Goal: Task Accomplishment & Management: Manage account settings

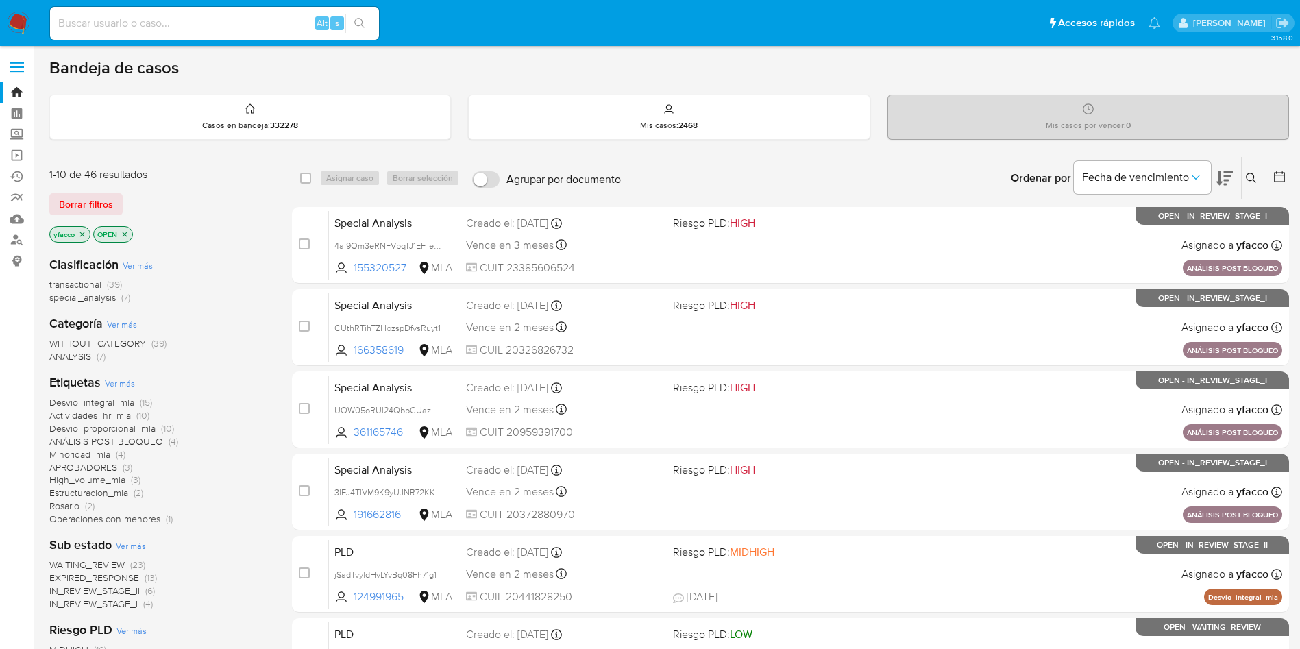
click at [82, 285] on span "transactional" at bounding box center [75, 285] width 52 height 14
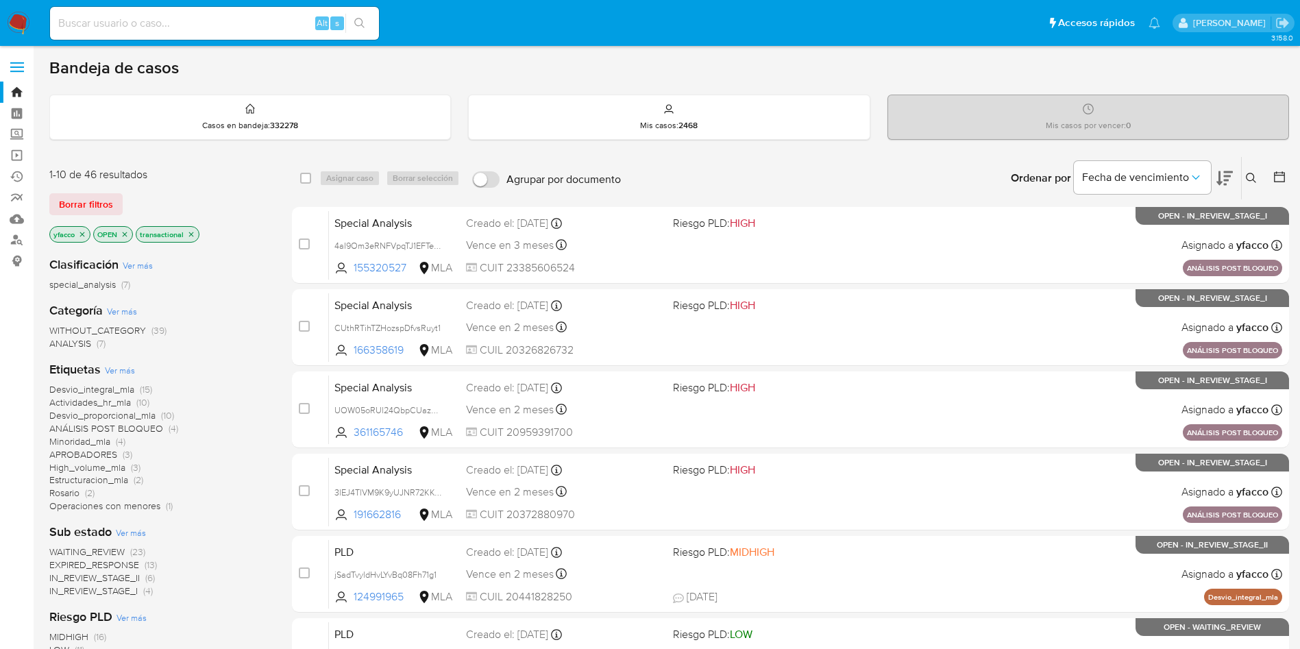
click at [85, 235] on icon "close-filter" at bounding box center [82, 234] width 8 height 8
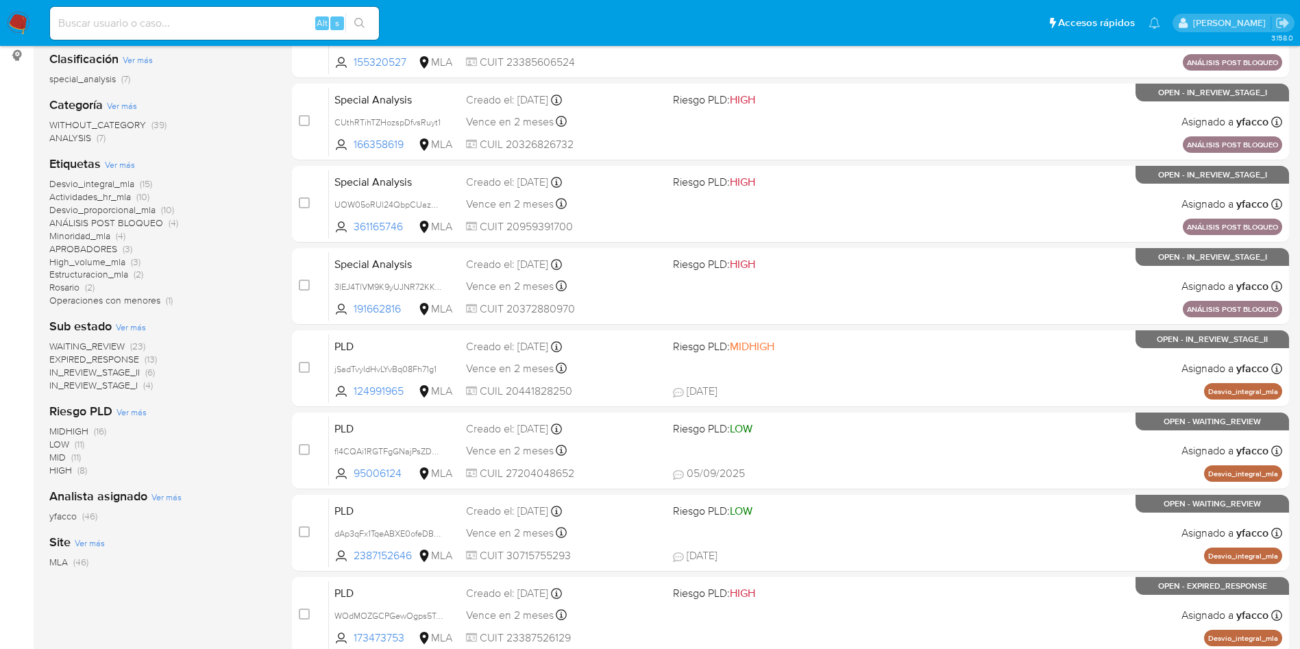
scroll to position [103, 0]
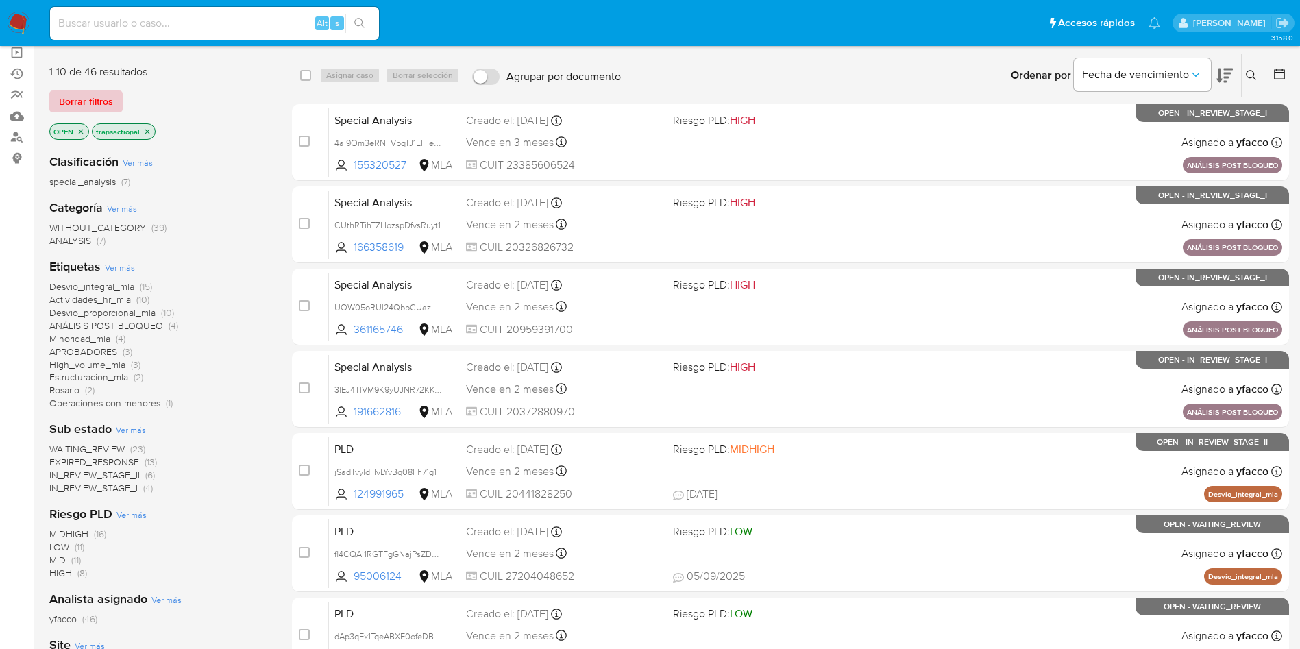
click at [82, 95] on span "Borrar filtros" at bounding box center [86, 101] width 54 height 19
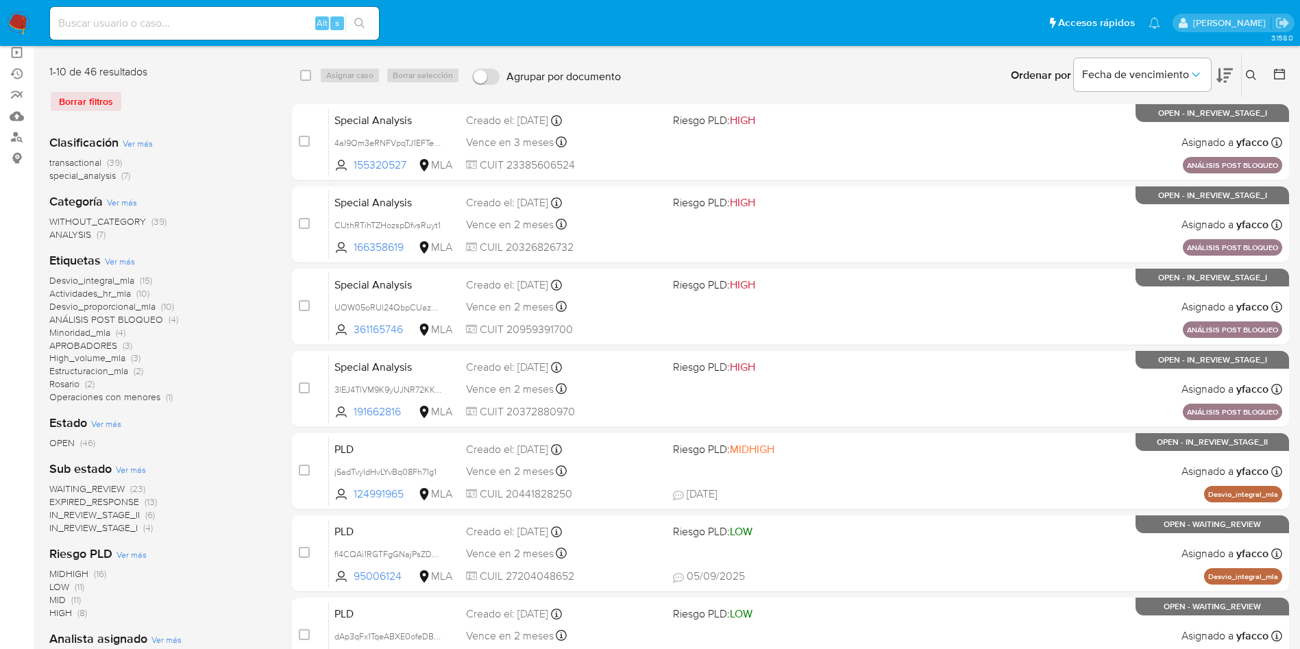
click at [86, 161] on span "transactional" at bounding box center [75, 163] width 52 height 14
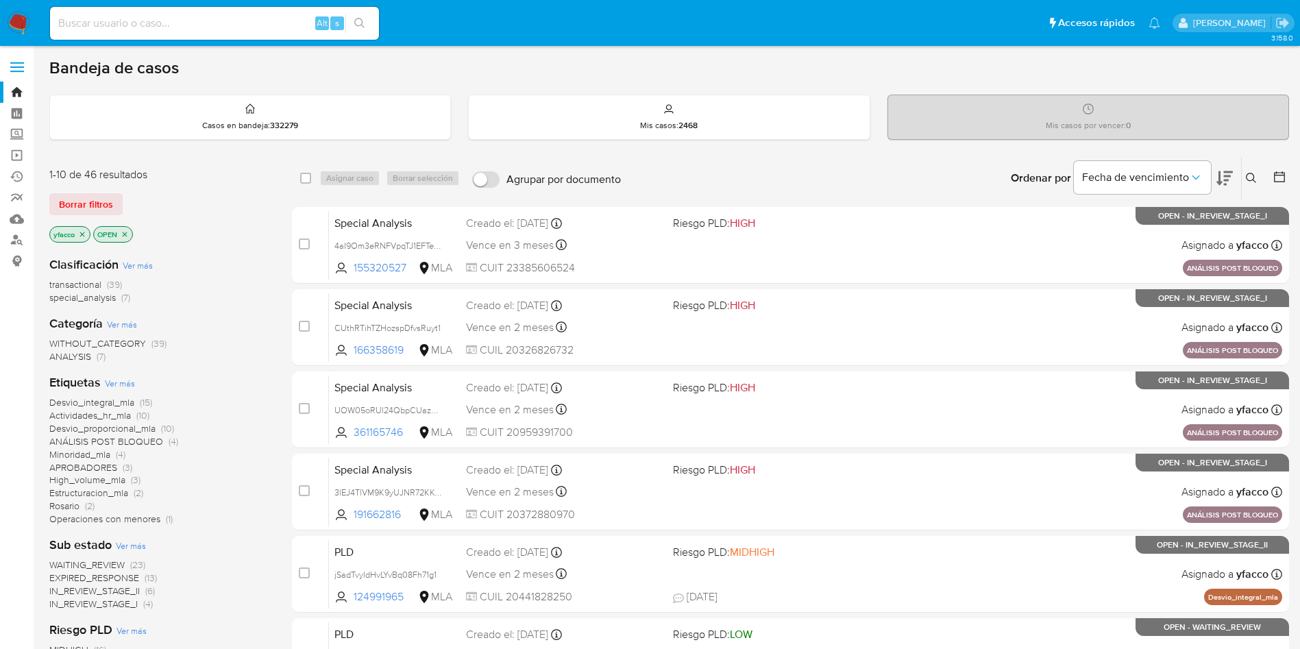
click at [162, 23] on input at bounding box center [214, 23] width 329 height 18
paste input "nJ7b7c6tQOe9RuIErvkghTuV"
type input "nJ7b7c6tQOe9RuIErvkghTuV"
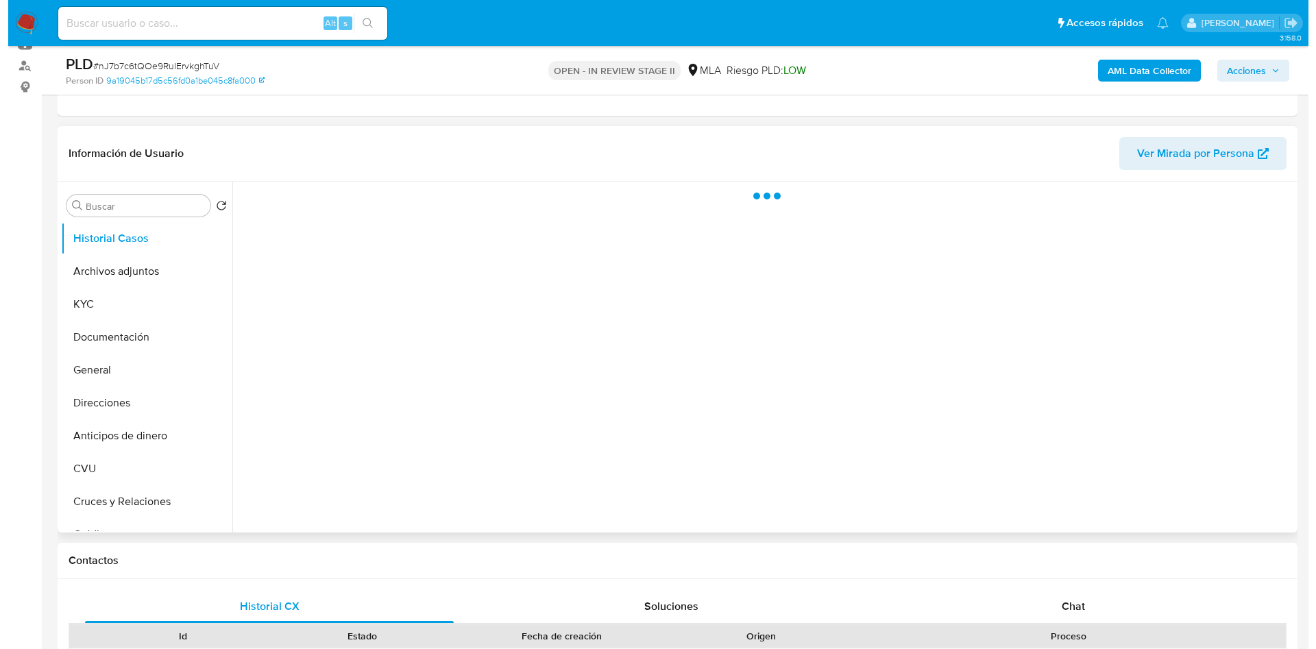
scroll to position [206, 0]
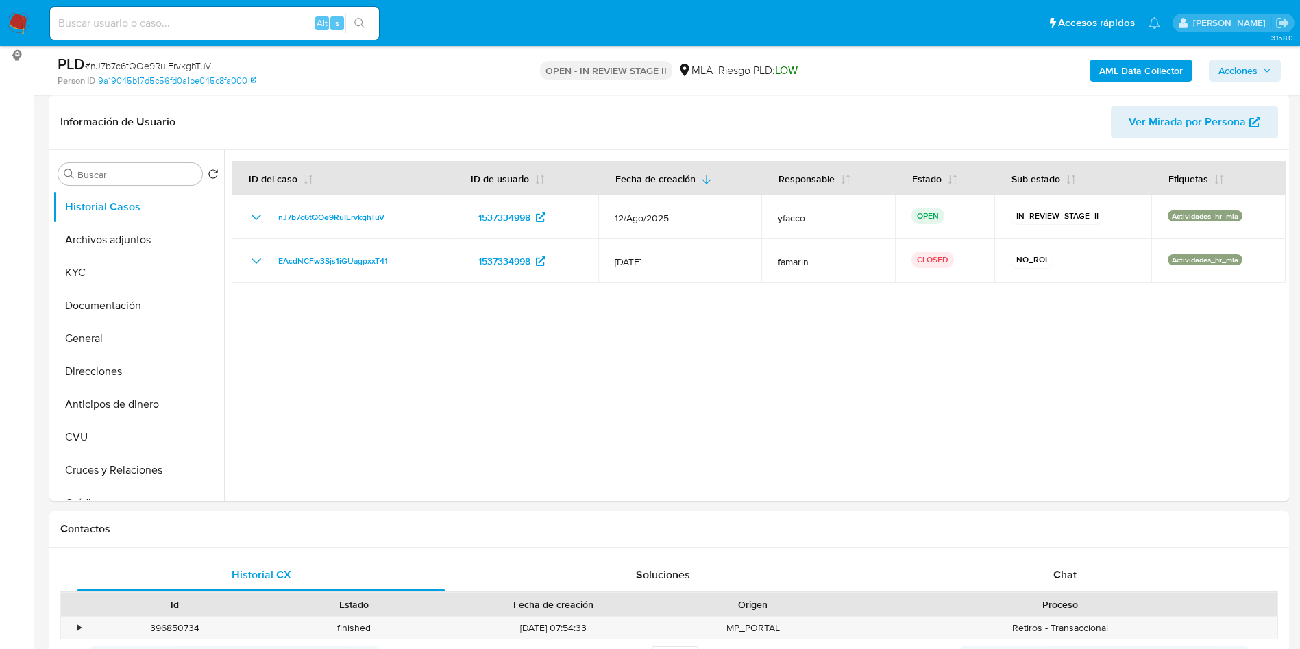
select select "10"
click at [112, 242] on button "Archivos adjuntos" at bounding box center [133, 239] width 160 height 33
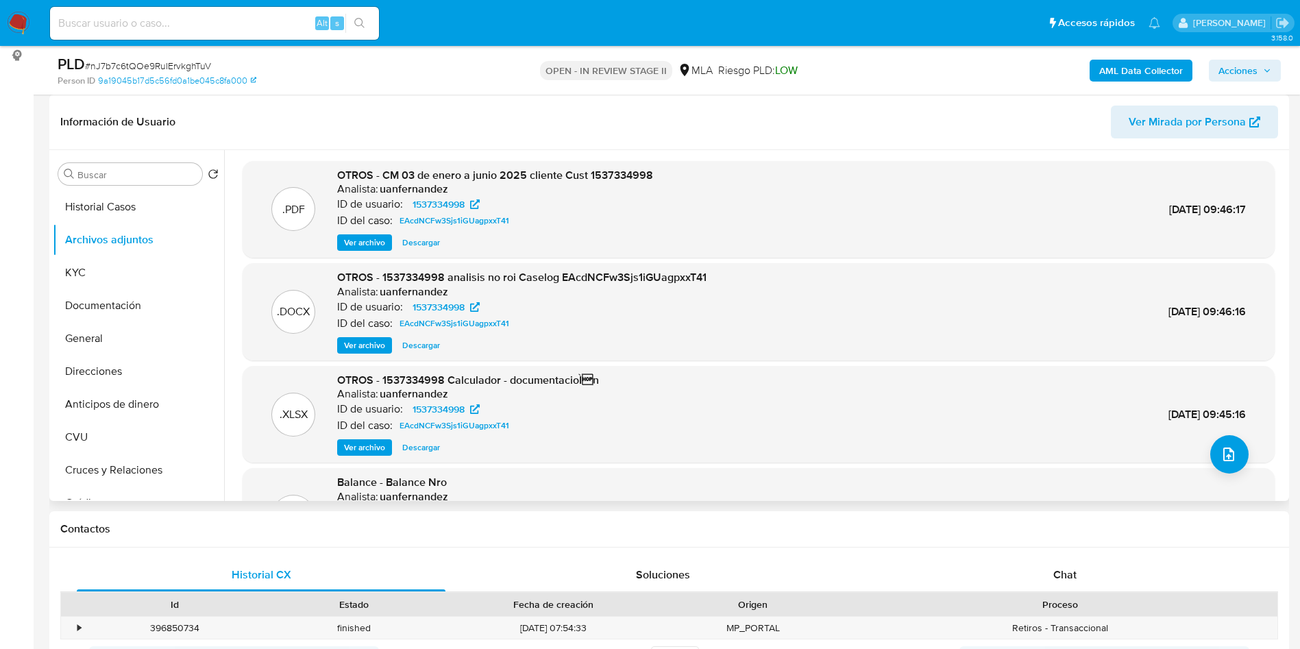
click at [352, 340] on span "Ver archivo" at bounding box center [364, 345] width 41 height 14
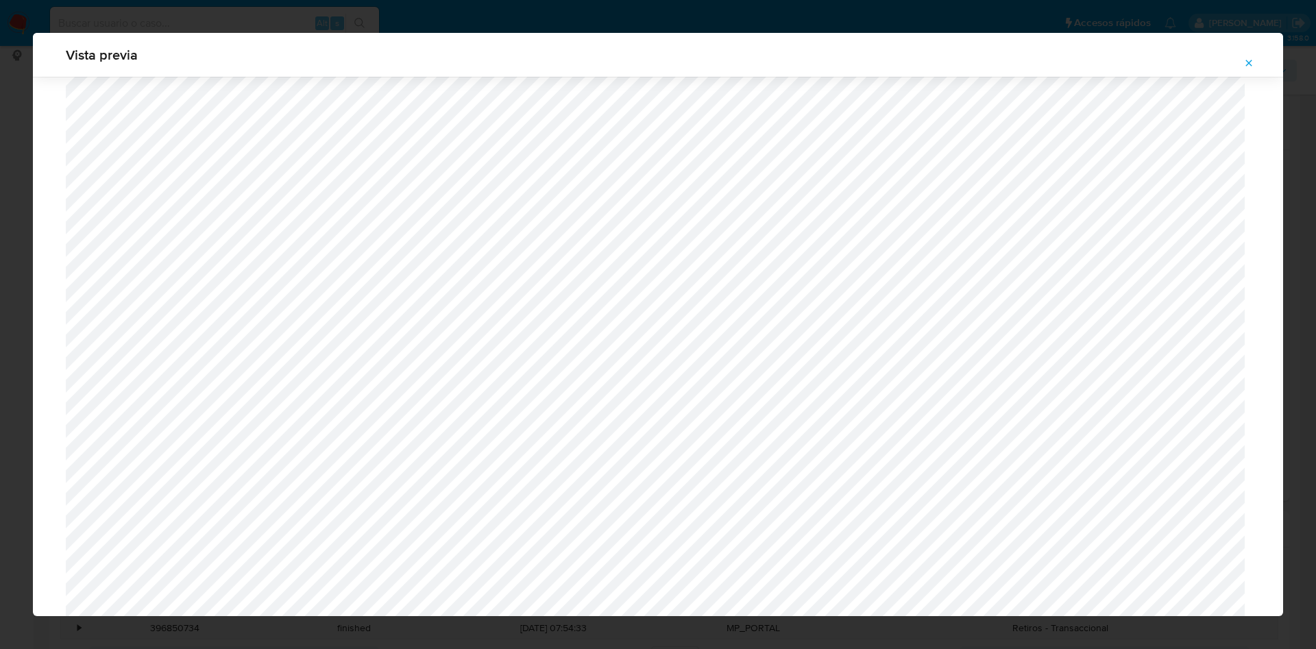
scroll to position [795, 0]
click at [1250, 69] on span "Attachment preview" at bounding box center [1248, 62] width 11 height 19
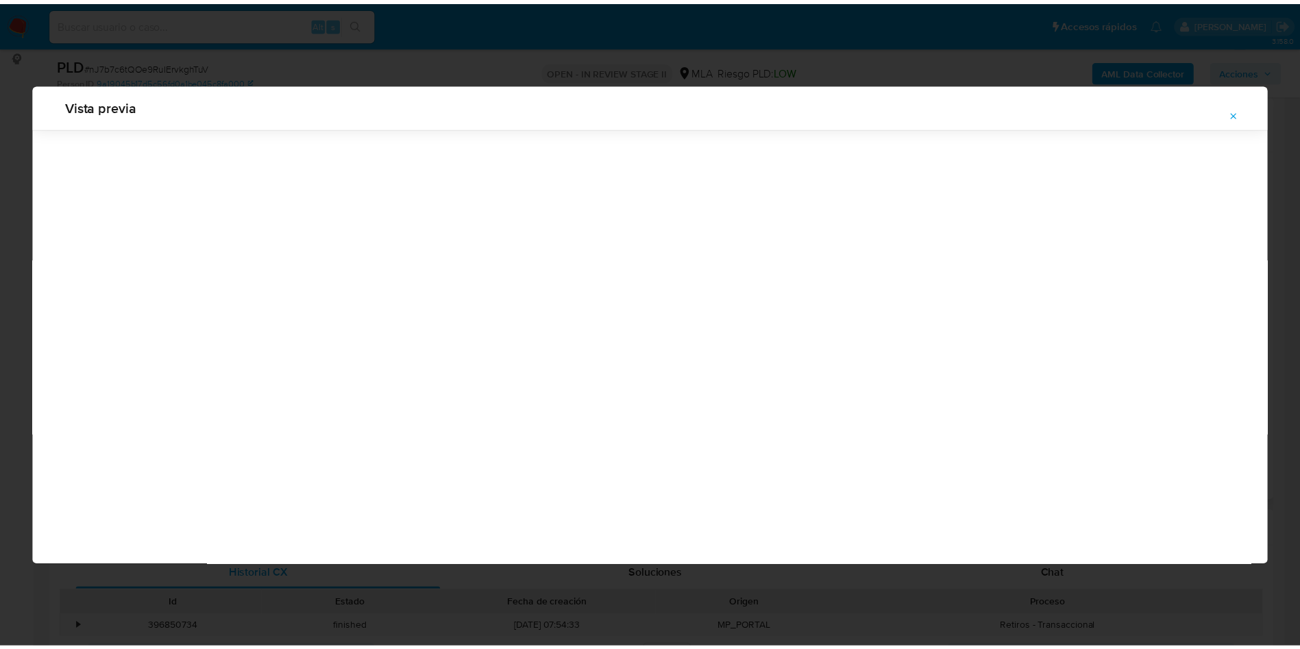
scroll to position [0, 0]
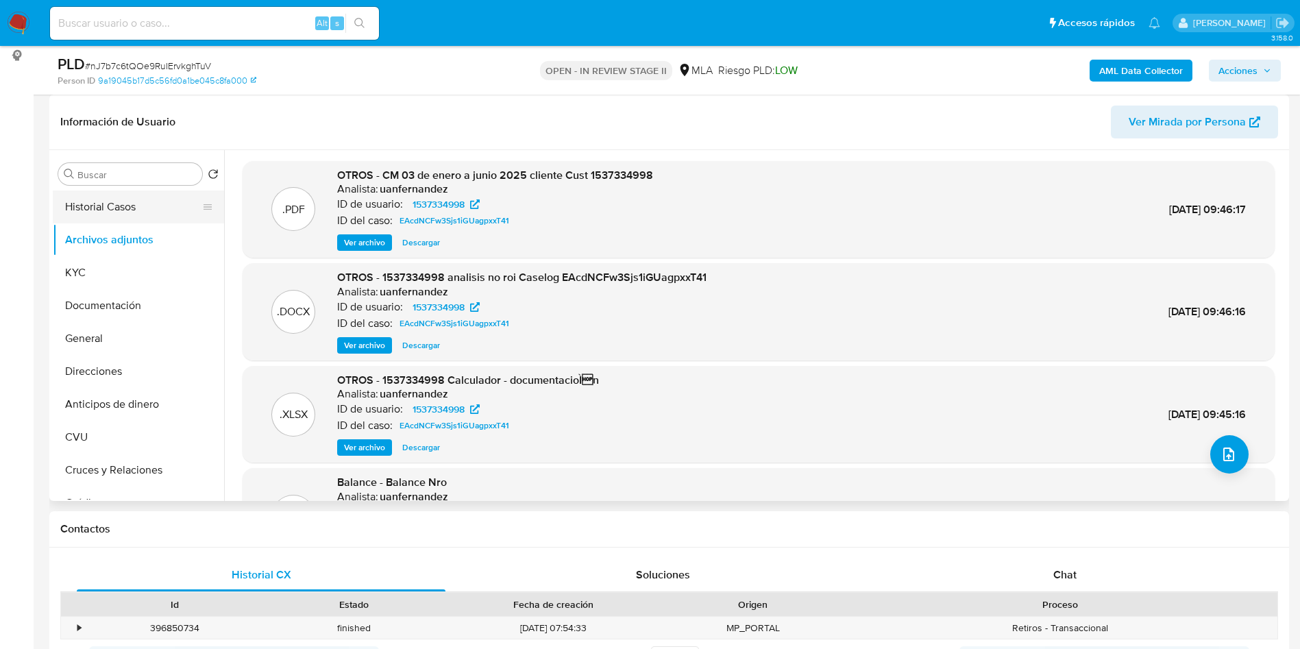
click at [136, 206] on button "Historial Casos" at bounding box center [133, 206] width 160 height 33
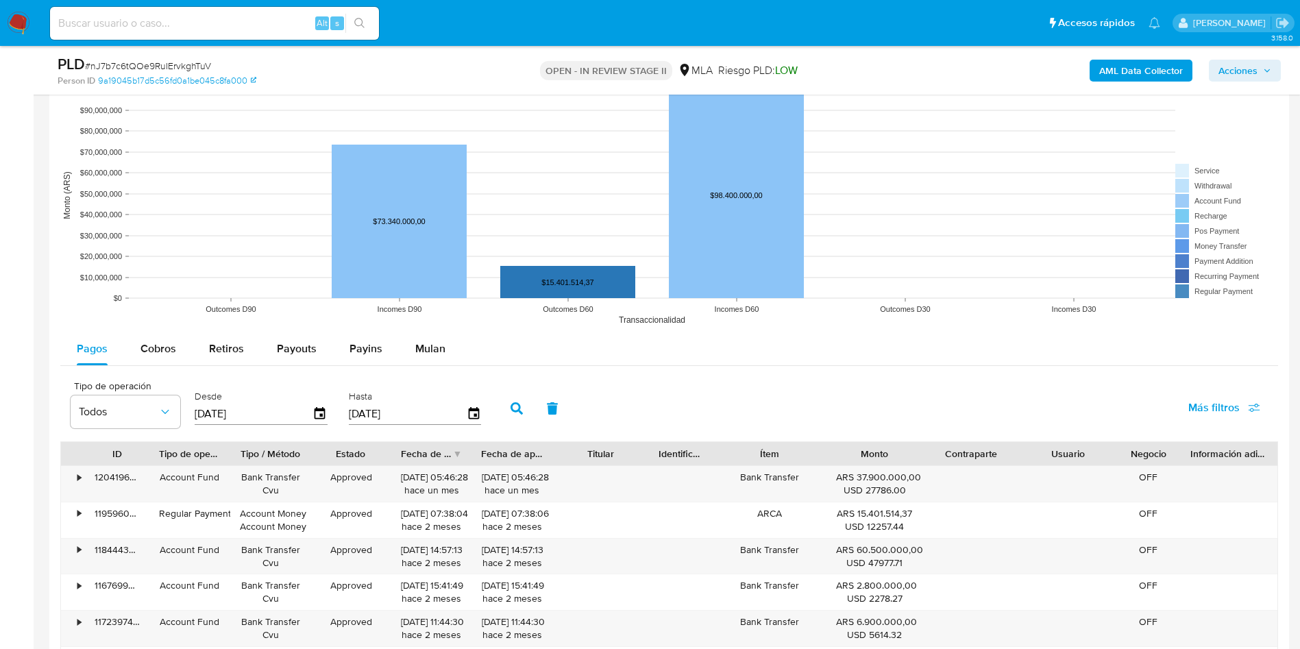
scroll to position [1233, 0]
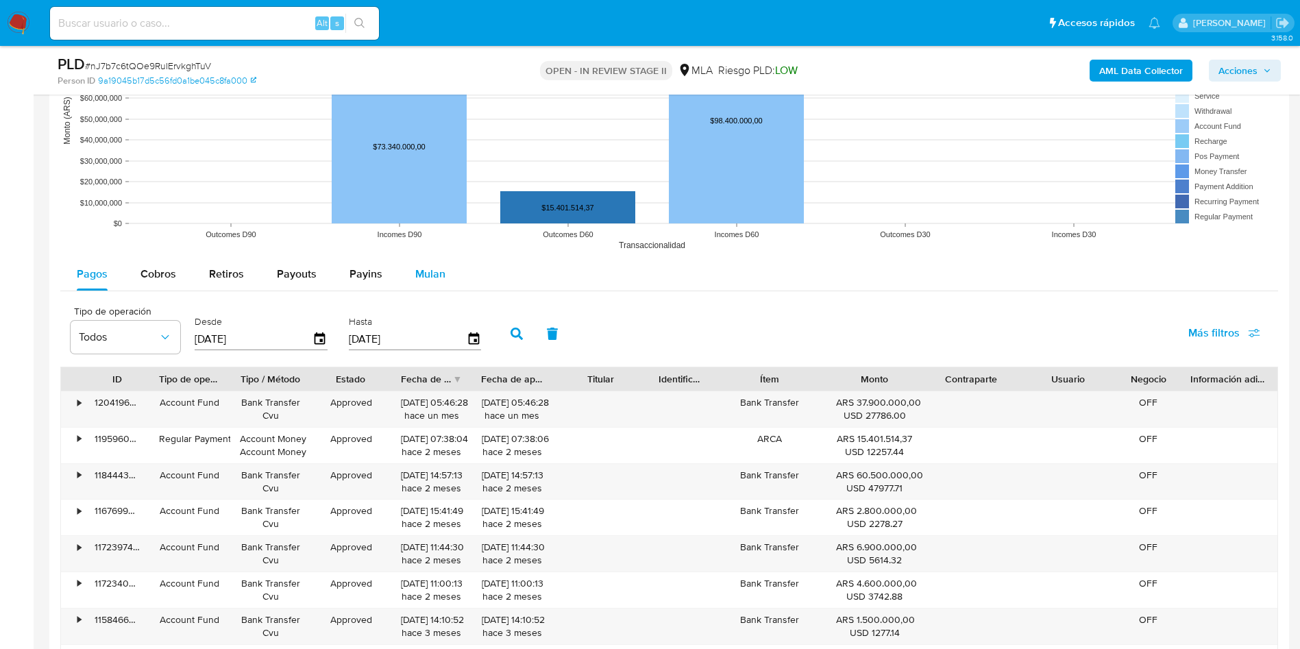
click at [425, 277] on span "Mulan" at bounding box center [430, 274] width 30 height 16
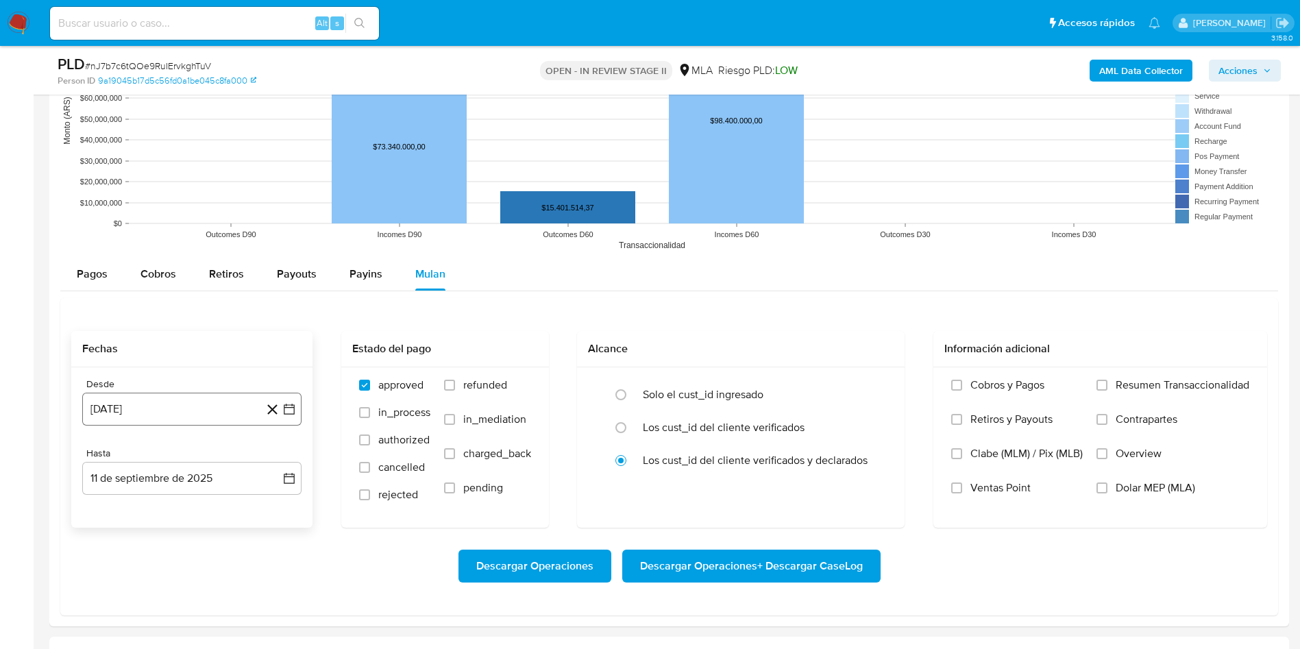
click at [230, 412] on button "11 de agosto de 2024" at bounding box center [191, 409] width 219 height 33
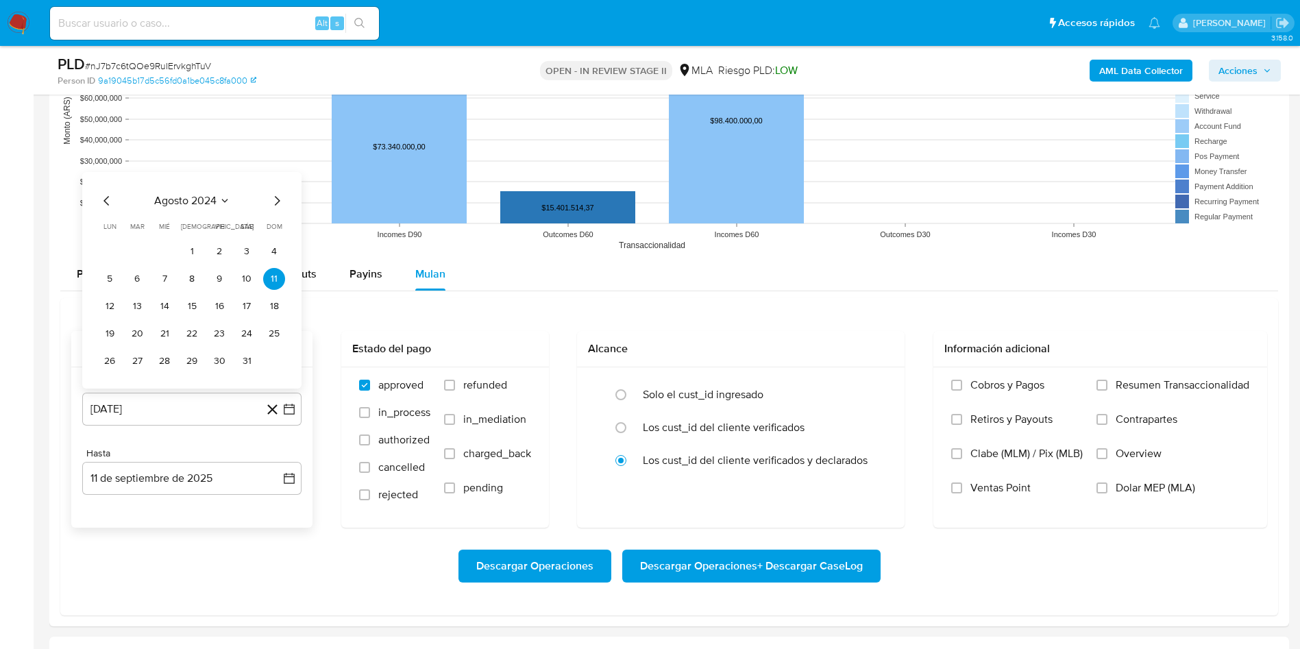
click at [217, 199] on button "agosto 2024" at bounding box center [192, 201] width 76 height 14
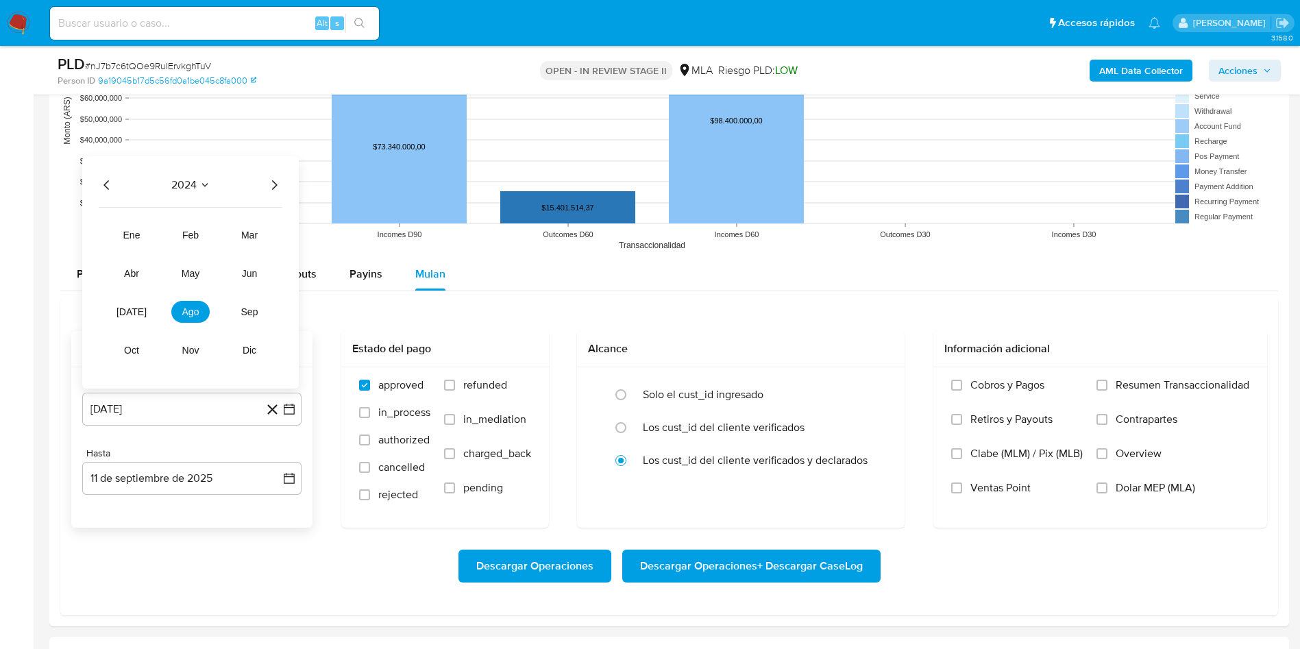
click at [269, 186] on icon "Año siguiente" at bounding box center [274, 185] width 16 height 16
click at [139, 318] on button "jul" at bounding box center [131, 312] width 38 height 22
click at [138, 255] on button "1" at bounding box center [137, 252] width 22 height 22
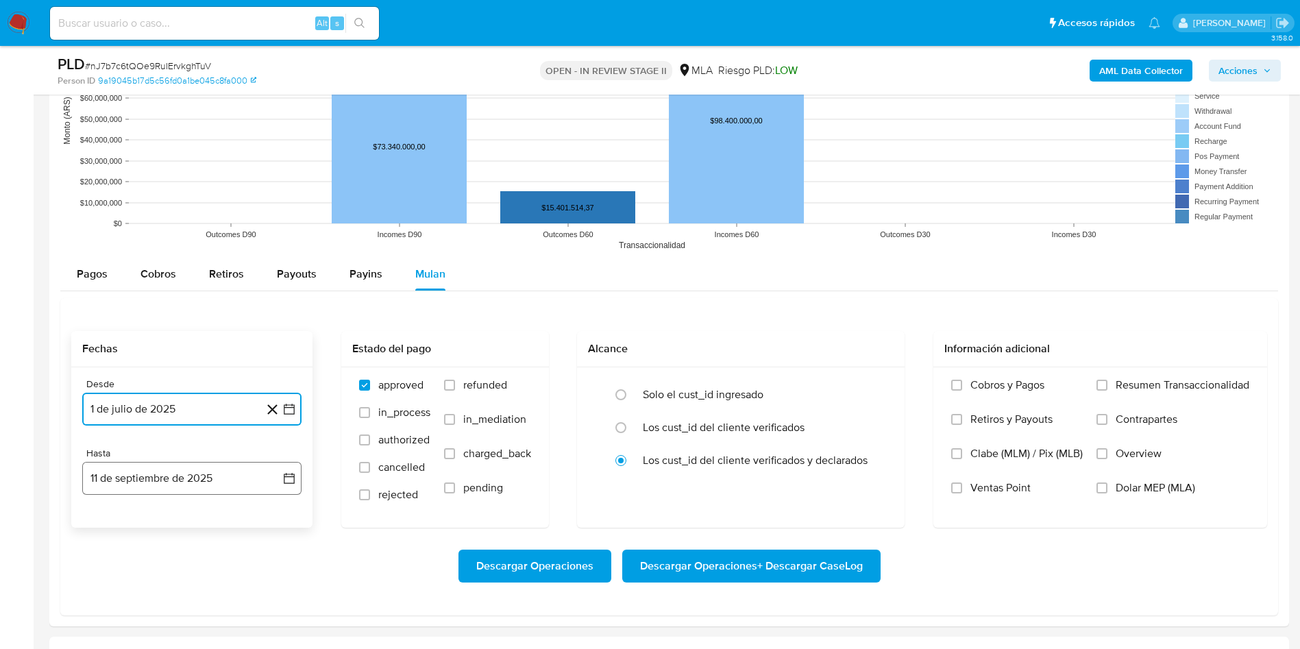
click at [147, 486] on button "11 de septiembre de 2025" at bounding box center [191, 478] width 219 height 33
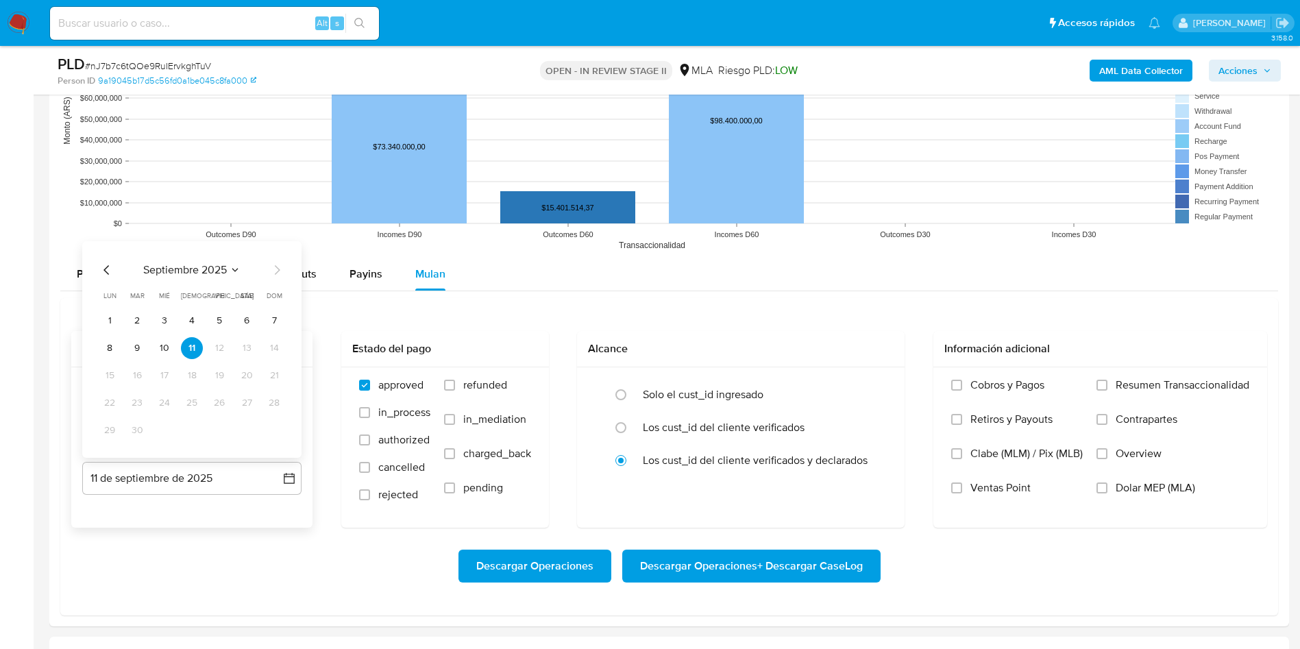
click at [101, 268] on icon "Mes anterior" at bounding box center [107, 270] width 16 height 16
click at [108, 269] on icon "Mes anterior" at bounding box center [107, 270] width 16 height 16
click at [198, 434] on button "31" at bounding box center [192, 430] width 22 height 22
click at [468, 380] on span "refunded" at bounding box center [485, 385] width 44 height 14
click at [455, 380] on input "refunded" at bounding box center [449, 385] width 11 height 11
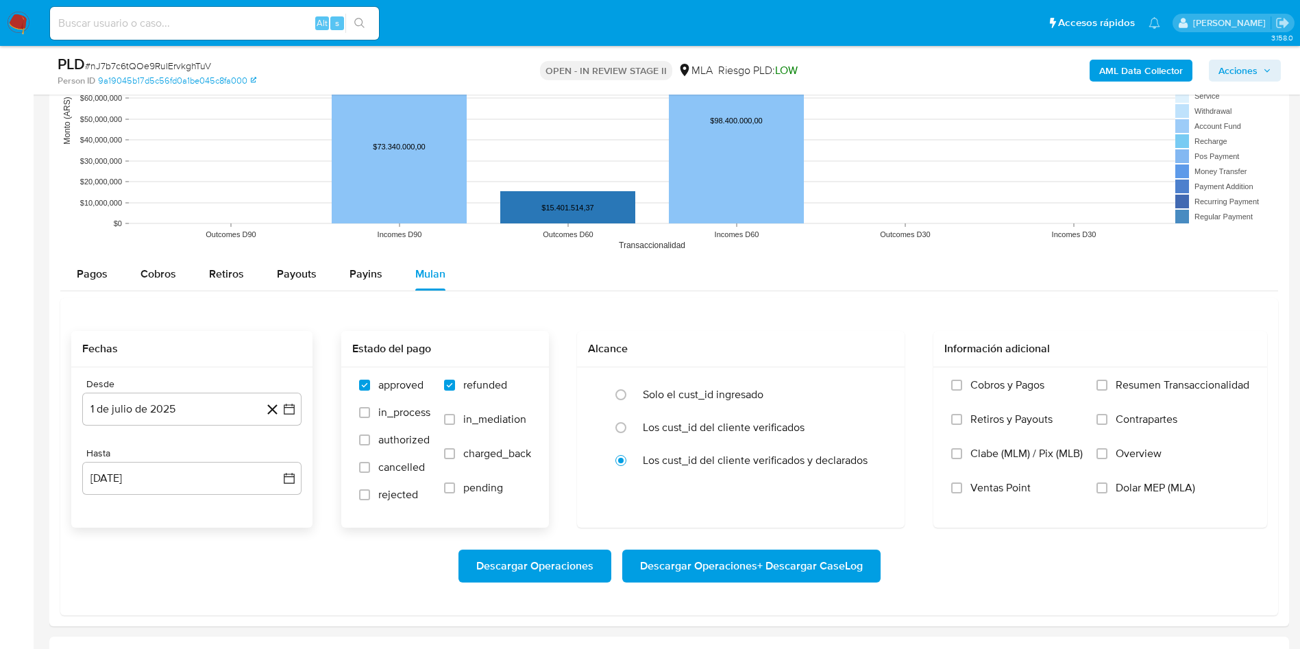
checkbox input "true"
click at [1126, 481] on span "Dolar MEP (MLA)" at bounding box center [1154, 488] width 79 height 14
click at [1107, 482] on input "Dolar MEP (MLA)" at bounding box center [1101, 487] width 11 height 11
click at [710, 567] on span "Descargar Operaciones + Descargar CaseLog" at bounding box center [751, 566] width 223 height 30
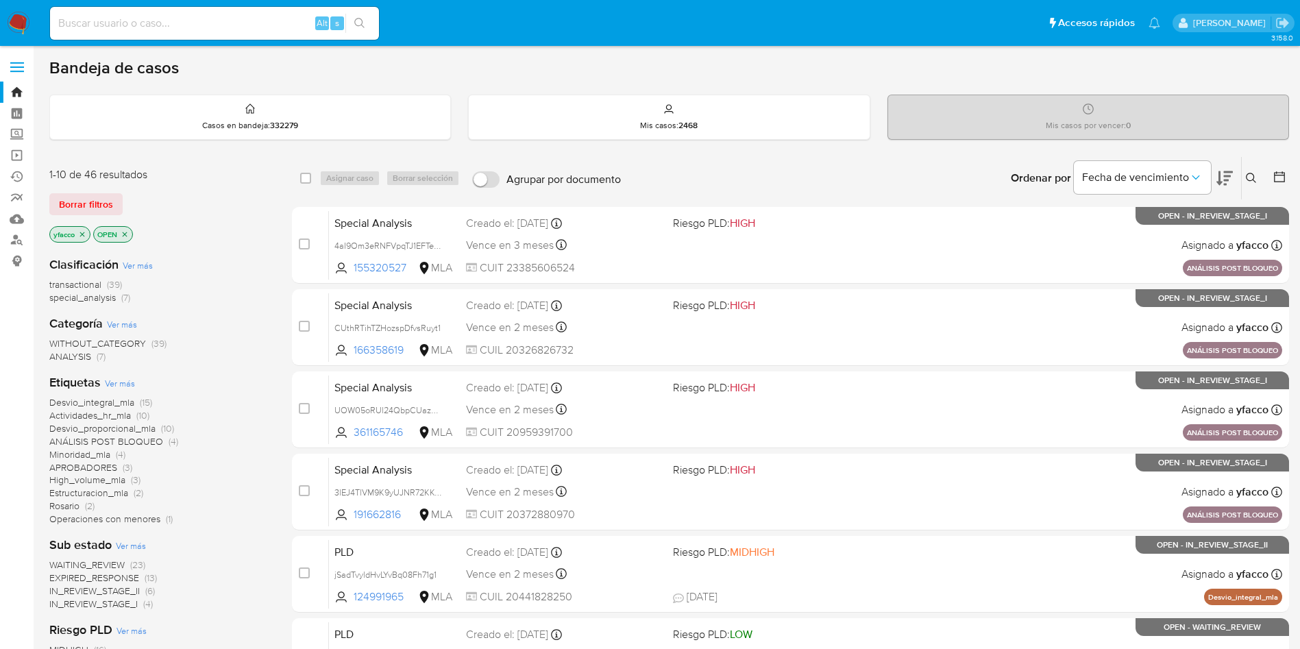
click at [93, 278] on span "transactional" at bounding box center [75, 285] width 52 height 14
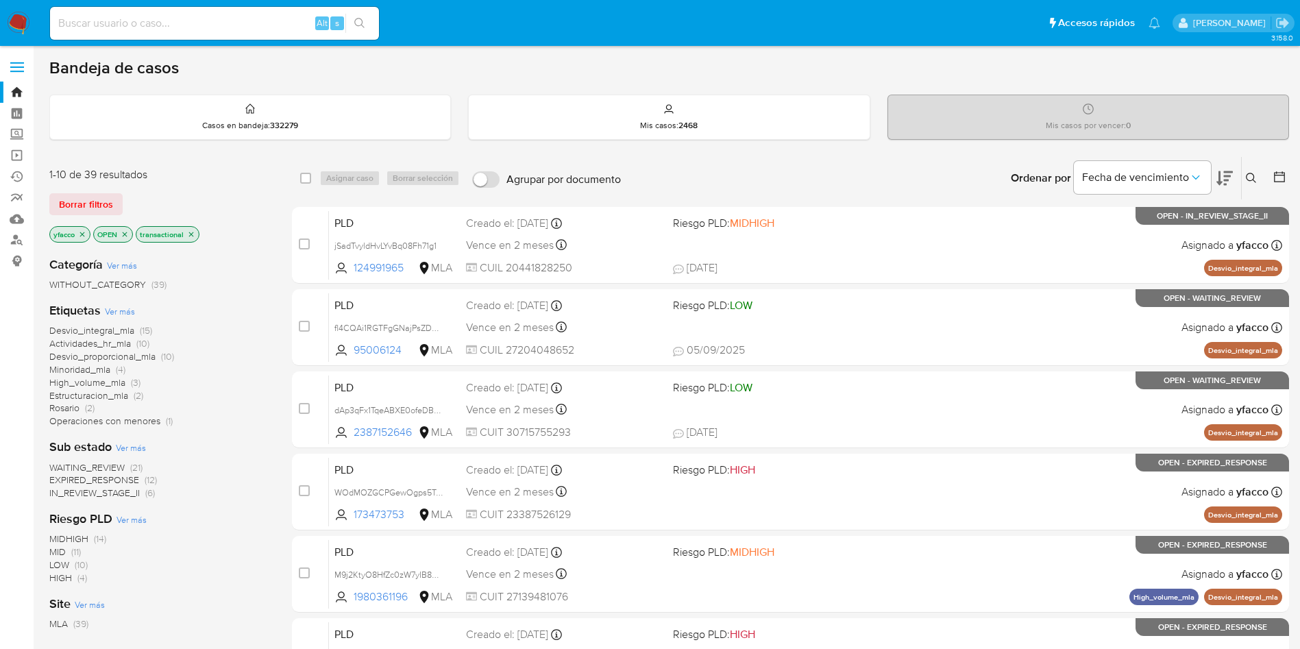
click at [83, 236] on icon "close-filter" at bounding box center [82, 234] width 8 height 8
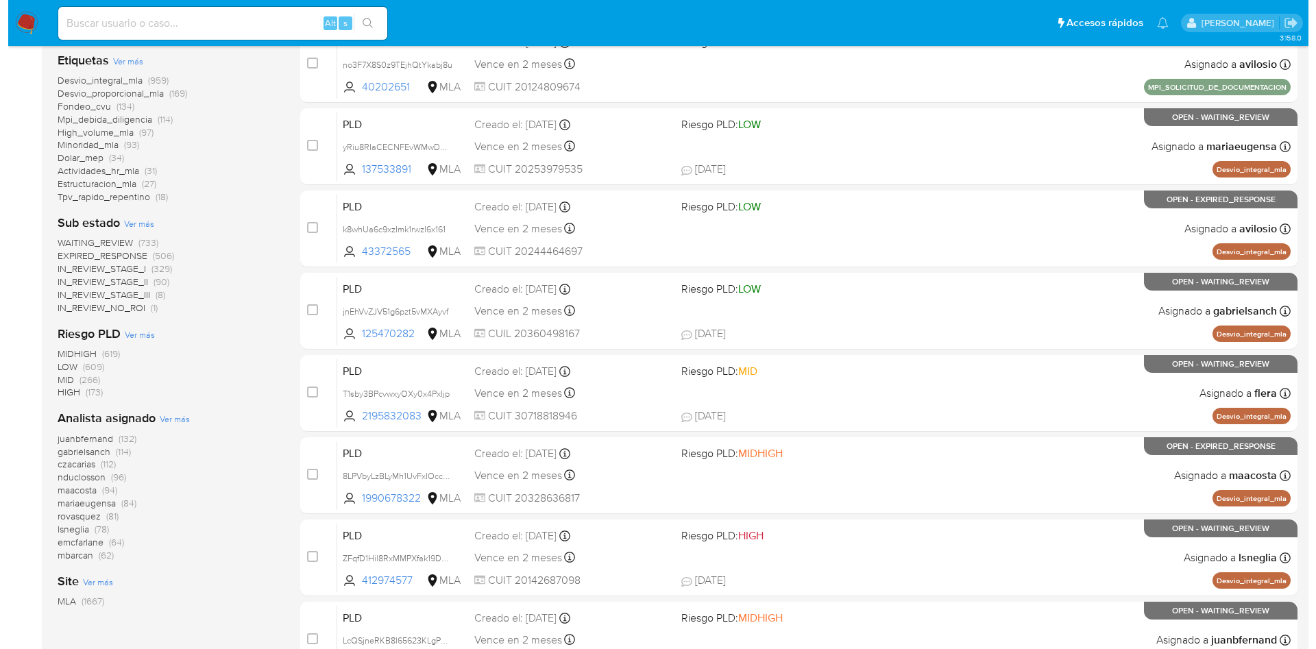
scroll to position [308, 0]
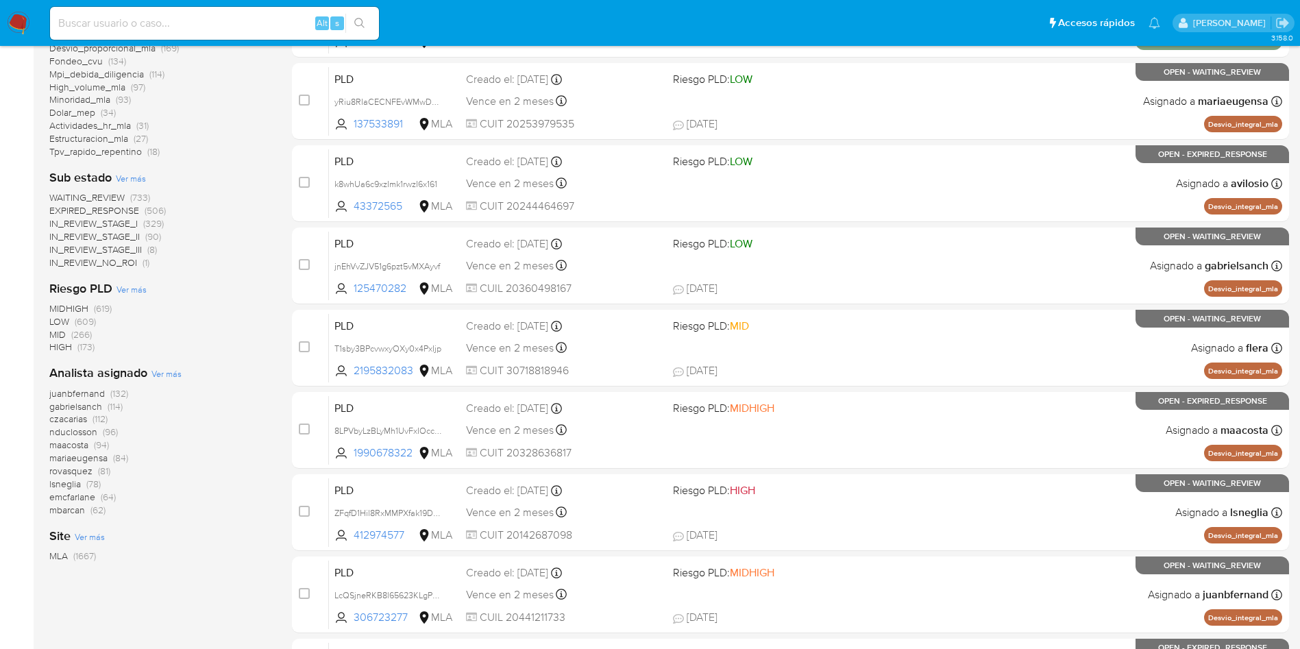
click at [171, 371] on span "Ver más" at bounding box center [166, 373] width 30 height 12
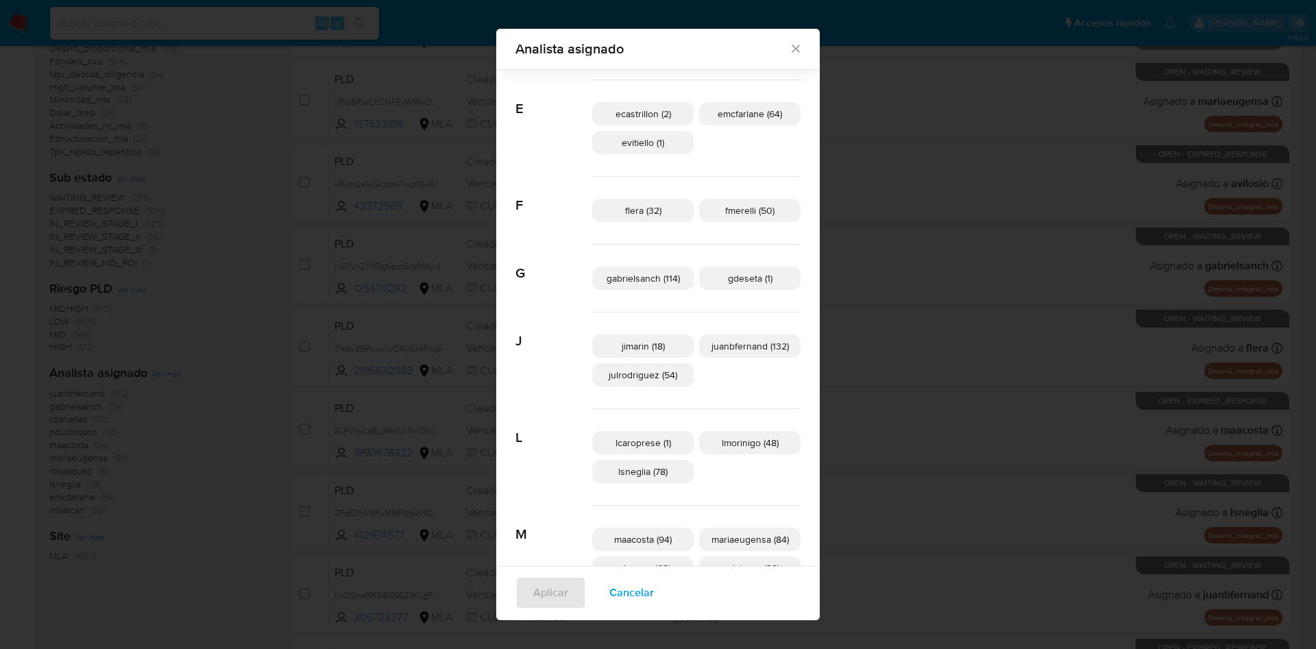
scroll to position [196, 0]
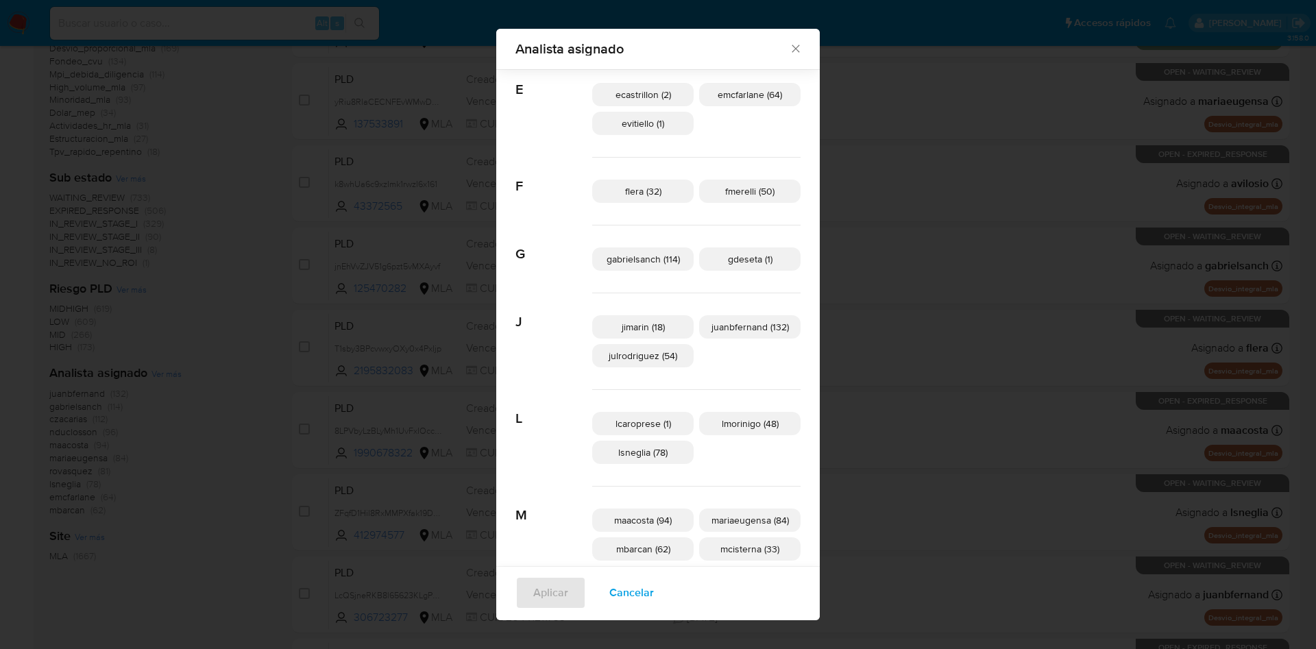
click at [640, 597] on span "Cancelar" at bounding box center [631, 593] width 45 height 30
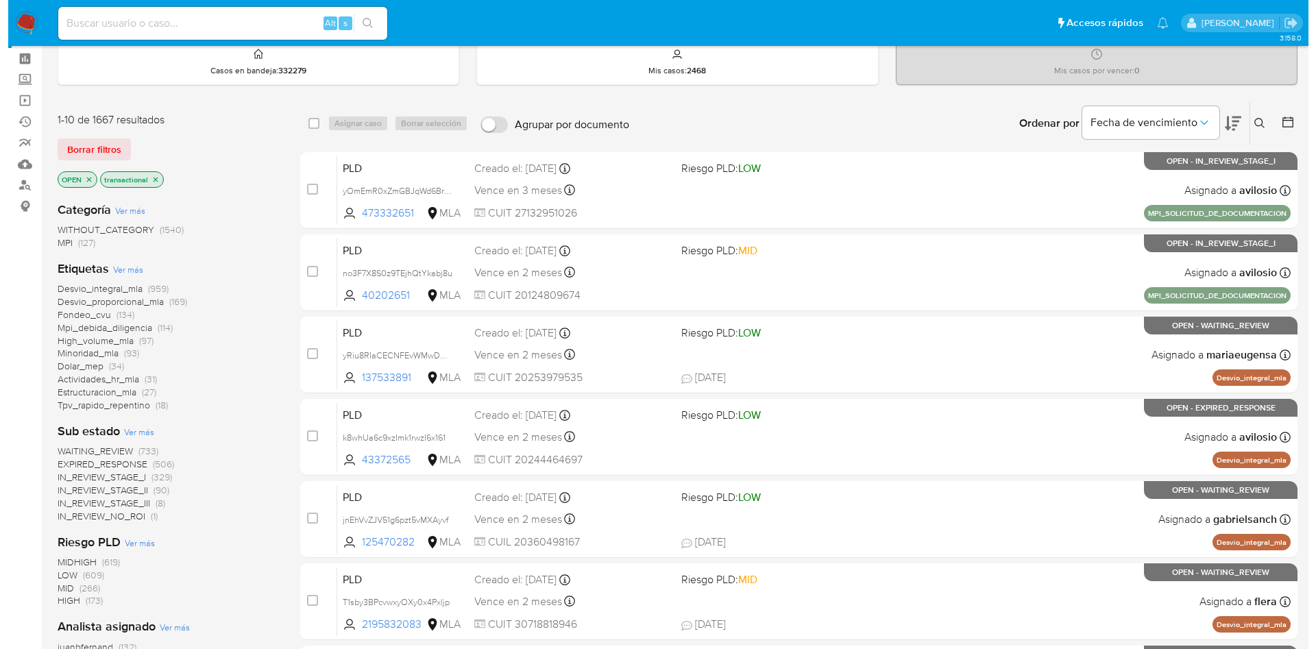
scroll to position [0, 0]
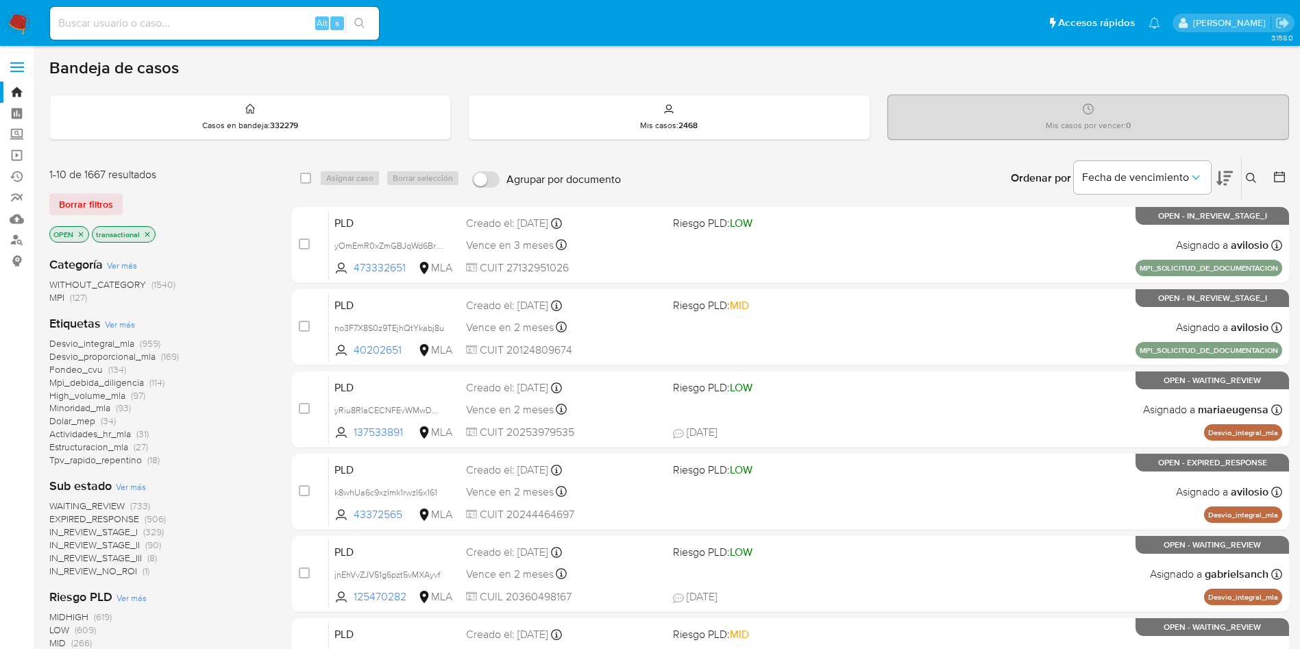
click at [1251, 182] on icon at bounding box center [1251, 178] width 11 height 11
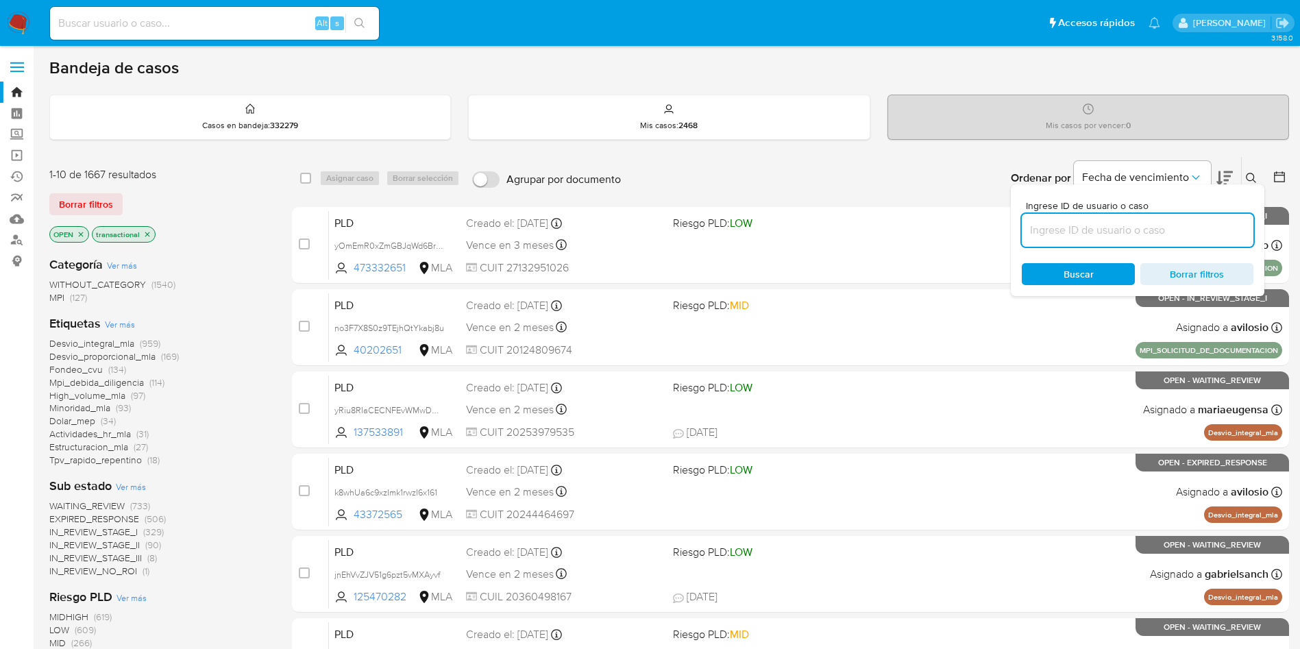
click at [1105, 235] on input at bounding box center [1138, 230] width 232 height 18
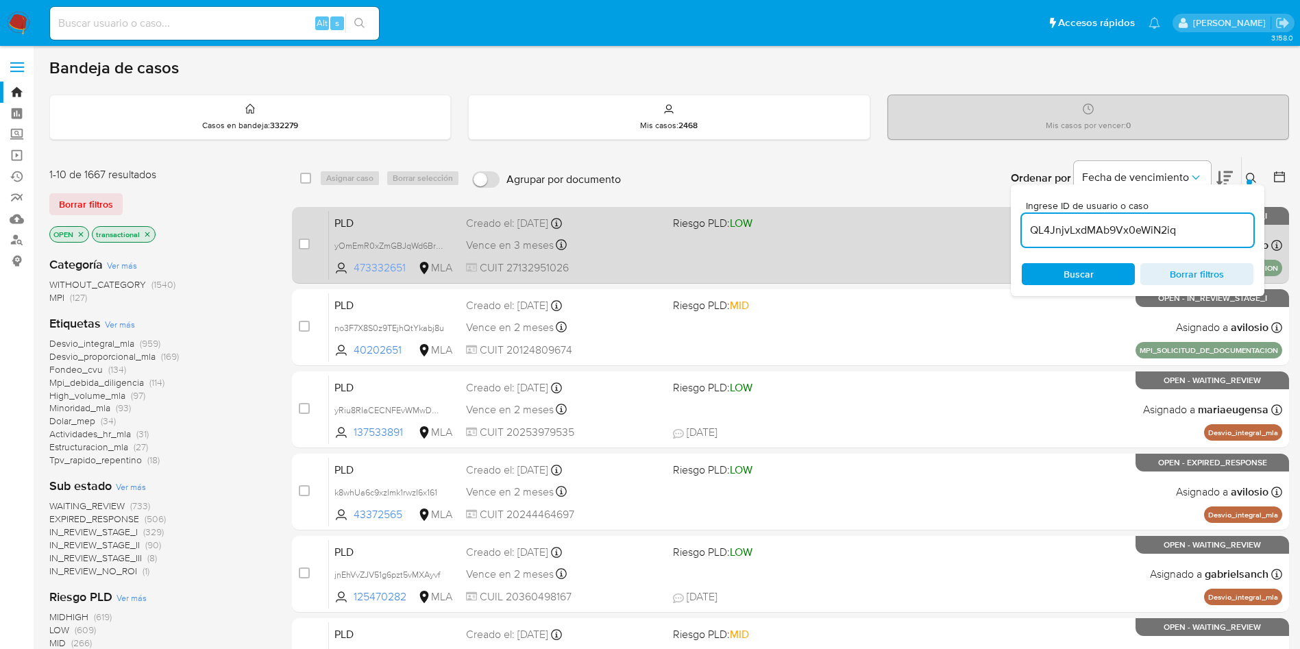
type input "QL4JnjvLxdMAb9Vx0eWiN2iq"
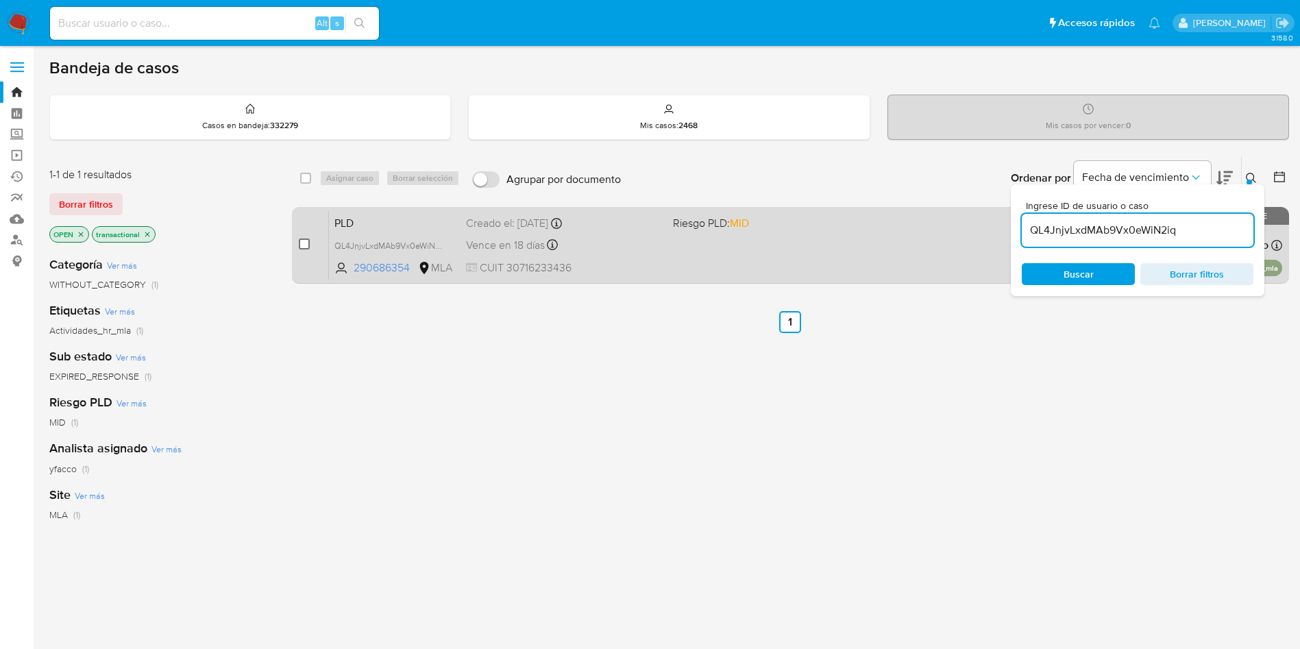
click at [303, 241] on input "checkbox" at bounding box center [304, 243] width 11 height 11
checkbox input "true"
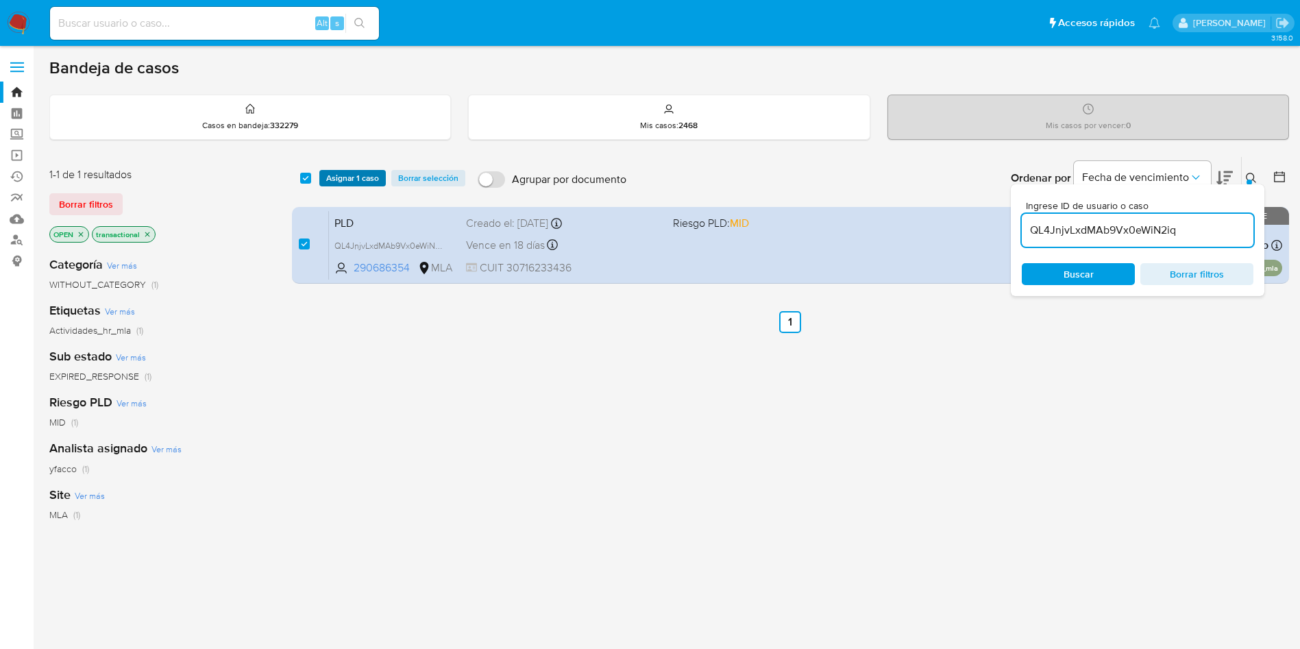
click at [344, 182] on span "Asignar 1 caso" at bounding box center [352, 178] width 53 height 14
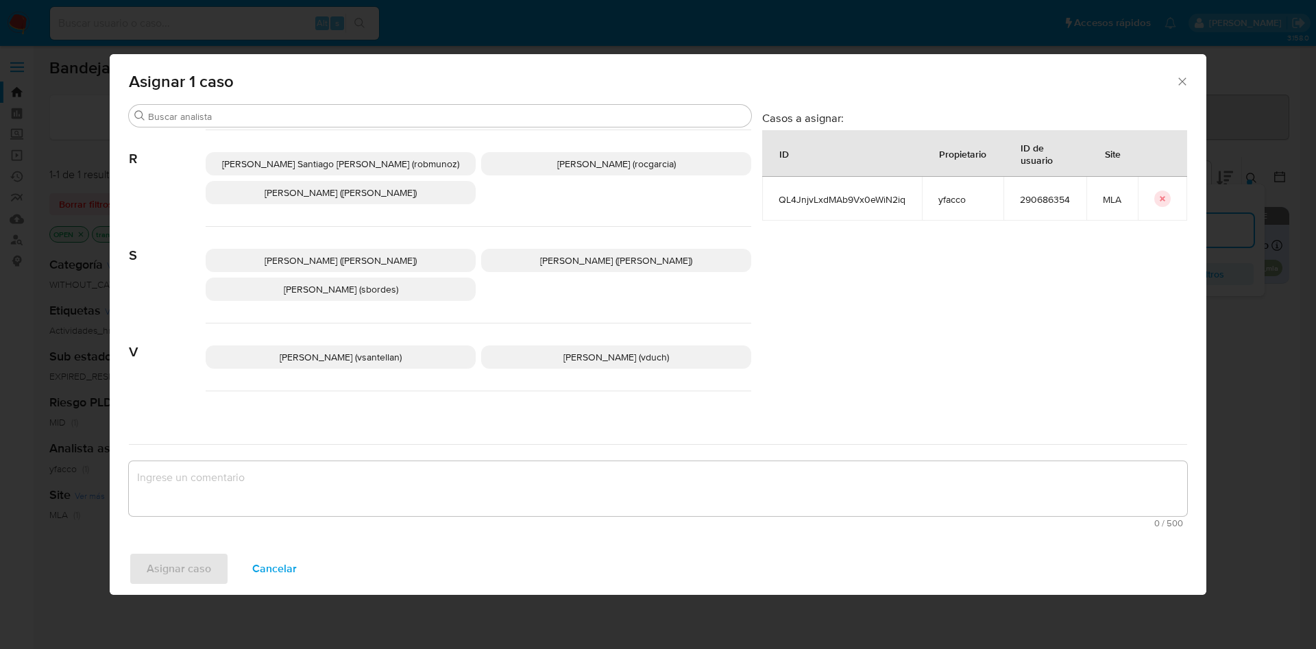
scroll to position [1214, 0]
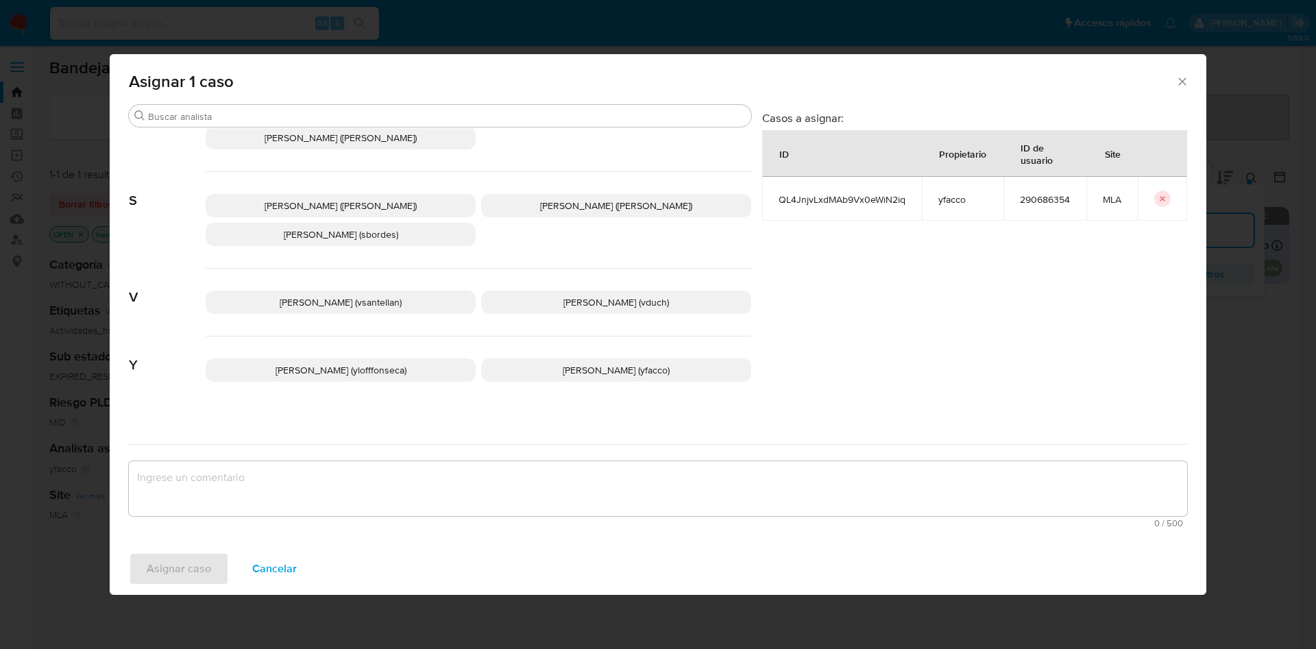
click at [502, 358] on p "Yesica Paola Facco (yfacco)" at bounding box center [616, 369] width 270 height 23
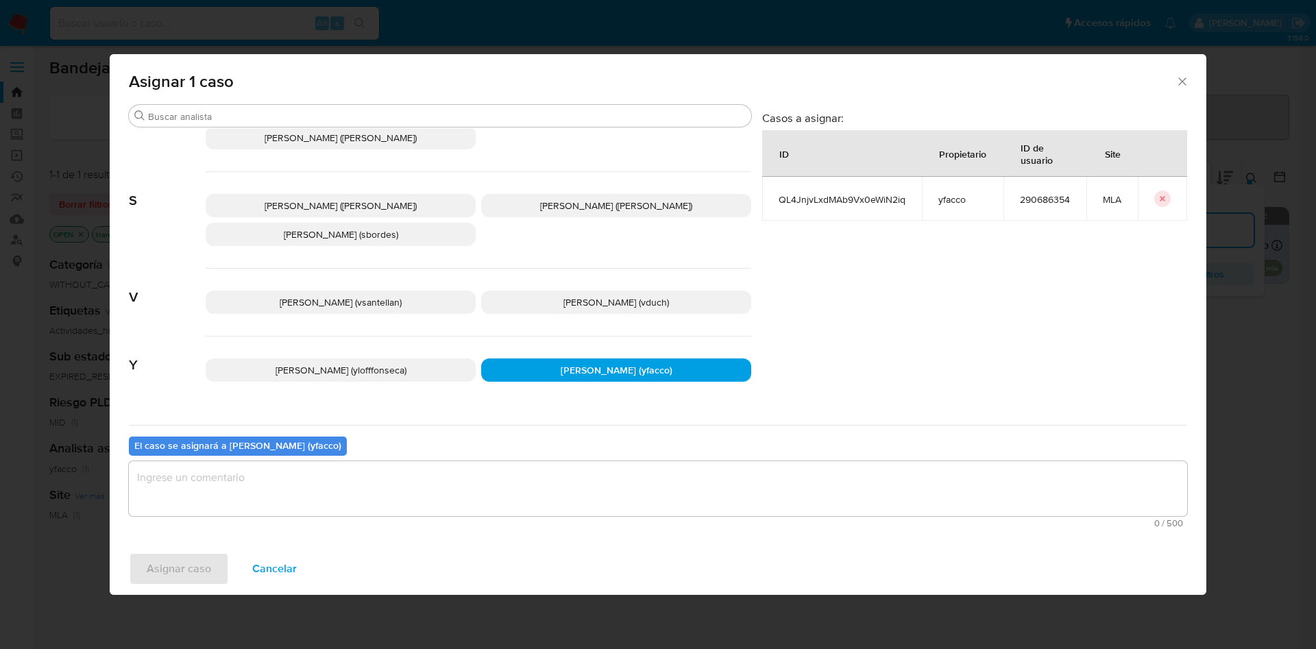
drag, startPoint x: 502, startPoint y: 469, endPoint x: 485, endPoint y: 489, distance: 26.3
click at [501, 469] on textarea "assign-modal" at bounding box center [658, 488] width 1058 height 55
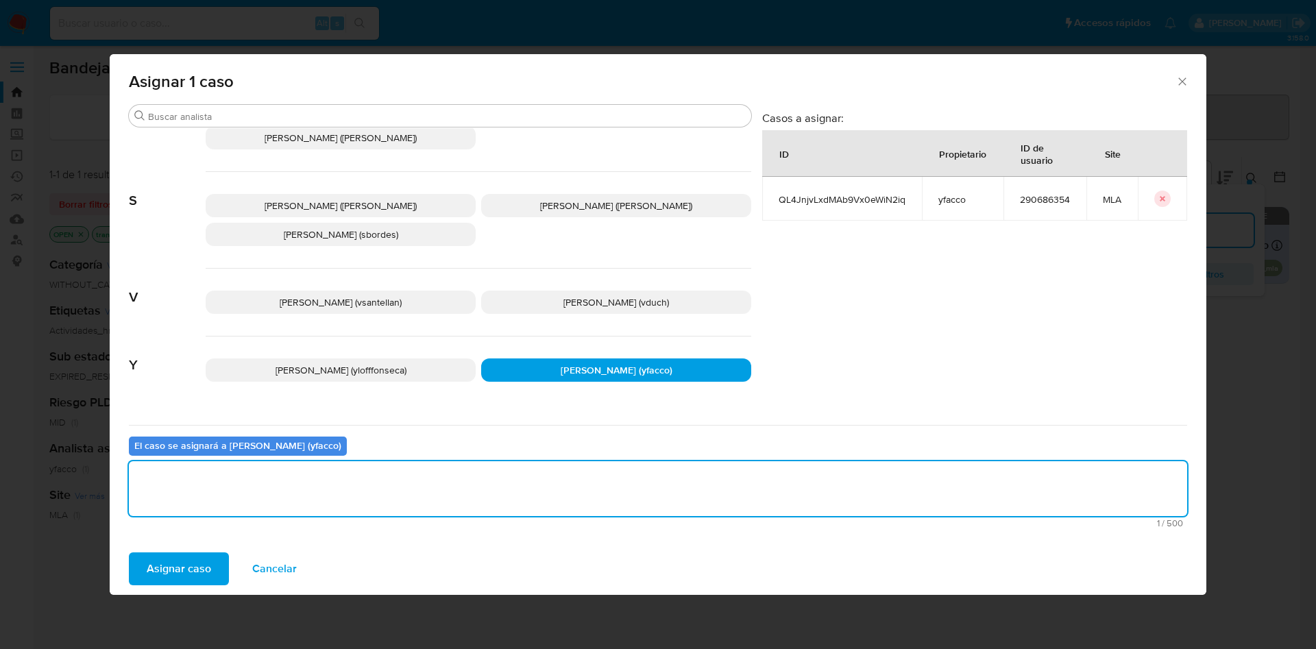
click at [198, 576] on span "Asignar caso" at bounding box center [179, 569] width 64 height 30
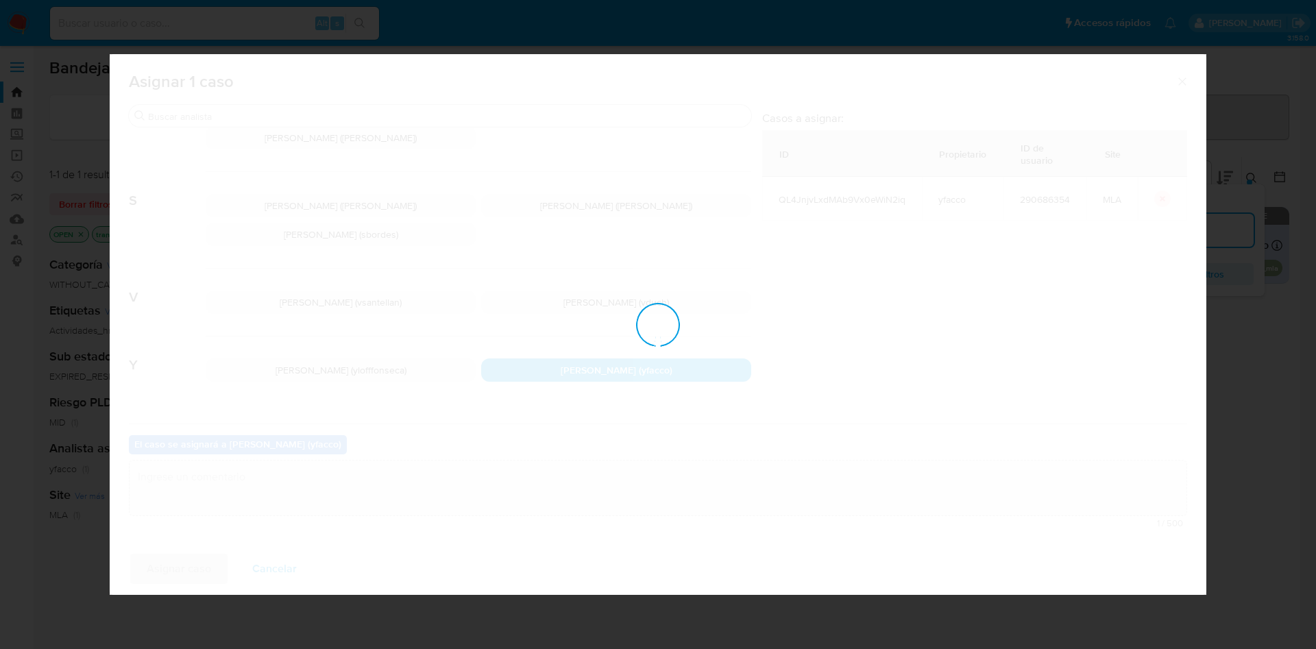
checkbox input "false"
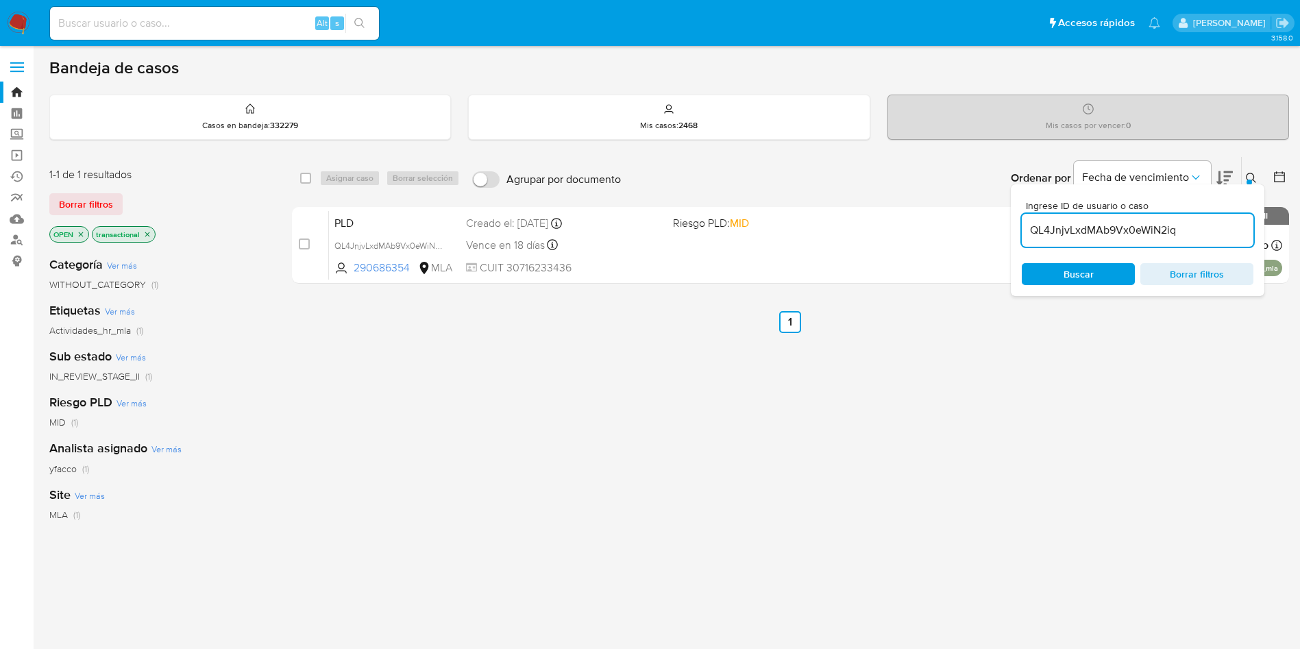
click at [1200, 222] on input "QL4JnjvLxdMAb9Vx0eWiN2iq" at bounding box center [1138, 230] width 232 height 18
paste input "QL4JnjvLxdMAb9Vx0eWiN2iq"
type input "QL4JnjvLxdMAb9Vx0eWiN2iq"
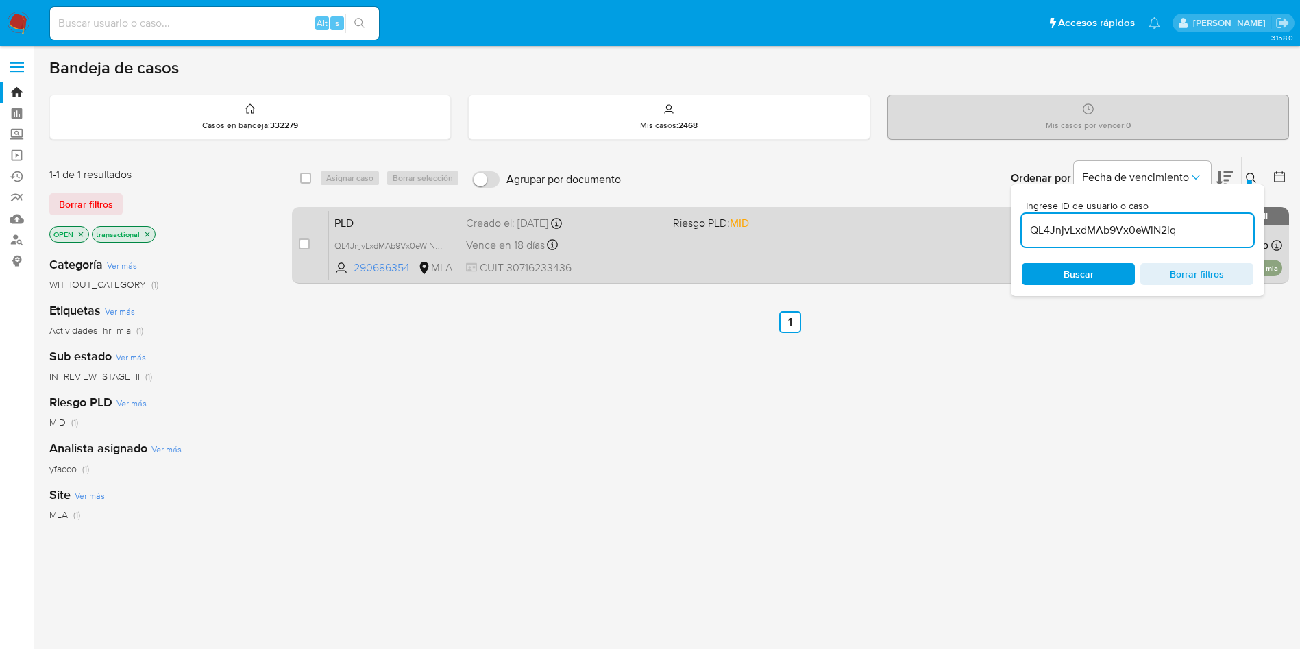
click at [310, 244] on div "case-item-checkbox No es posible asignar el caso" at bounding box center [314, 244] width 30 height 69
click at [300, 247] on input "checkbox" at bounding box center [304, 243] width 11 height 11
checkbox input "true"
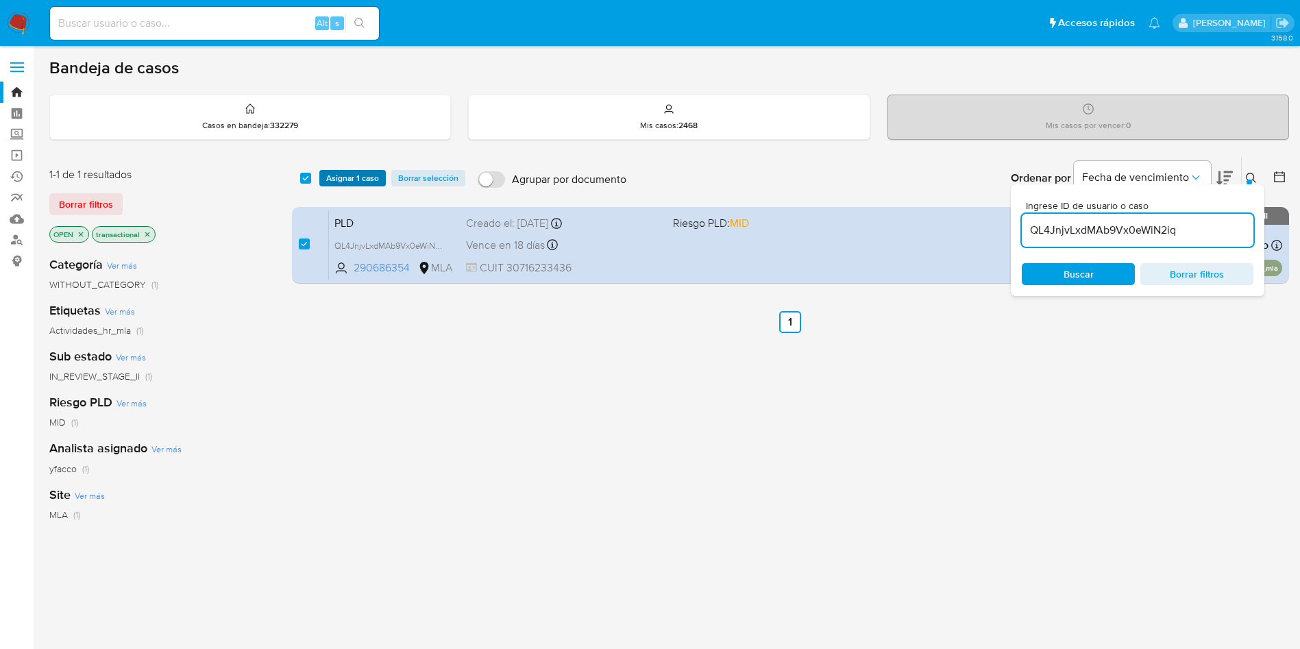
click at [330, 180] on span "Asignar 1 caso" at bounding box center [352, 178] width 53 height 14
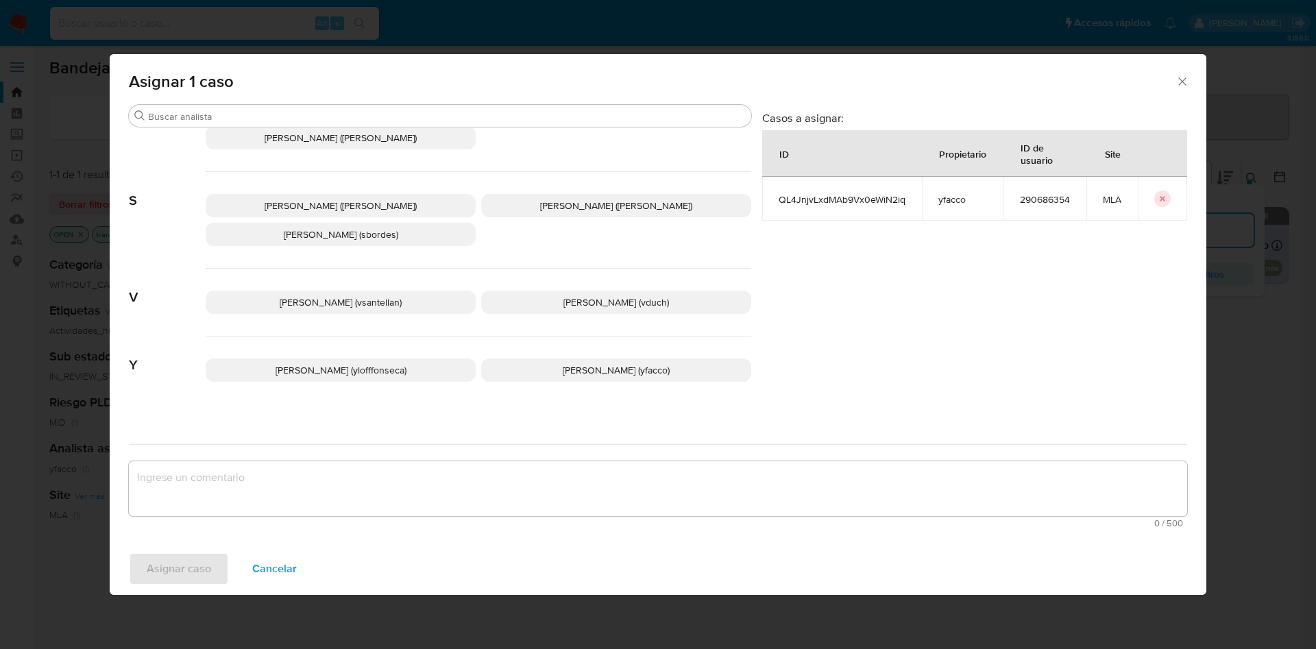
click at [605, 363] on span "Yesica Paola Facco (yfacco)" at bounding box center [616, 370] width 107 height 14
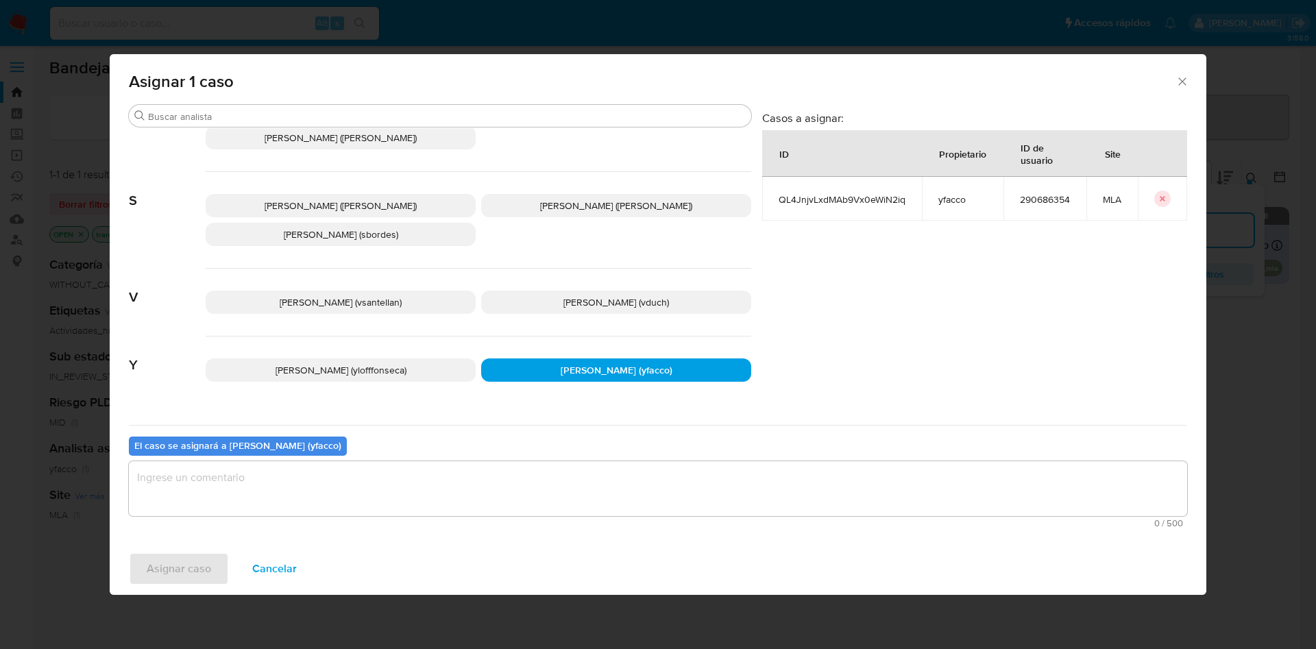
click at [416, 483] on textarea "assign-modal" at bounding box center [658, 488] width 1058 height 55
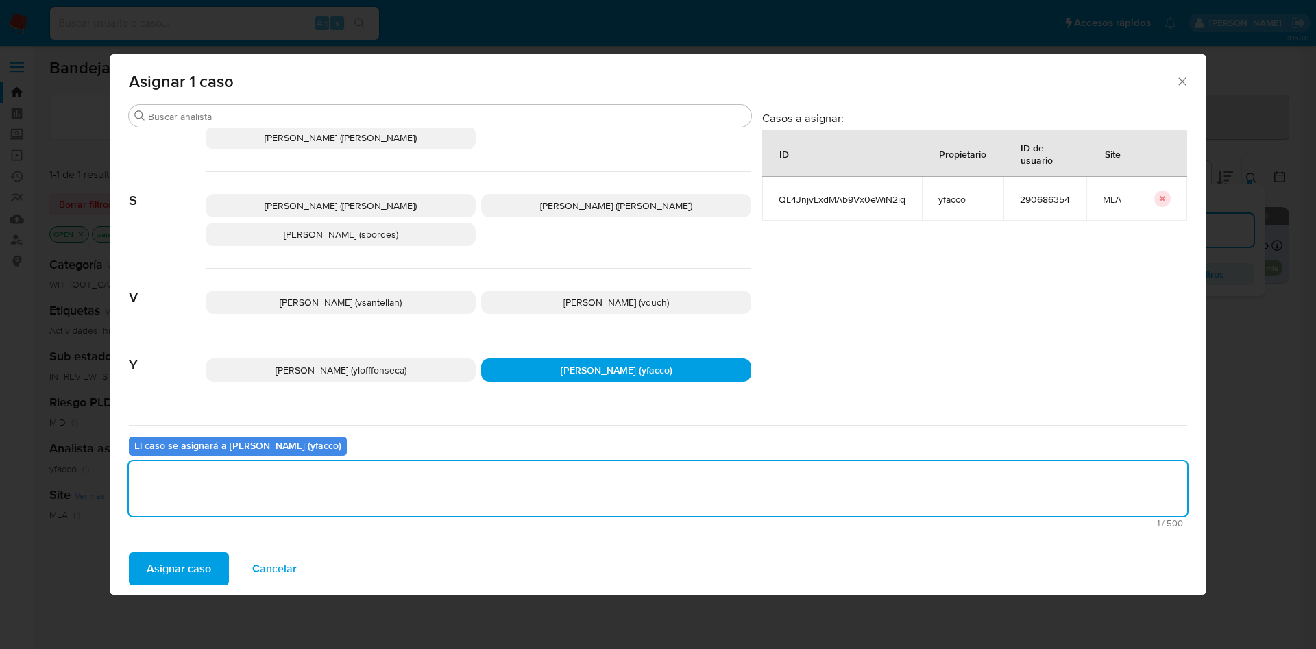
click at [182, 569] on span "Asignar caso" at bounding box center [179, 569] width 64 height 30
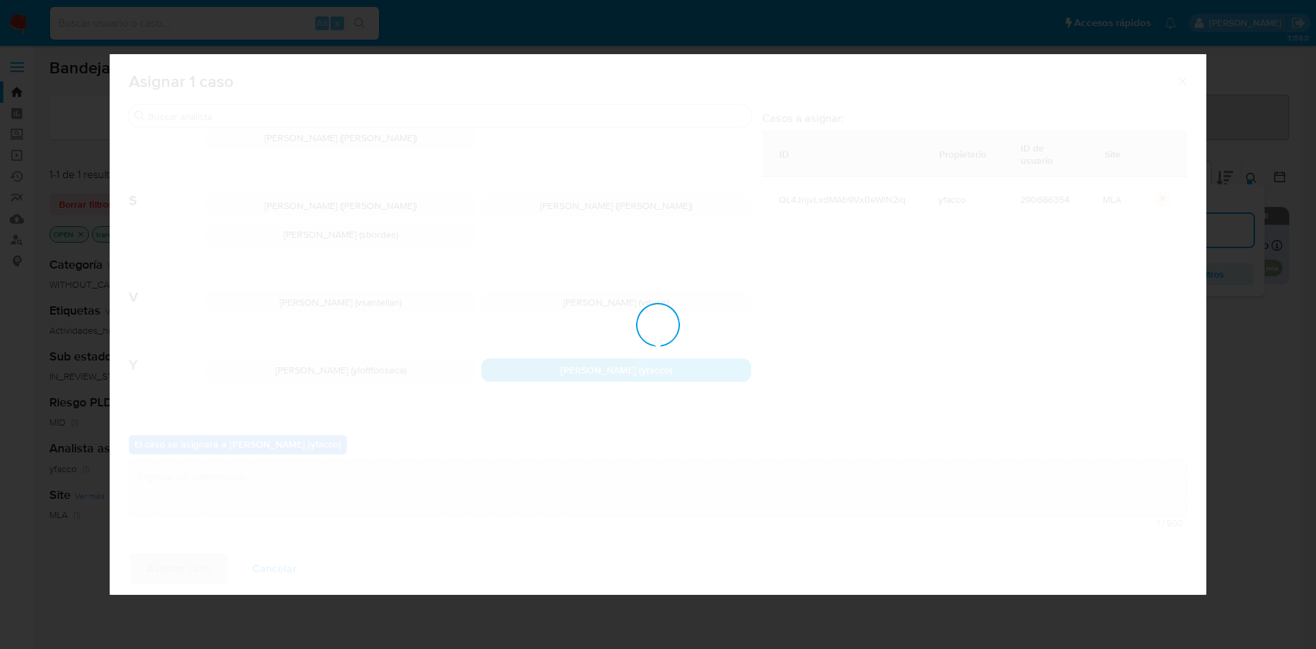
checkbox input "false"
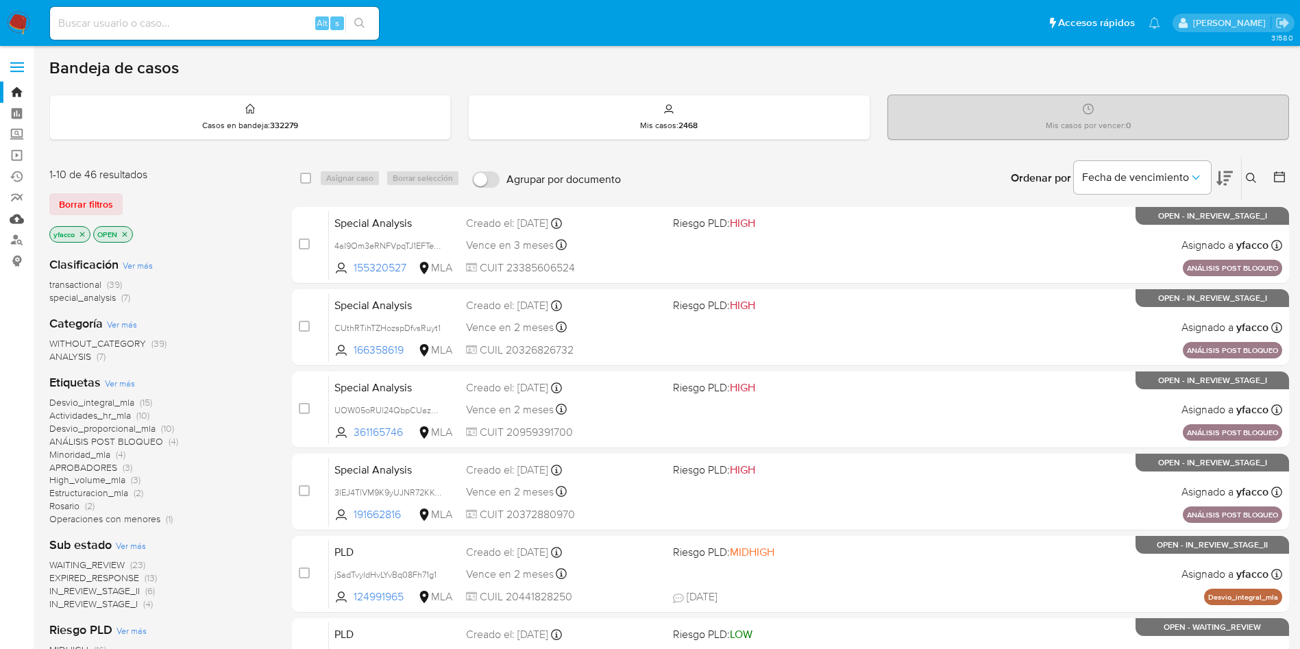
click at [21, 221] on link "Mulan" at bounding box center [81, 218] width 163 height 21
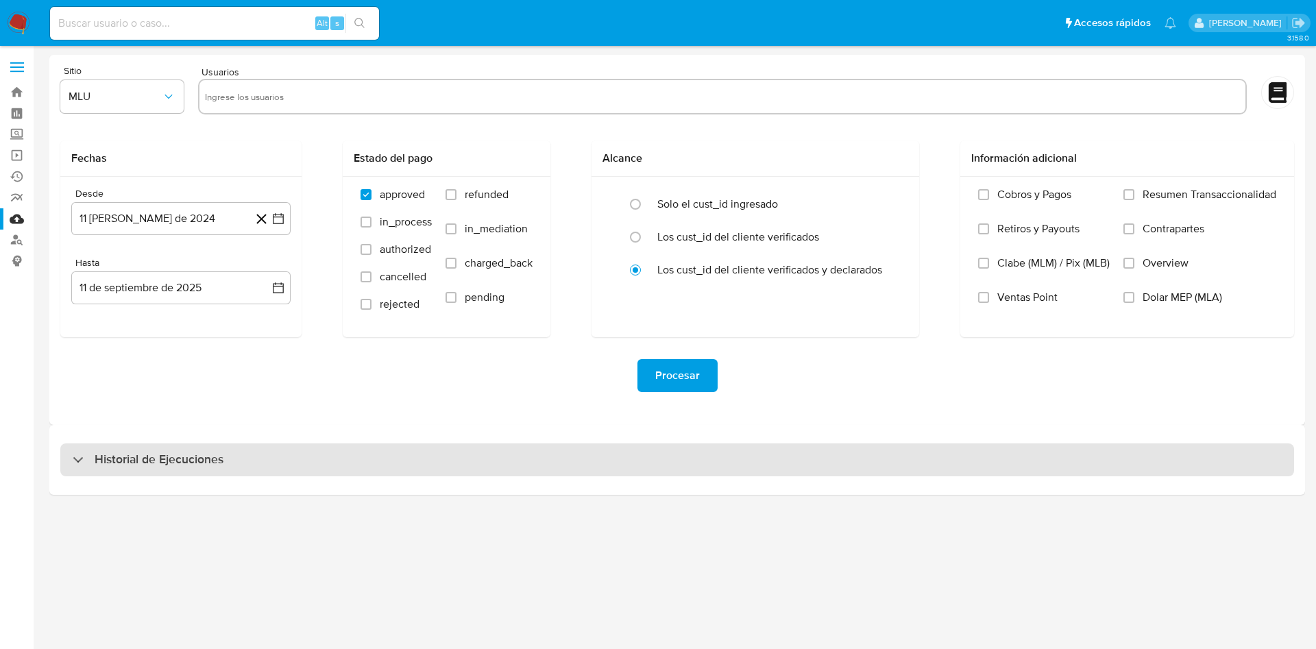
click at [151, 460] on h3 "Historial de Ejecuciones" at bounding box center [159, 460] width 129 height 16
select select "10"
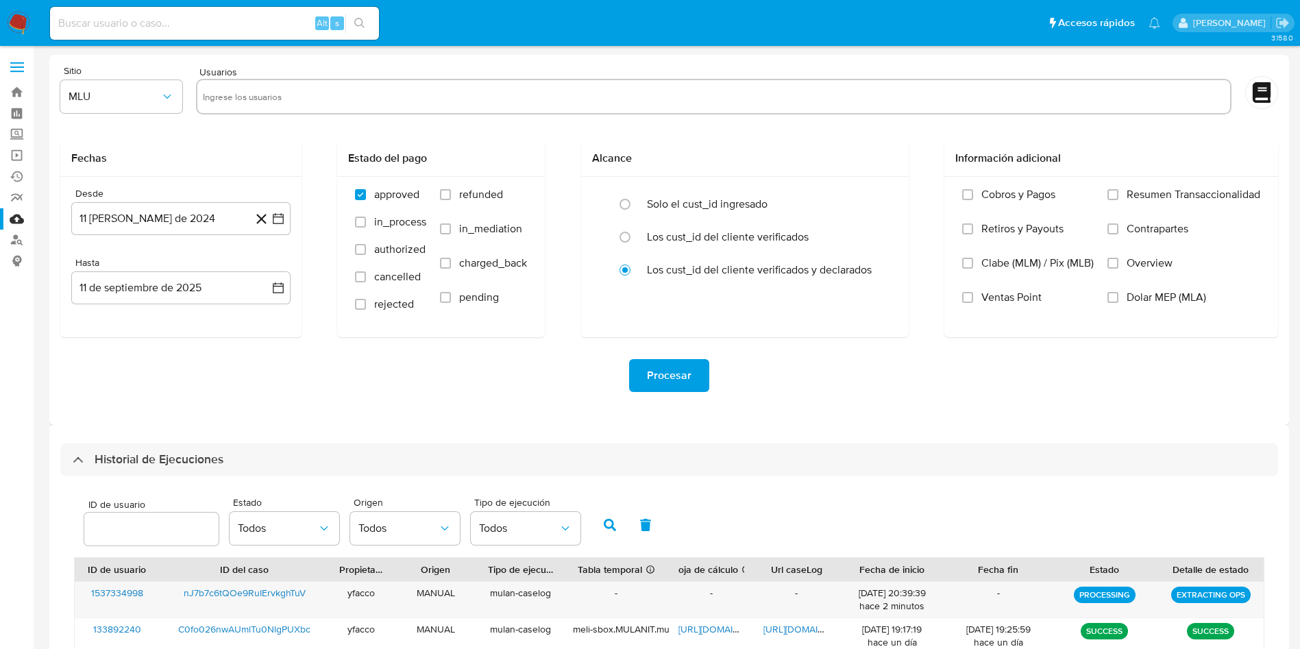
click at [130, 538] on div at bounding box center [151, 529] width 134 height 33
click at [132, 532] on input "number" at bounding box center [151, 529] width 134 height 18
paste input "290686354"
type input "290686354"
click at [620, 523] on button "button" at bounding box center [610, 524] width 36 height 33
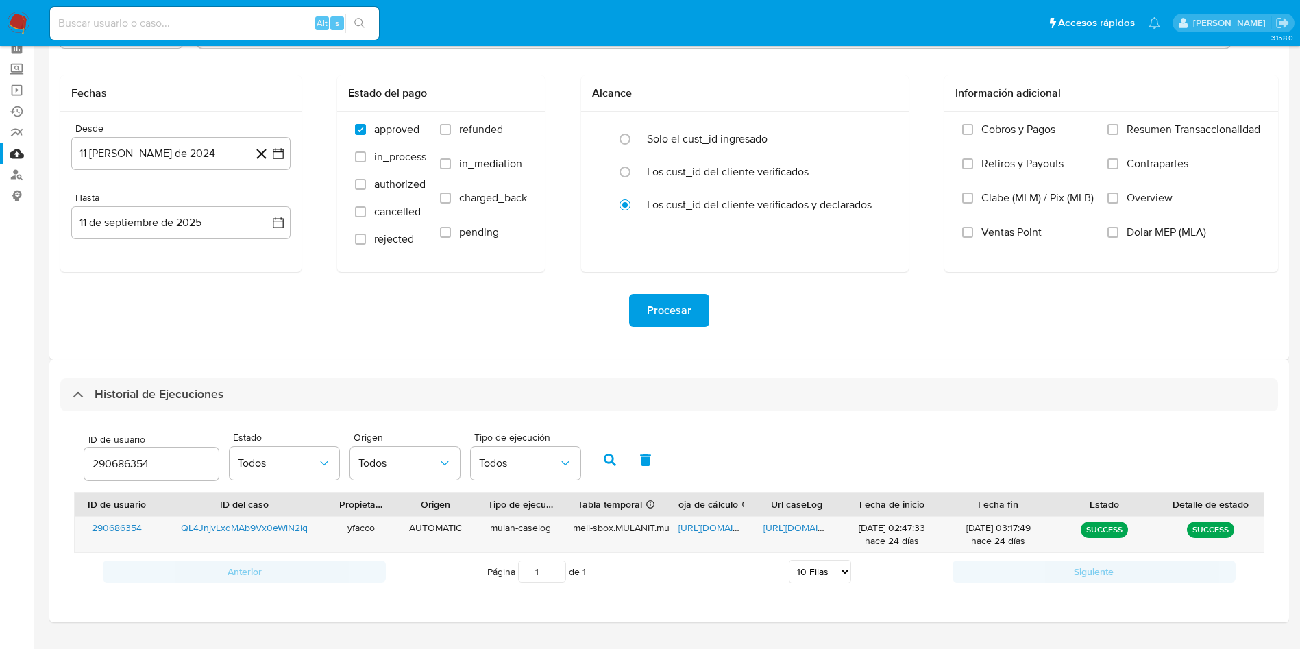
scroll to position [97, 0]
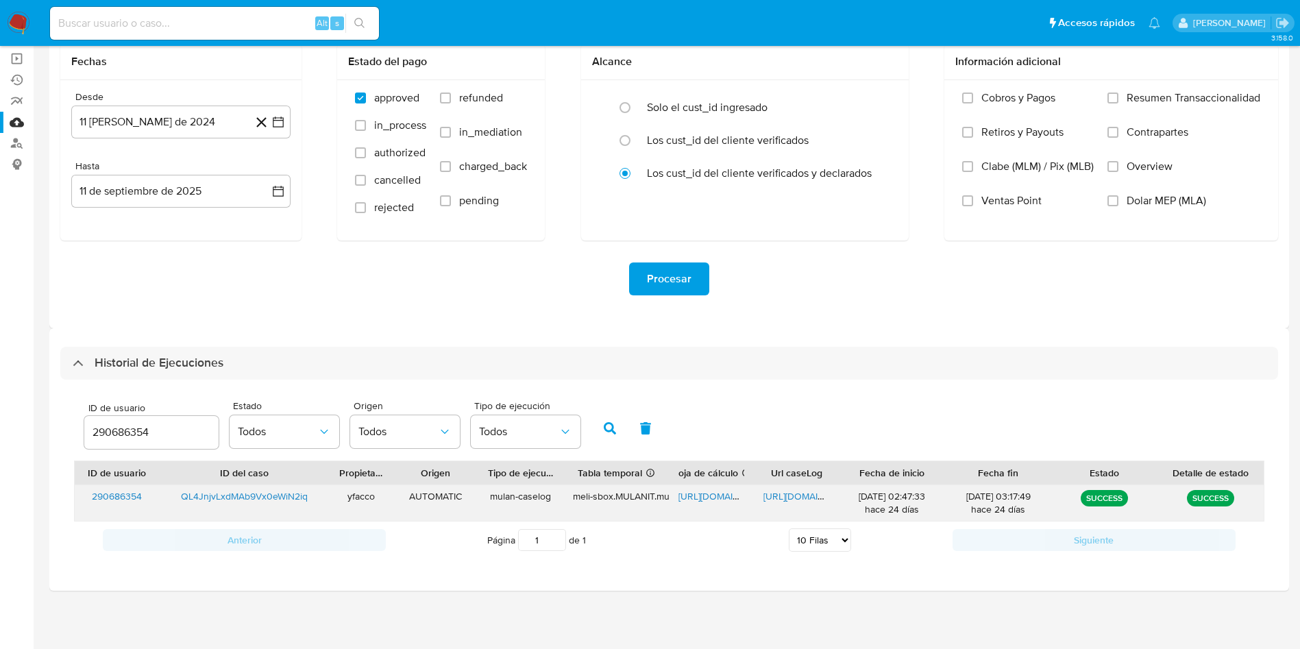
click at [715, 495] on span "https://docs.google.com/spreadsheets/d/1q5rBFbJmZcOrAV9pq7hwV4GUjRkUb-VcGxptIb0…" at bounding box center [725, 496] width 95 height 14
click at [792, 494] on span "https://docs.google.com/document/d/1aGpWdsoTD5ejeHaQyTbhwaPKjYDzPOjNC6wsFfGB-QQ…" at bounding box center [810, 496] width 95 height 14
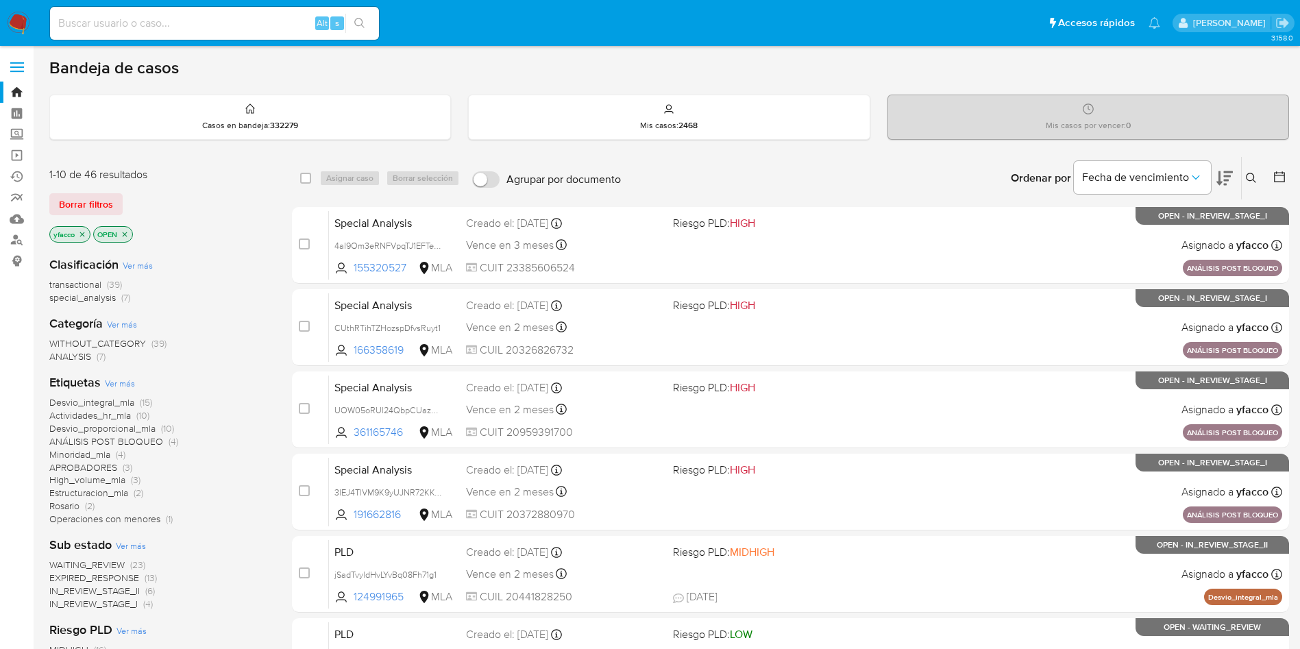
click at [262, 32] on input at bounding box center [214, 23] width 329 height 18
paste input "QL4JnjvLxdMAb9Vx0eWiN2iq"
type input "QL4JnjvLxdMAb9Vx0eWiN2iq"
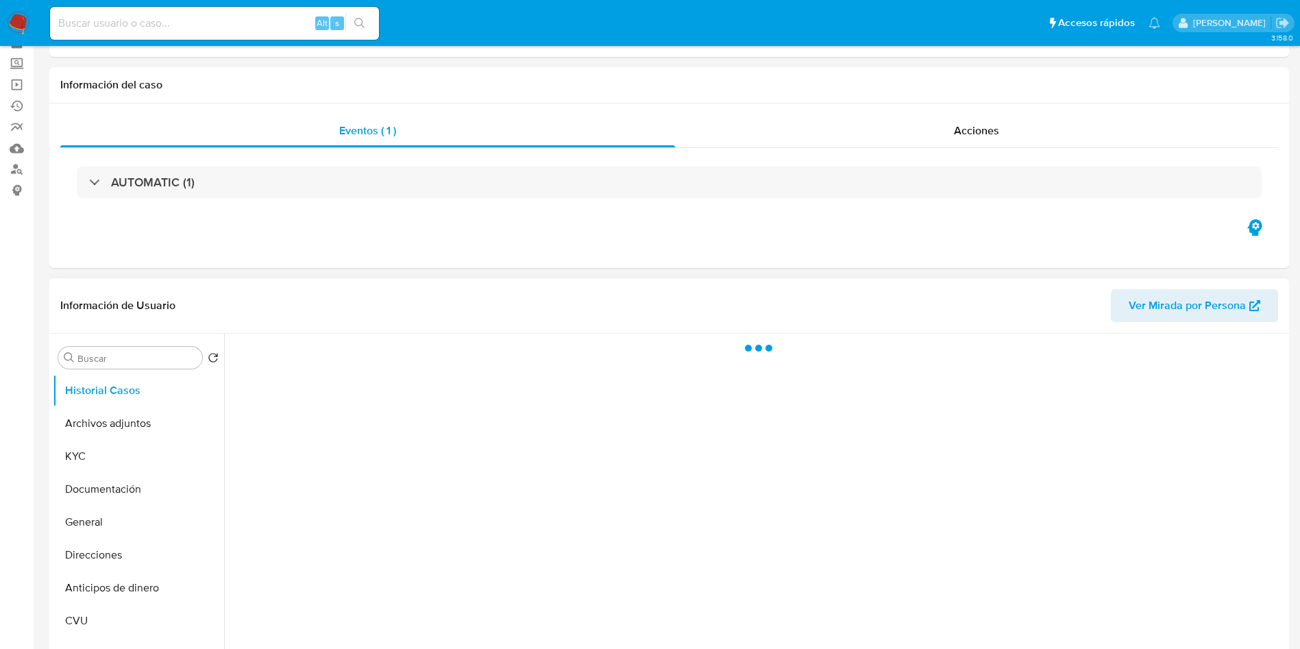
scroll to position [103, 0]
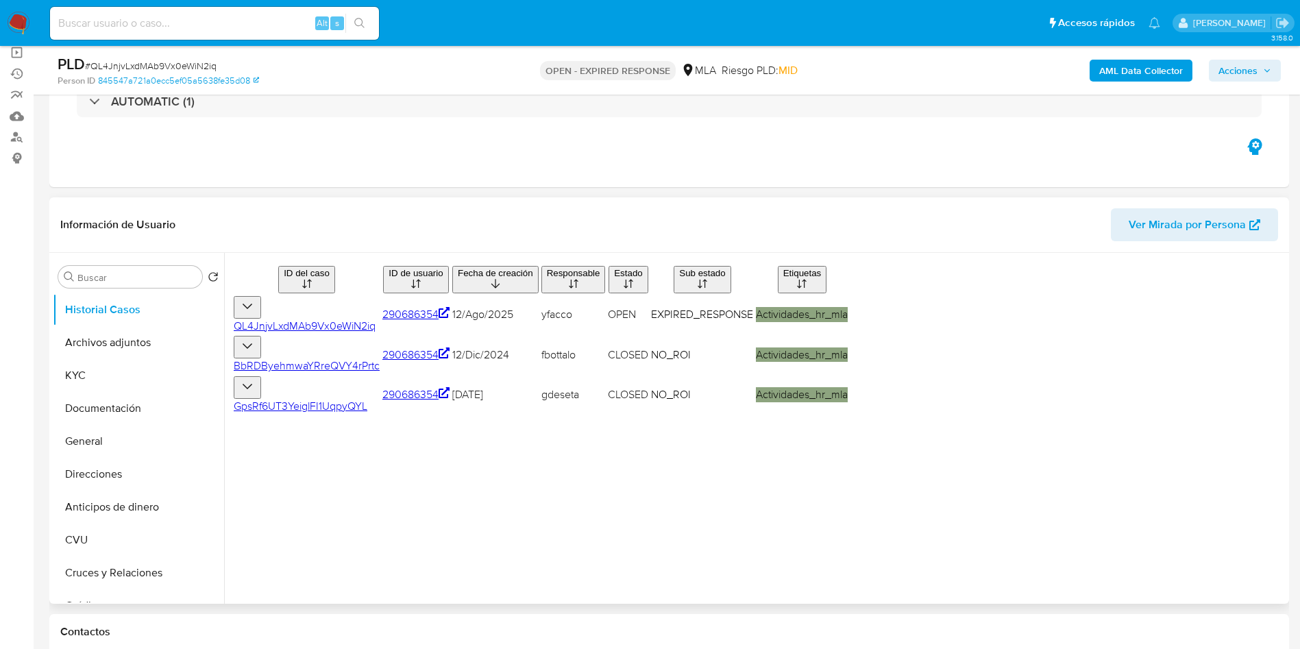
select select "10"
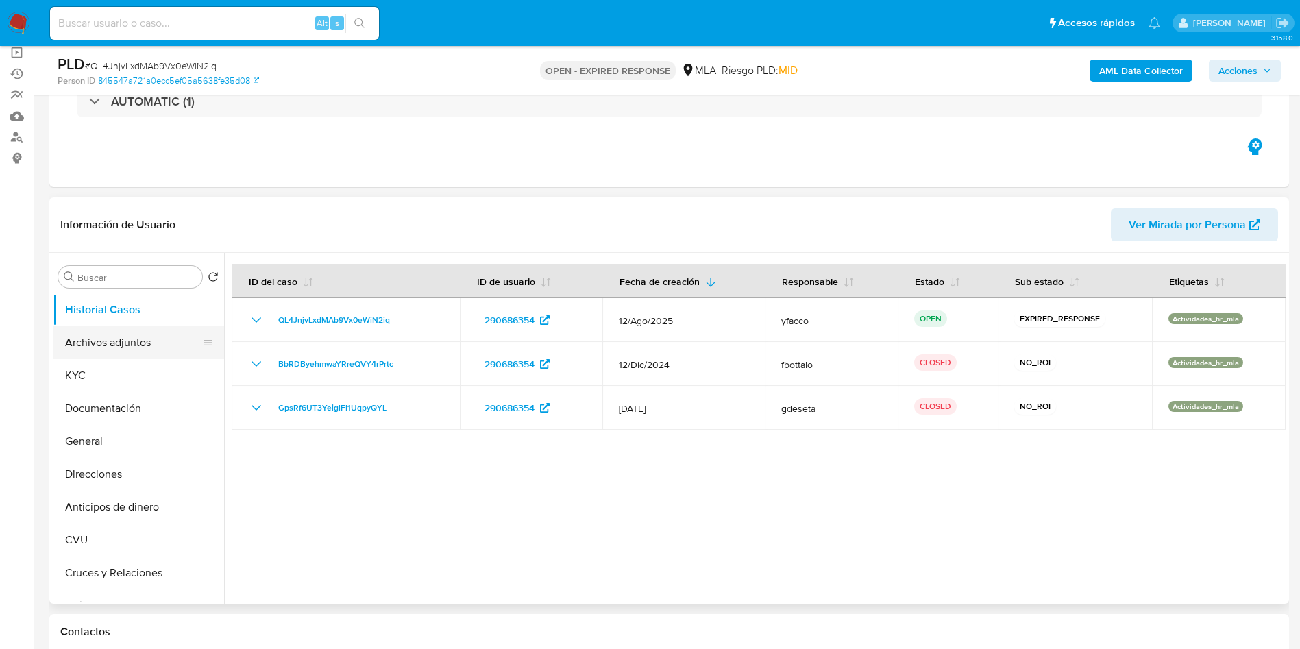
click at [120, 331] on button "Archivos adjuntos" at bounding box center [133, 342] width 160 height 33
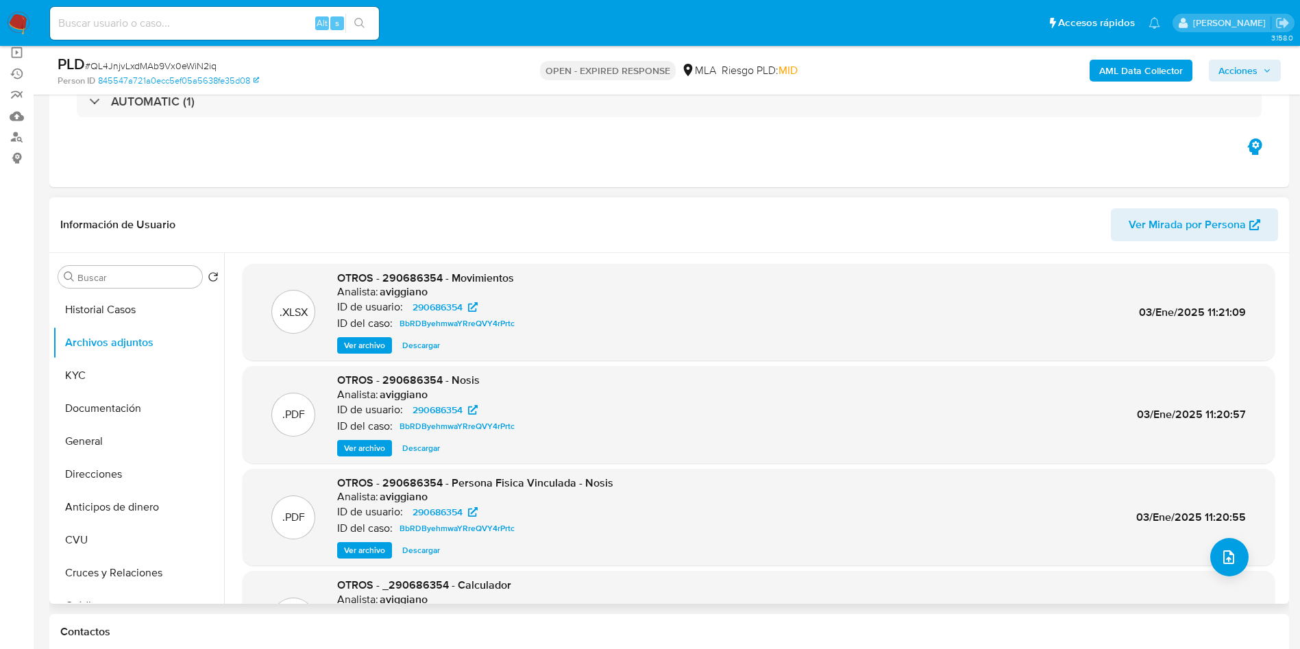
scroll to position [115, 0]
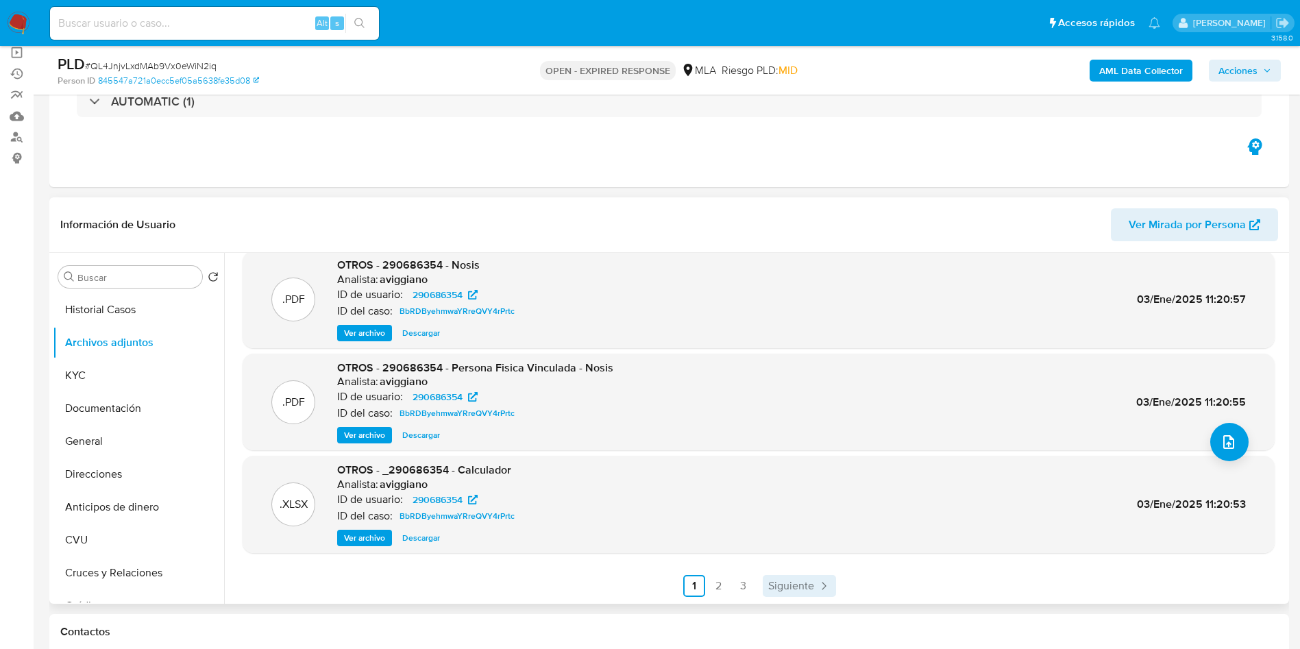
click at [817, 584] on icon "Paginación" at bounding box center [824, 586] width 14 height 14
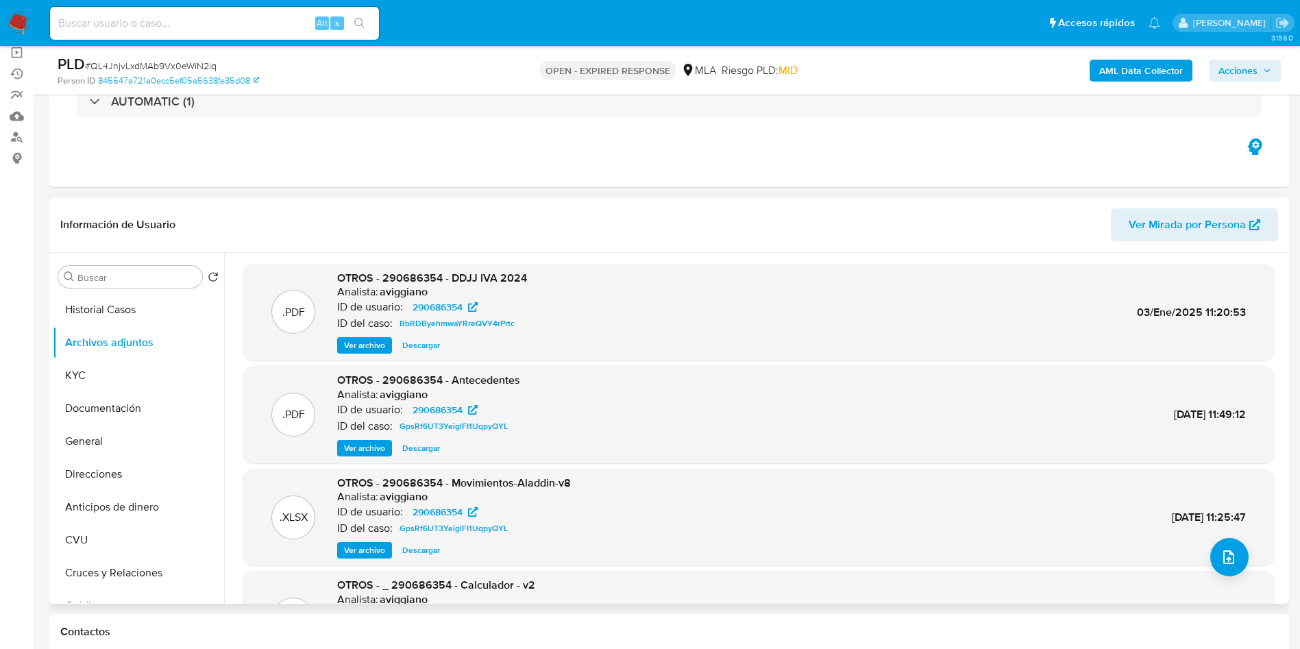
scroll to position [103, 0]
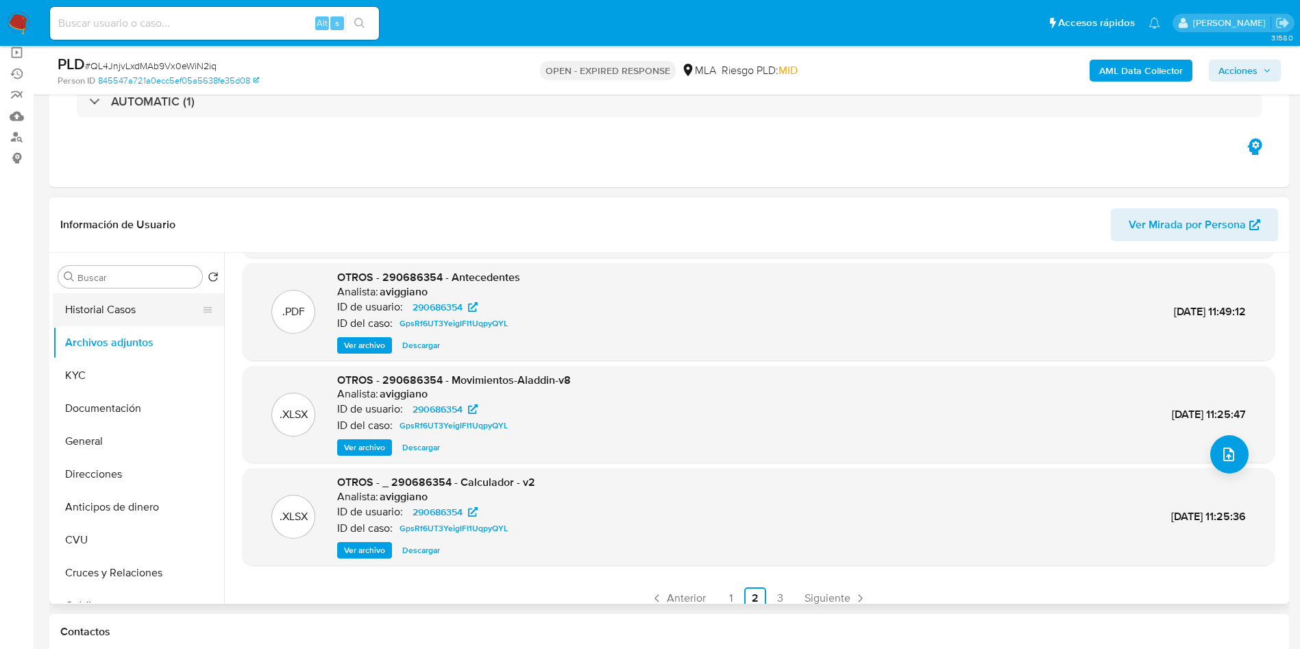
click at [157, 301] on button "Historial Casos" at bounding box center [133, 309] width 160 height 33
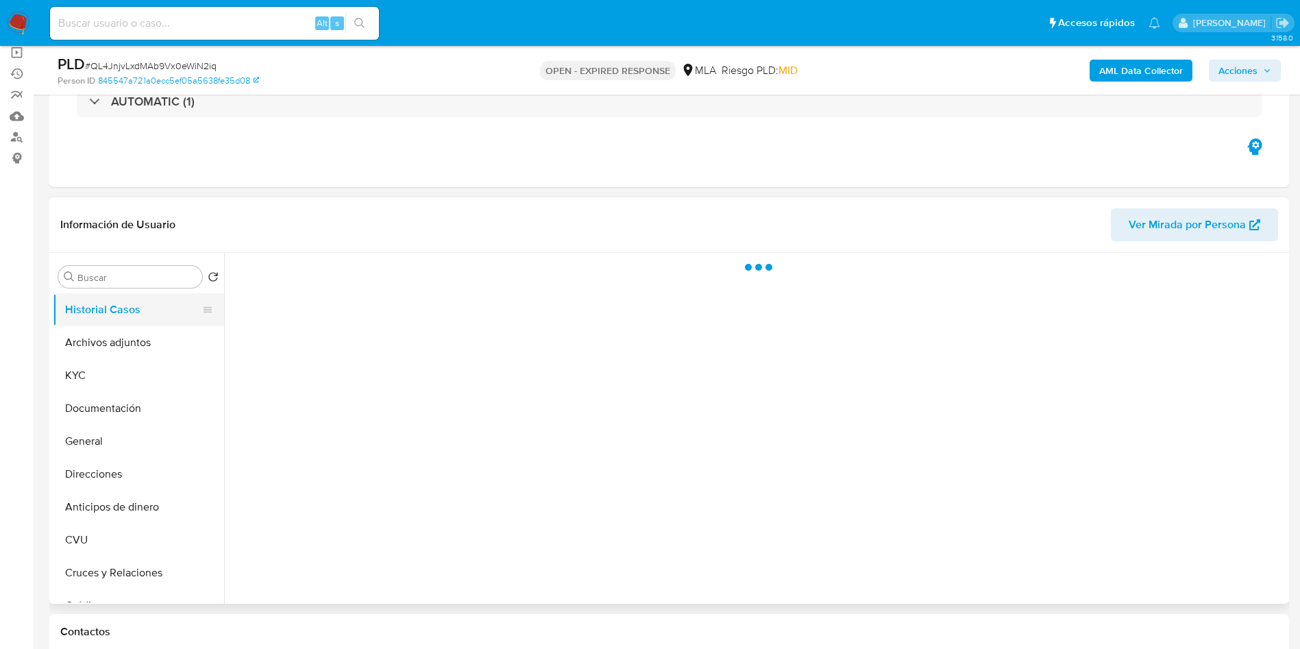
scroll to position [0, 0]
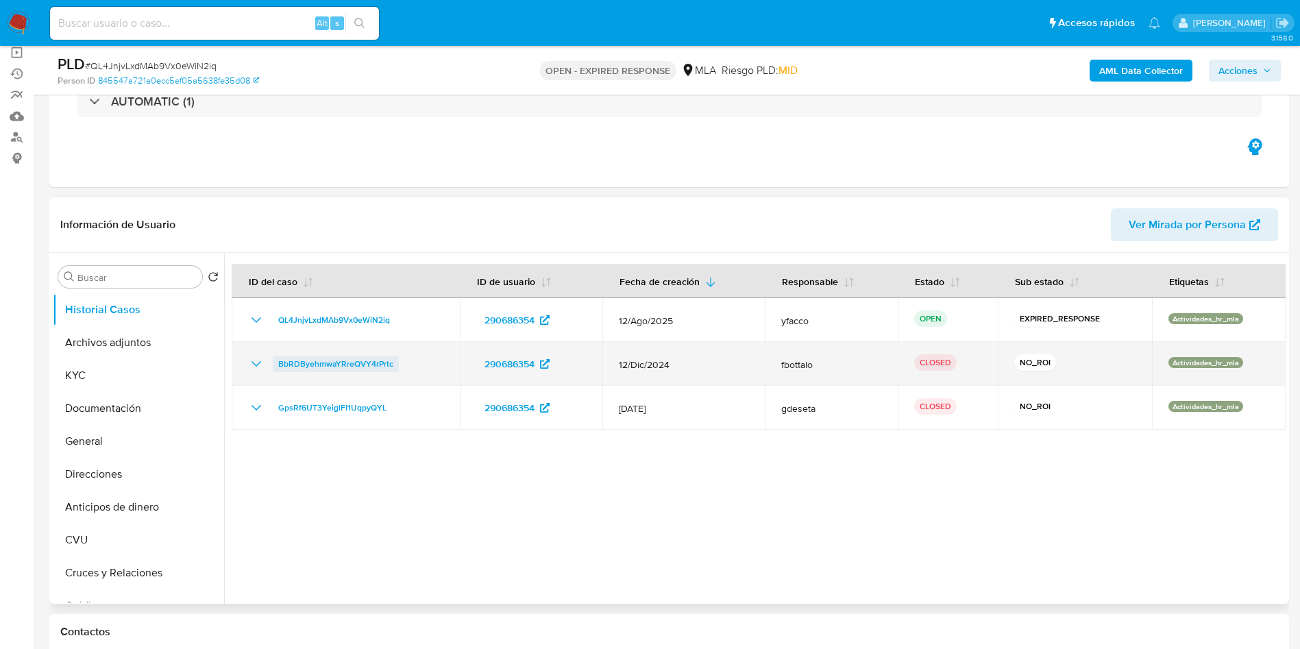
click at [379, 362] on span "BbRDByehmwaYRreQVY4rPrtc" at bounding box center [335, 364] width 115 height 16
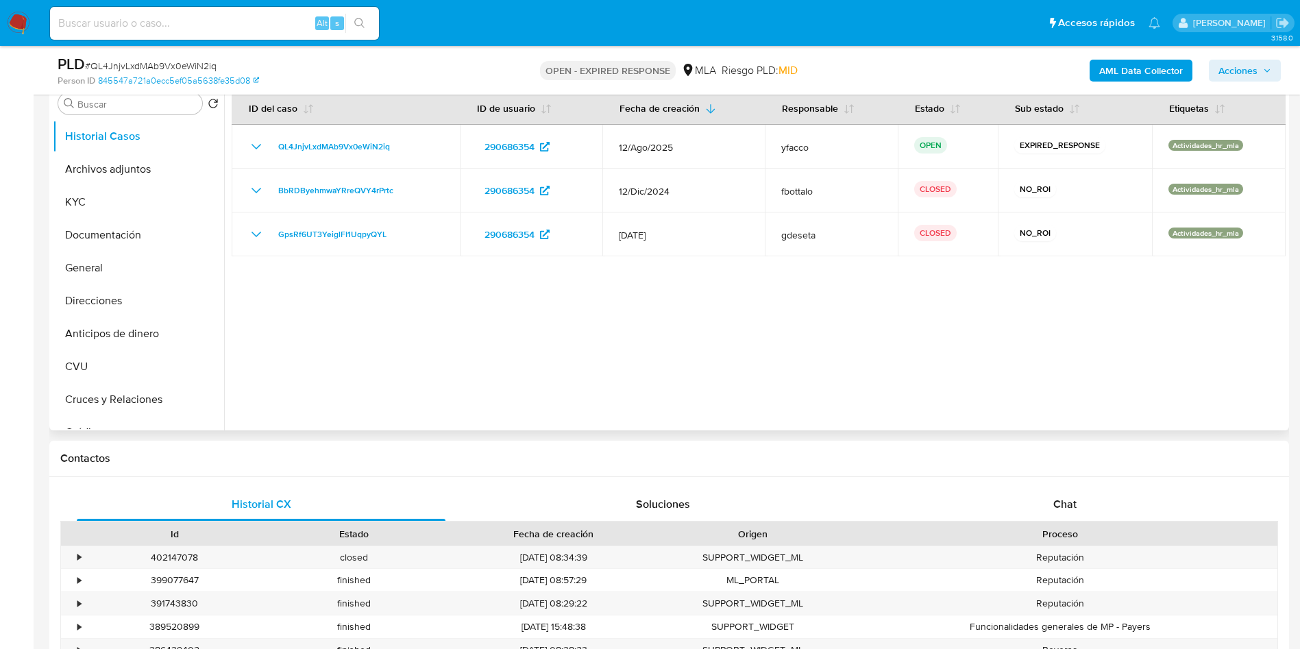
scroll to position [308, 0]
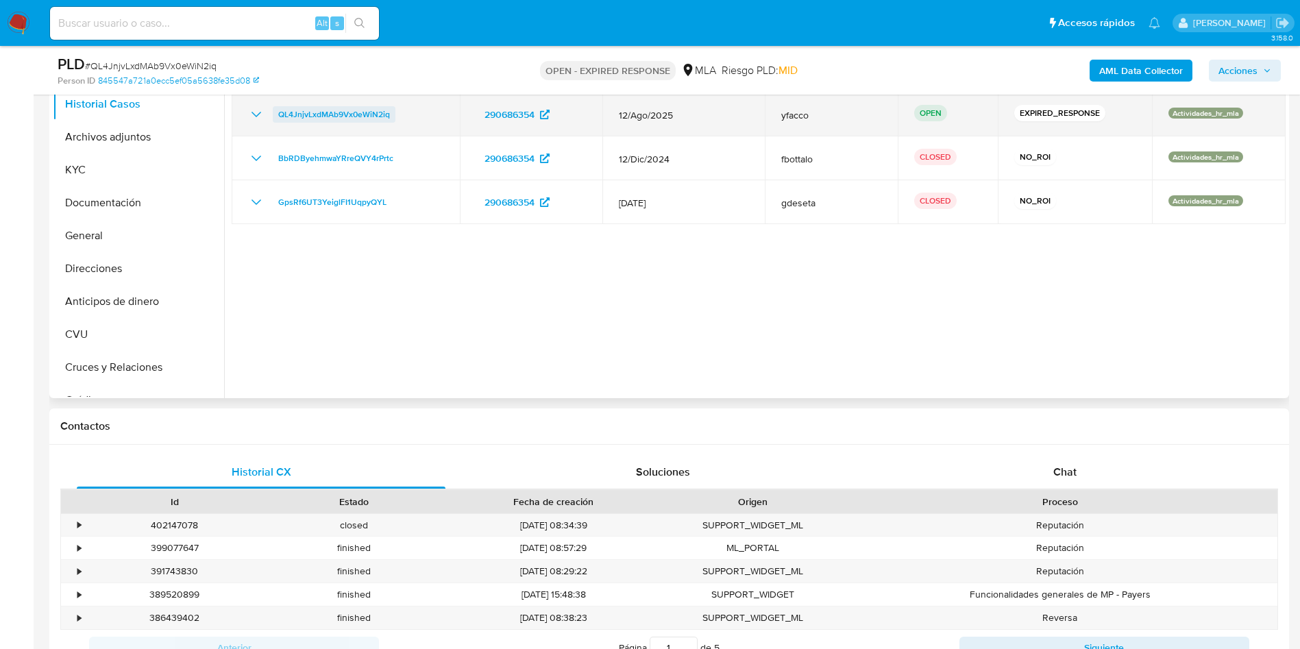
drag, startPoint x: 289, startPoint y: 118, endPoint x: 391, endPoint y: 122, distance: 101.5
click at [391, 122] on div "QL4JnjvLxdMAb9Vx0eWiN2iq" at bounding box center [345, 114] width 195 height 16
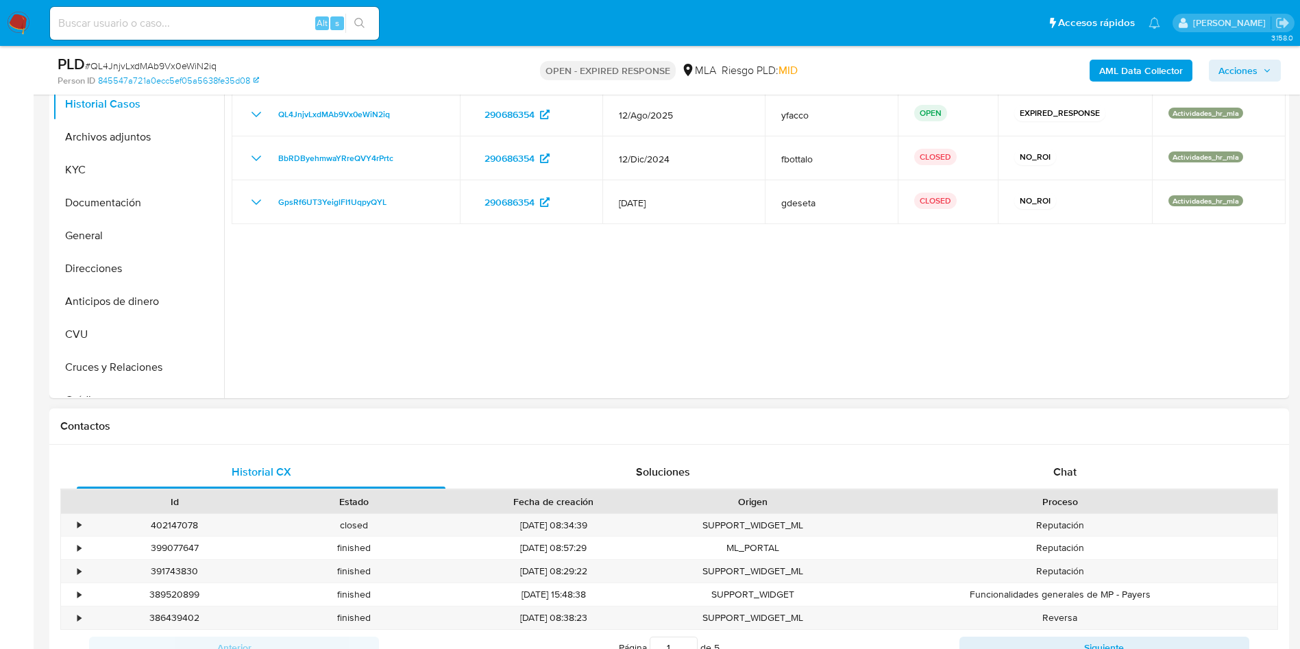
scroll to position [206, 0]
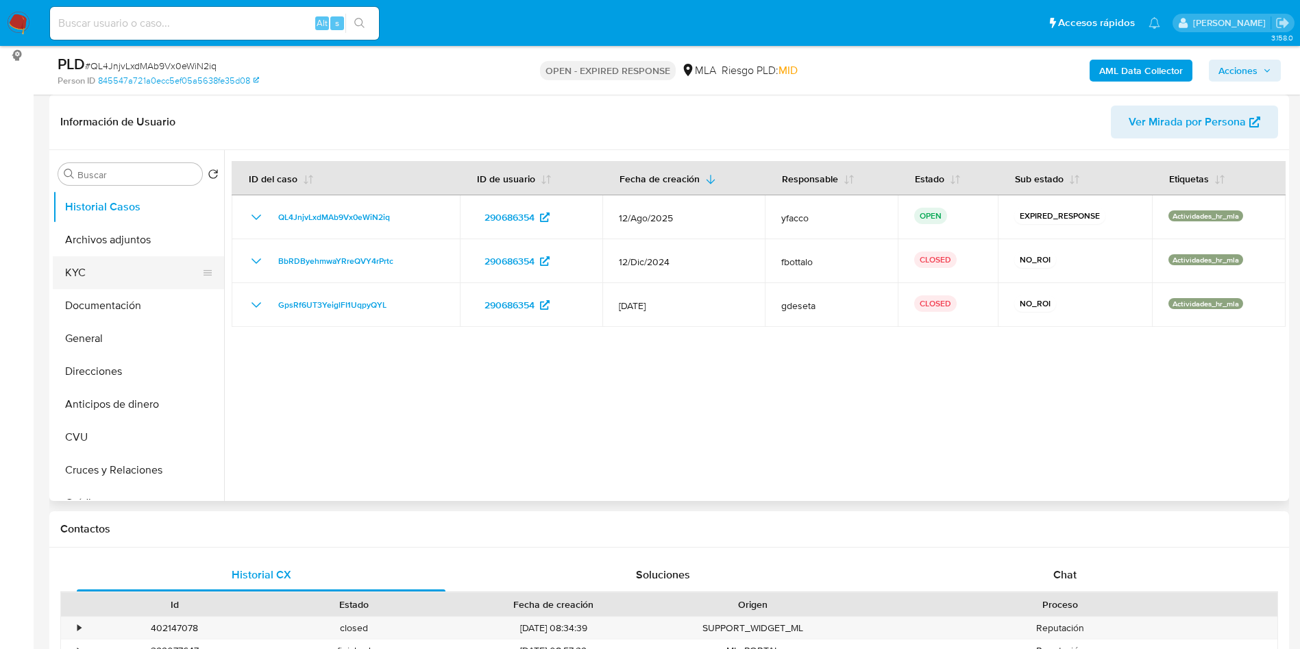
click at [119, 273] on button "KYC" at bounding box center [133, 272] width 160 height 33
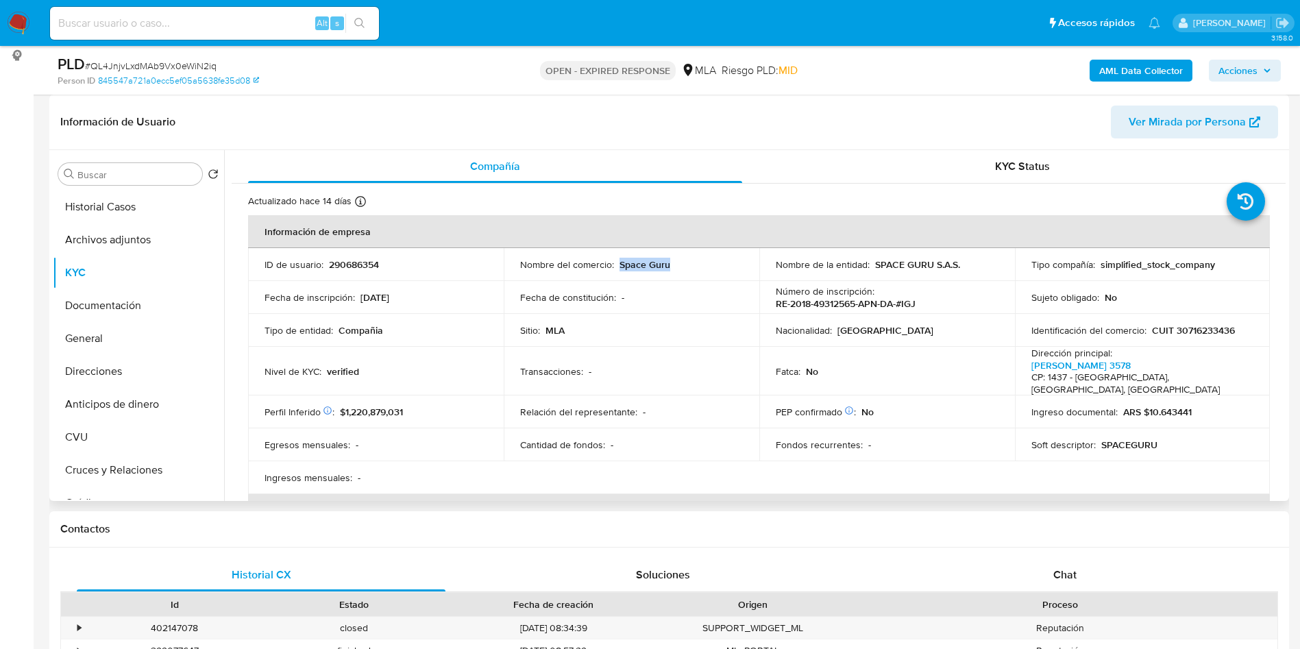
drag, startPoint x: 619, startPoint y: 267, endPoint x: 678, endPoint y: 264, distance: 59.0
click at [678, 264] on div "Nombre del comercio : Space Guru" at bounding box center [631, 264] width 223 height 12
copy p "Space Guru"
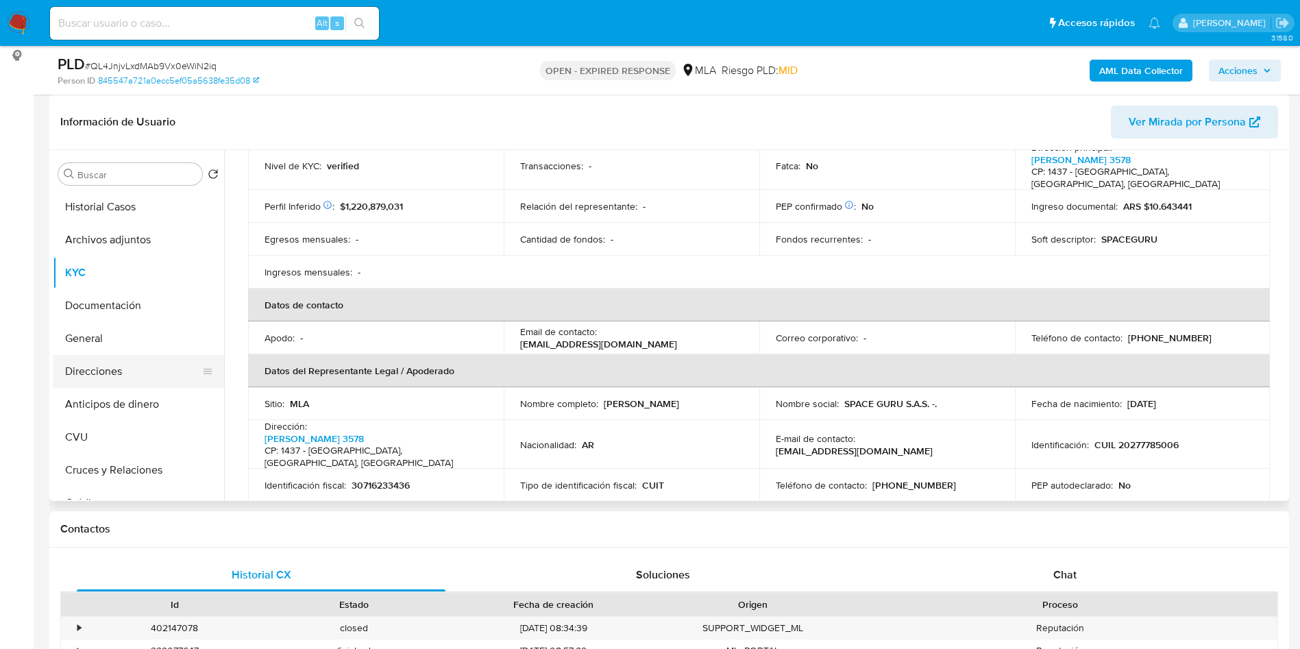
click at [86, 375] on button "Direcciones" at bounding box center [133, 371] width 160 height 33
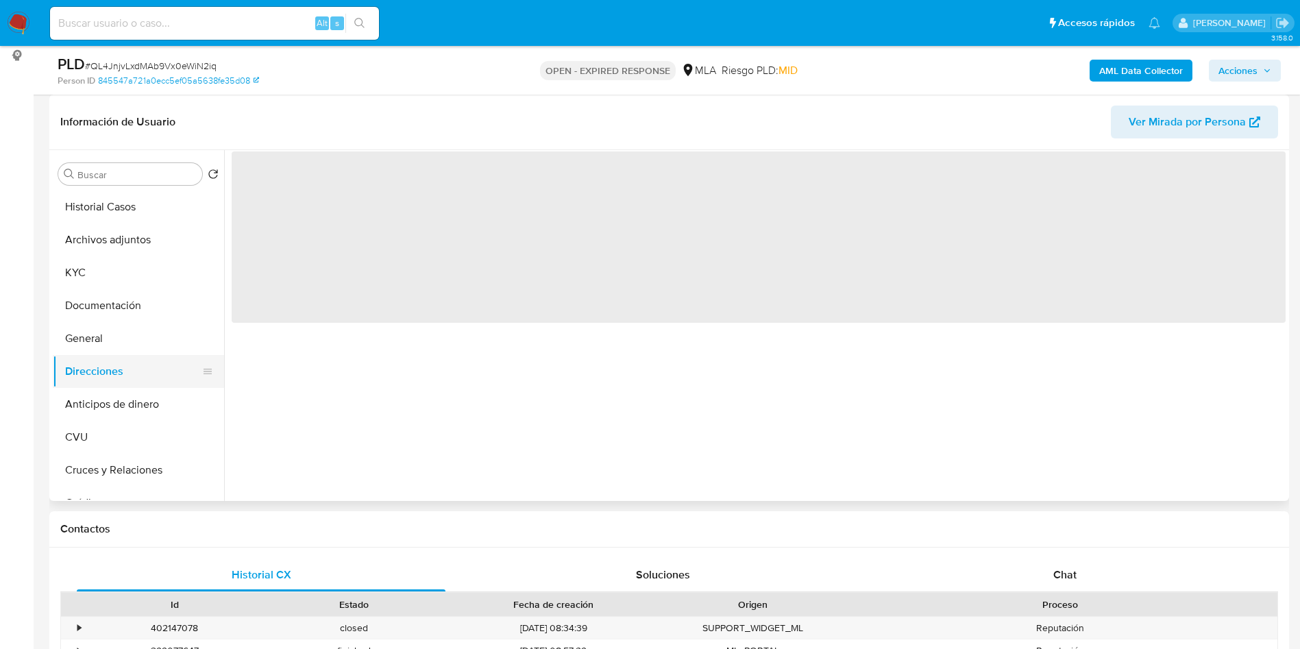
scroll to position [0, 0]
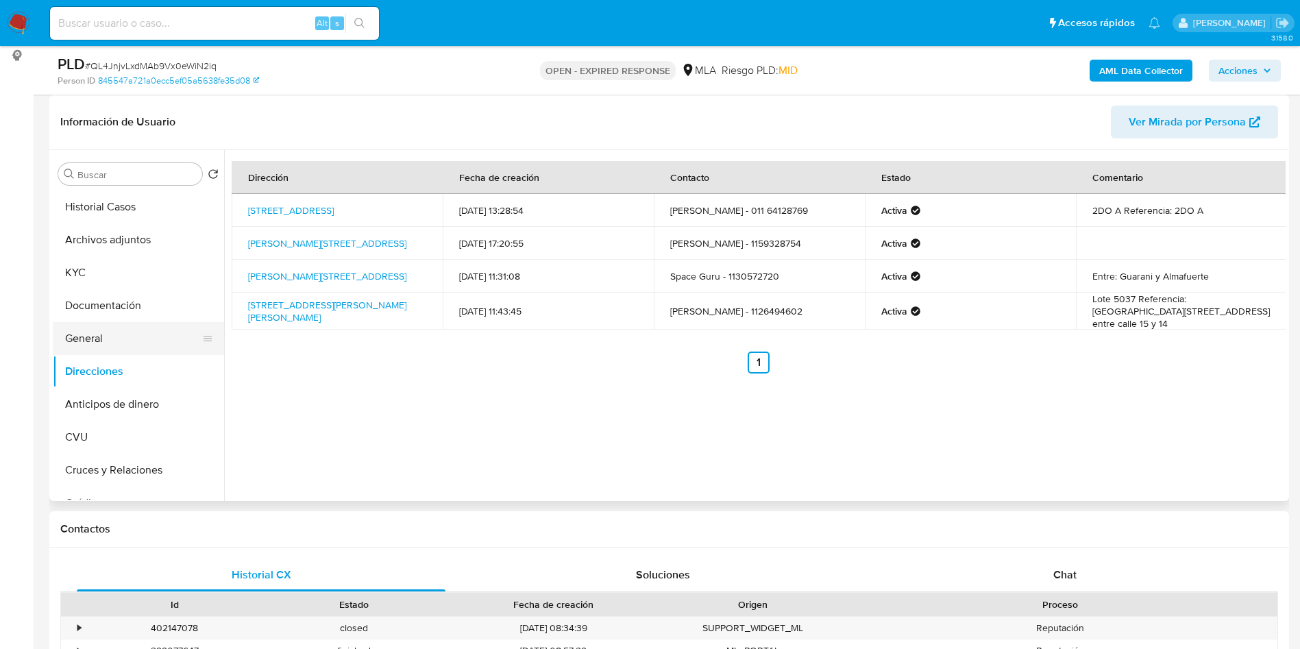
click at [110, 332] on button "General" at bounding box center [133, 338] width 160 height 33
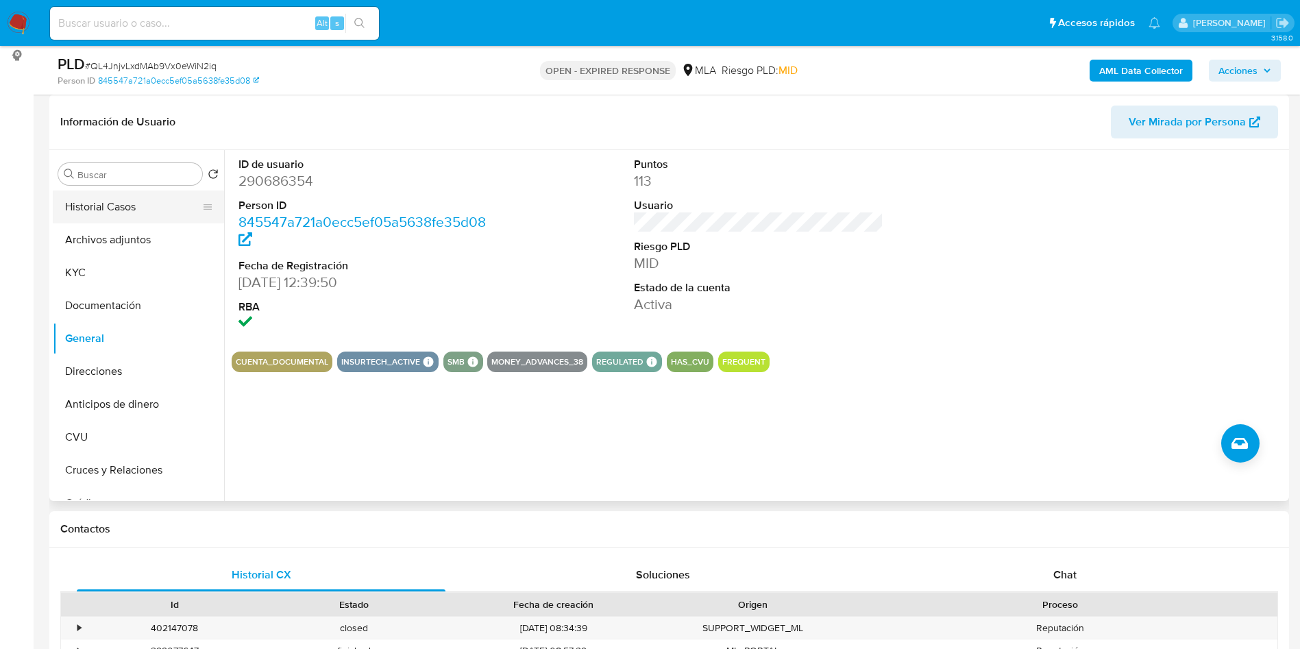
click at [79, 197] on button "Historial Casos" at bounding box center [133, 206] width 160 height 33
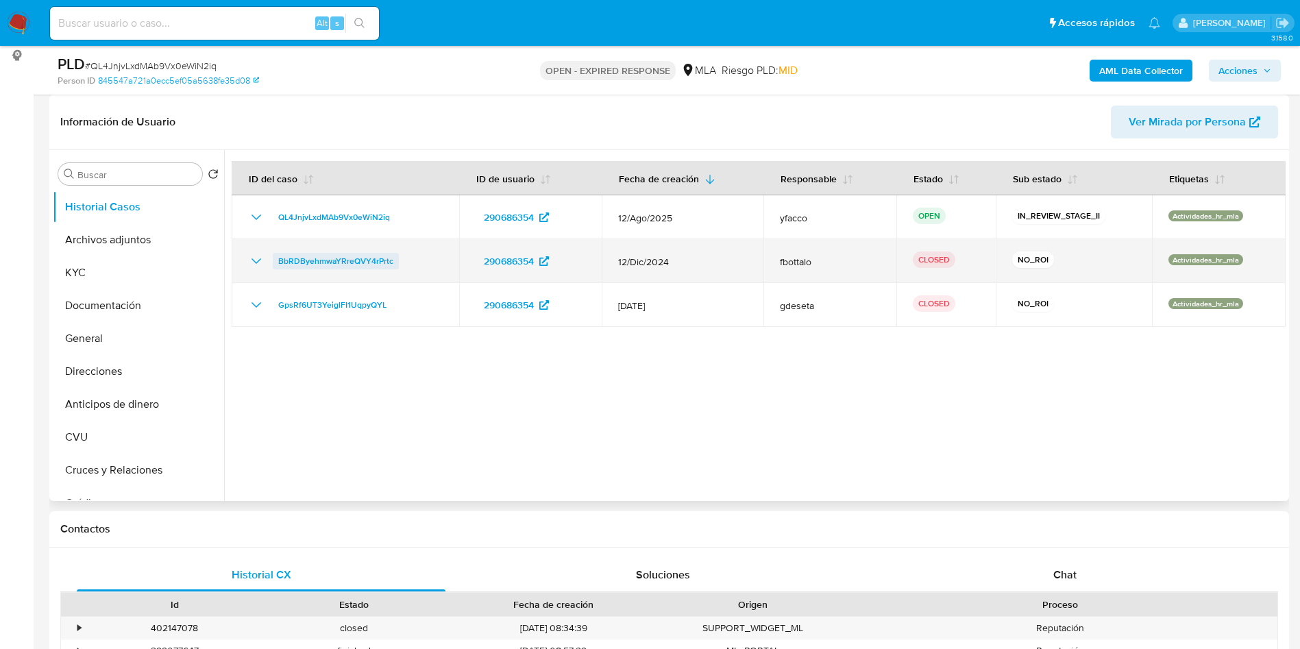
click at [346, 267] on span "BbRDByehmwaYRreQVY4rPrtc" at bounding box center [335, 261] width 115 height 16
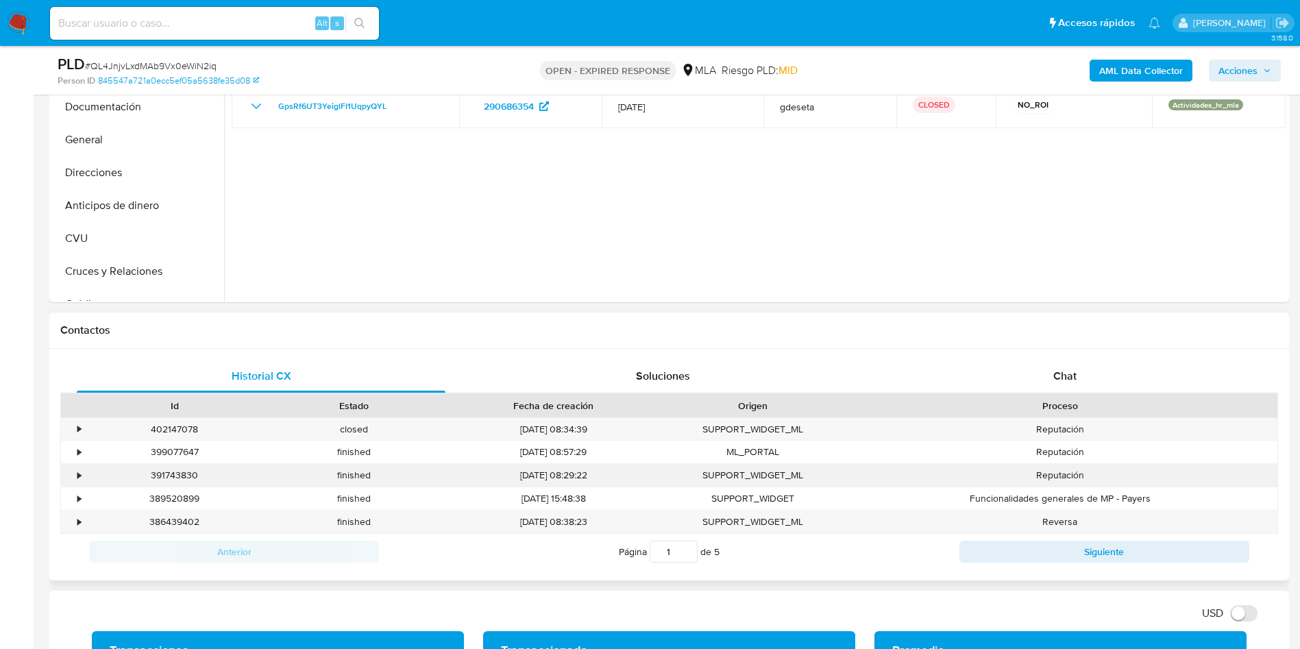
scroll to position [411, 0]
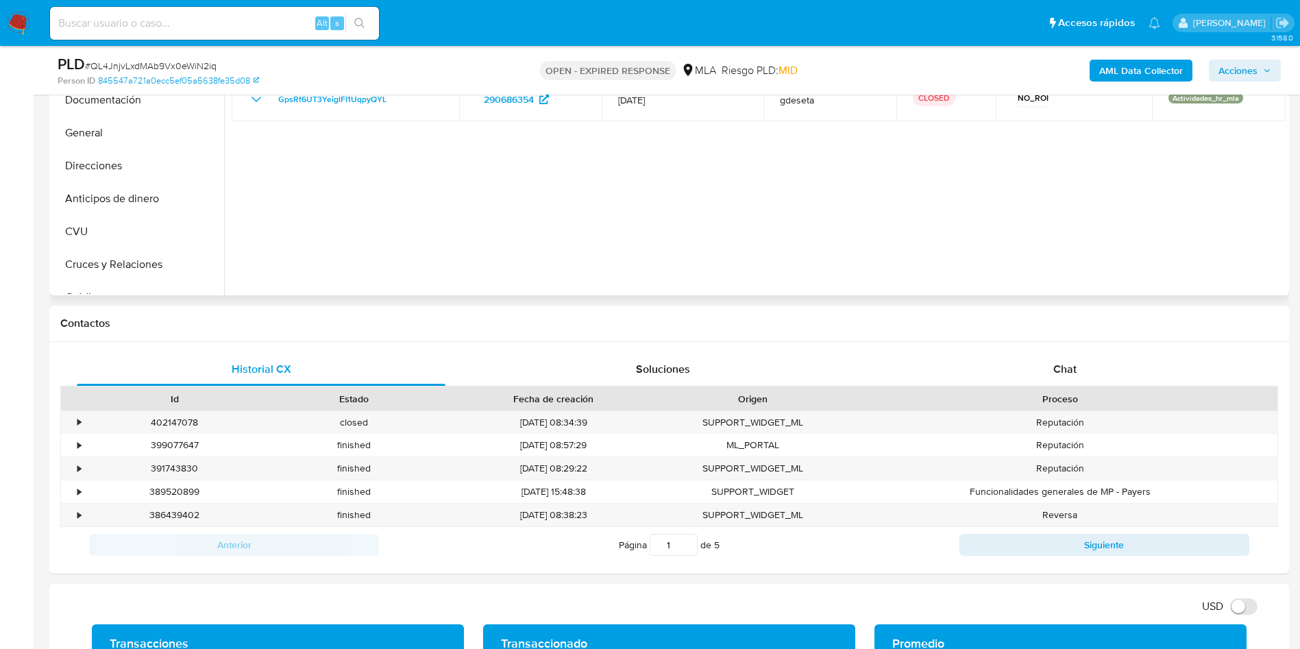
click at [739, 280] on div at bounding box center [754, 119] width 1061 height 351
click at [1033, 362] on div "Chat" at bounding box center [1064, 369] width 369 height 33
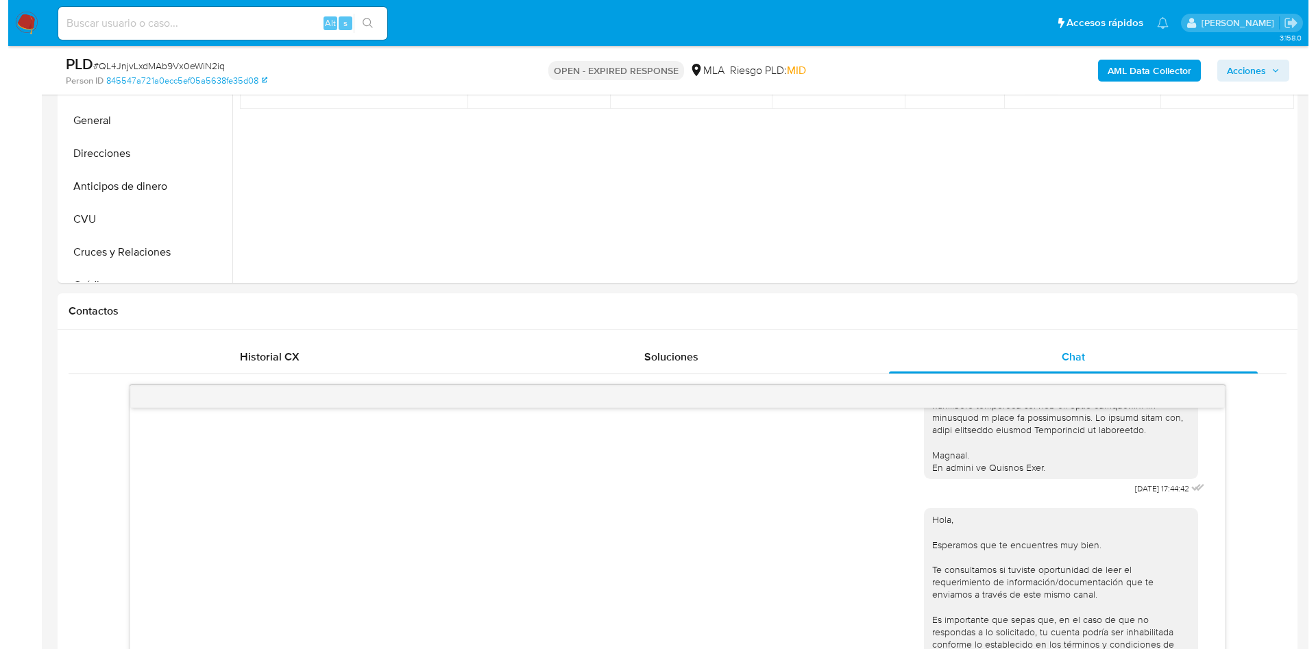
scroll to position [206, 0]
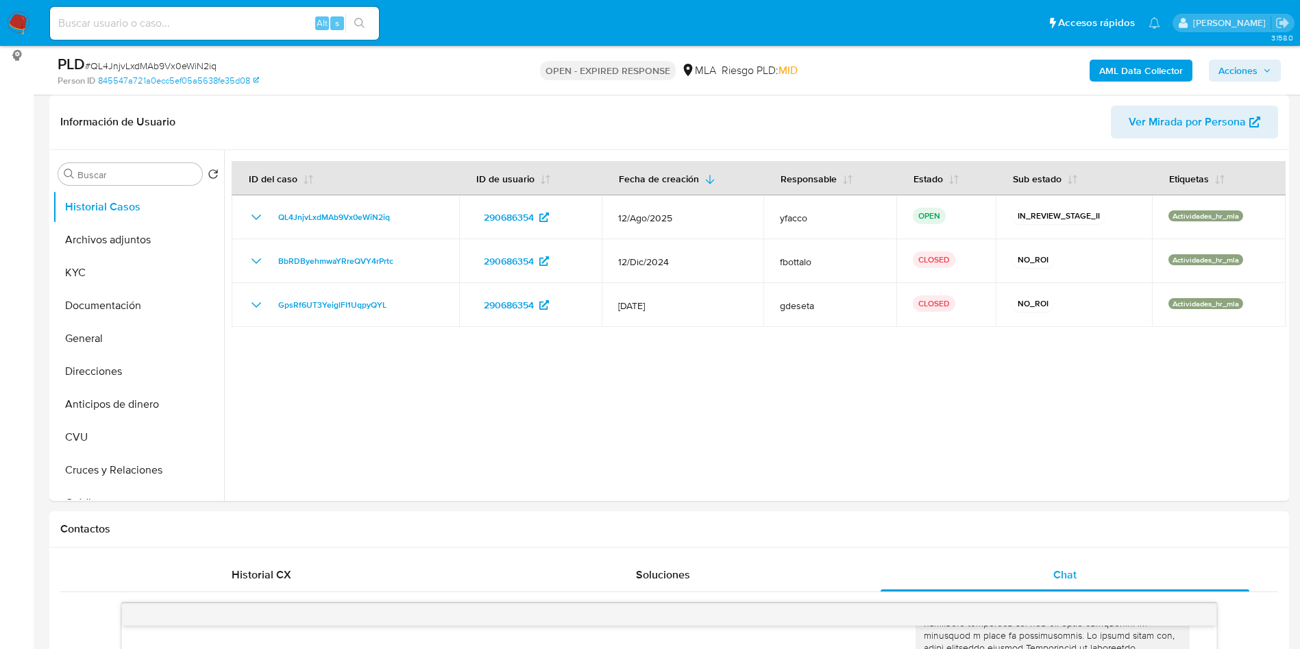
click at [1122, 74] on b "AML Data Collector" at bounding box center [1141, 71] width 84 height 22
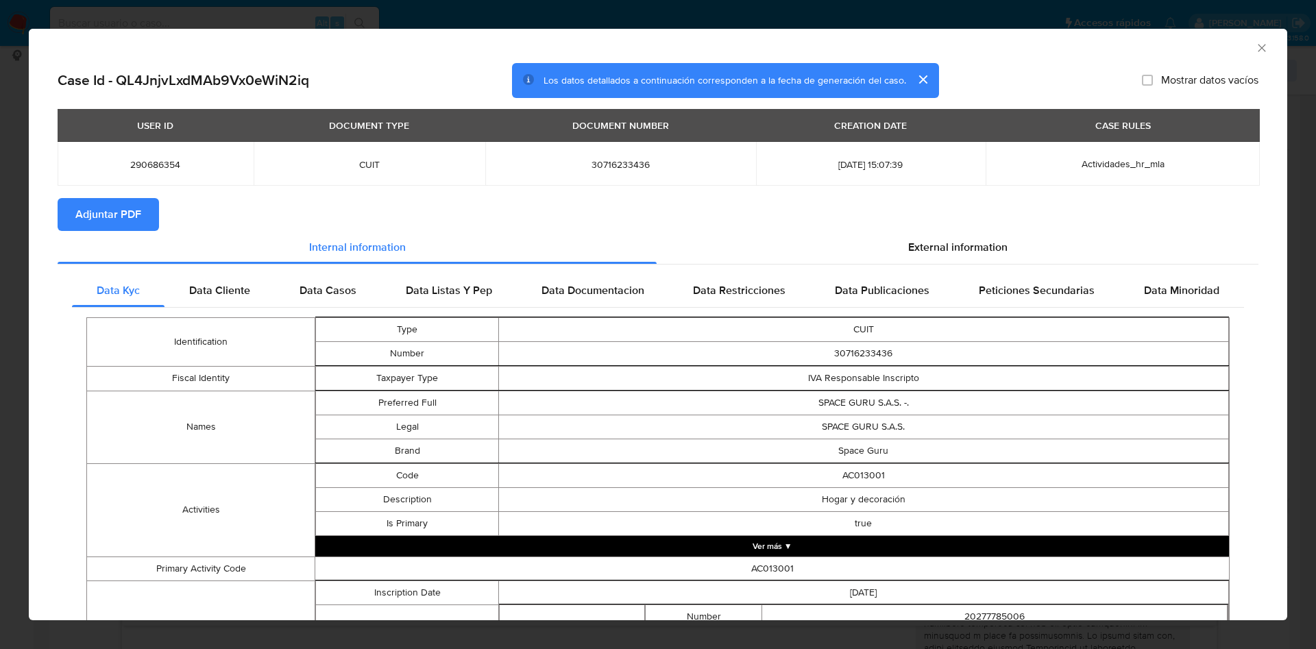
click at [130, 217] on span "Adjuntar PDF" at bounding box center [108, 214] width 66 height 30
click at [1255, 51] on icon "Cerrar ventana" at bounding box center [1262, 48] width 14 height 14
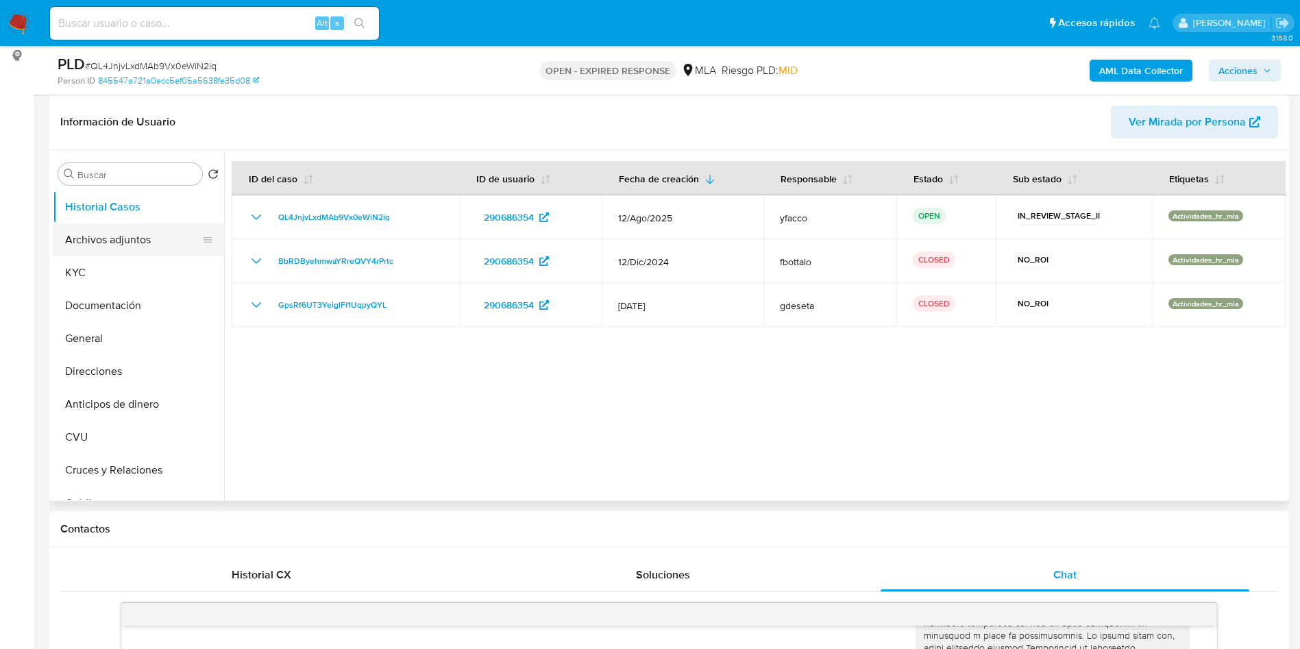
click at [123, 242] on button "Archivos adjuntos" at bounding box center [133, 239] width 160 height 33
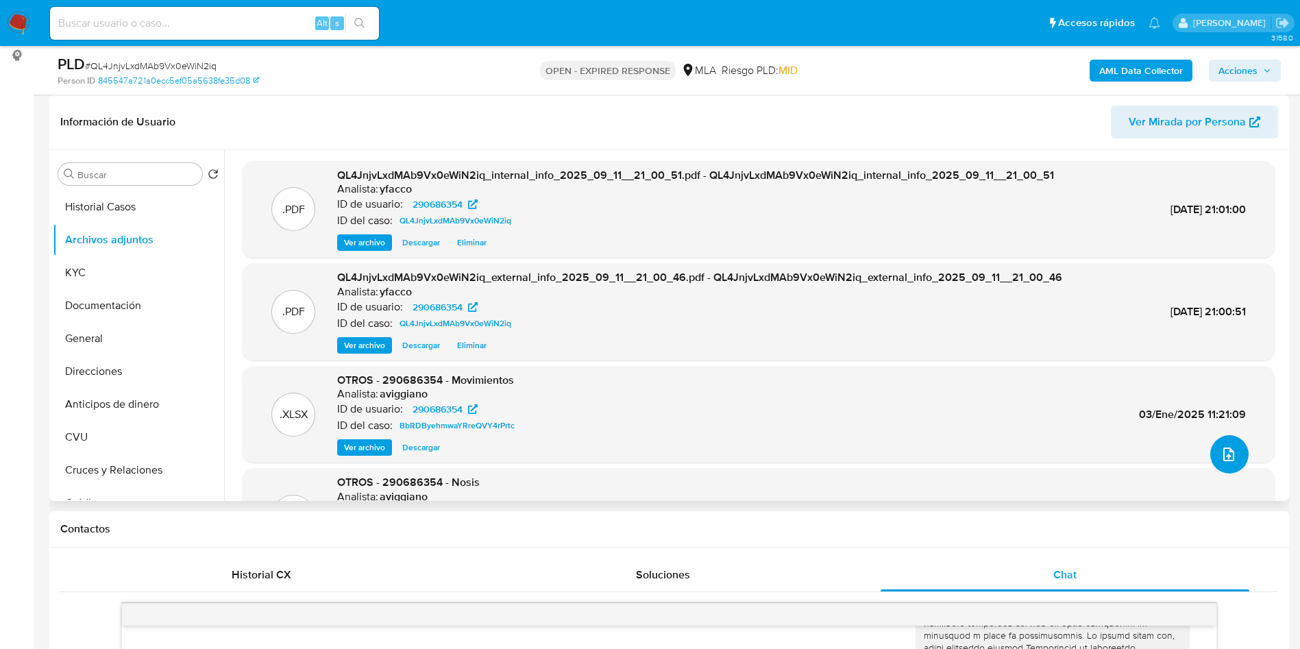
click at [1222, 439] on button "upload-file" at bounding box center [1229, 454] width 38 height 38
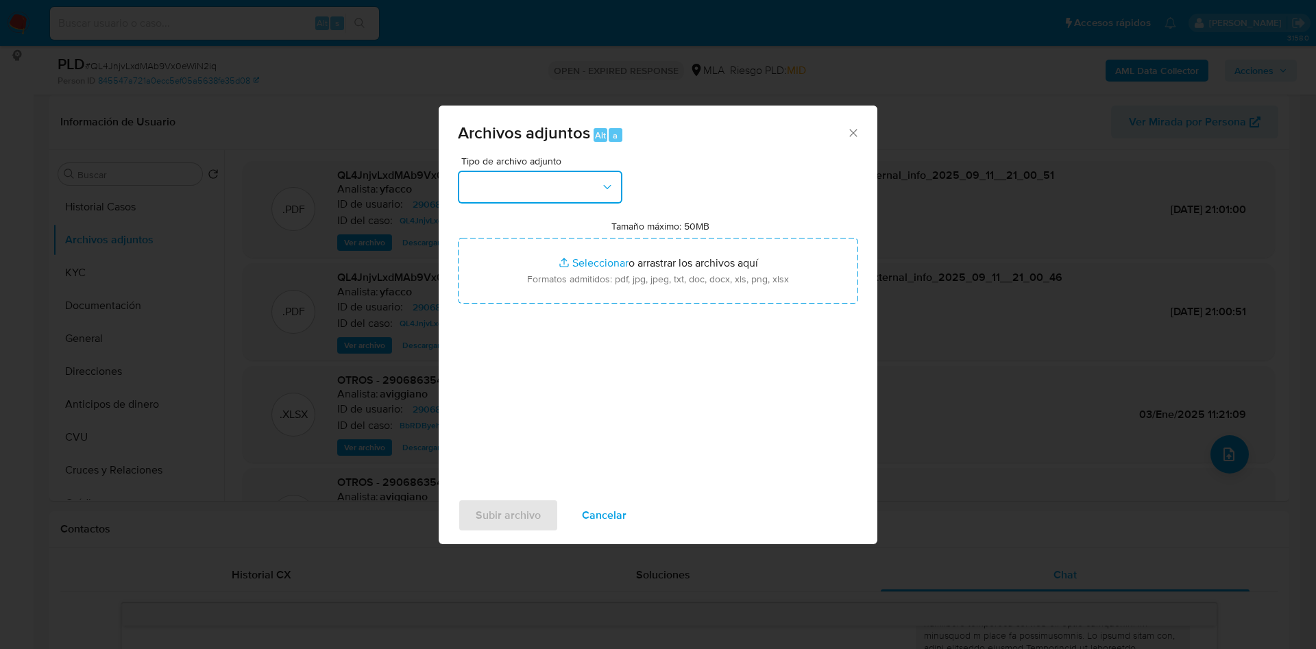
click at [584, 186] on button "button" at bounding box center [540, 187] width 164 height 33
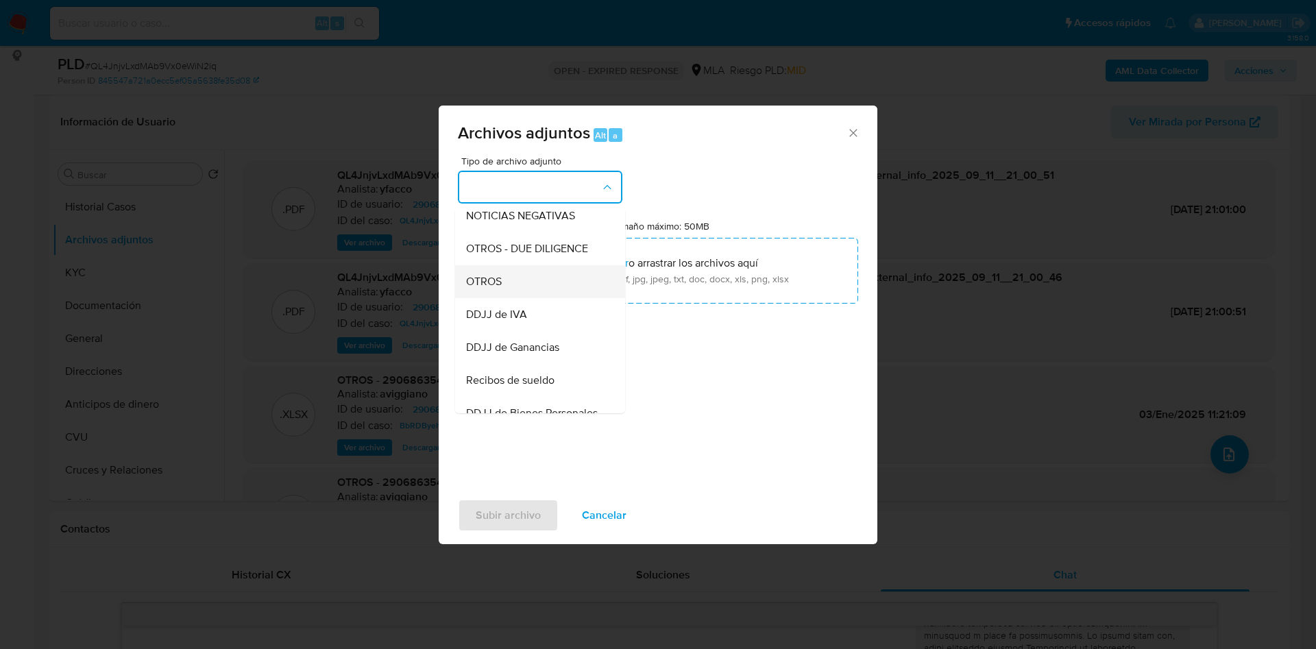
click at [476, 286] on div "OTROS" at bounding box center [536, 281] width 140 height 33
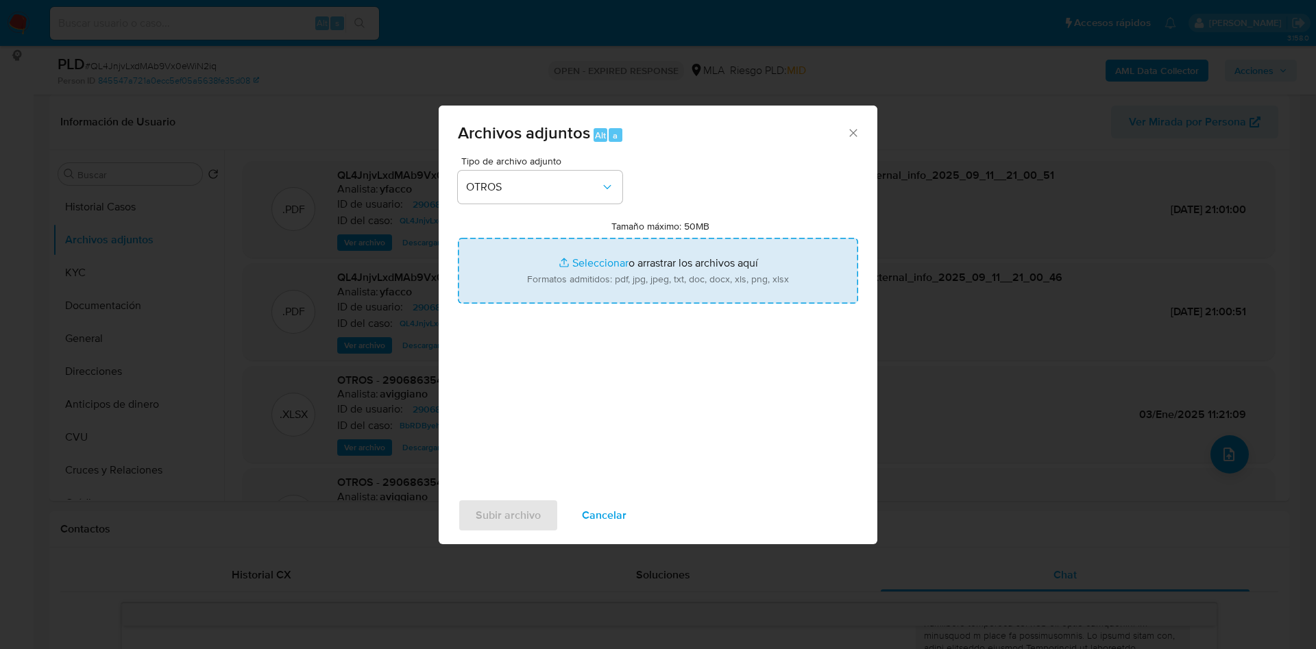
click at [604, 260] on input "Tamaño máximo: 50MB Seleccionar archivos" at bounding box center [658, 271] width 400 height 66
type input "C:\fakepath\Caselog QL4JnjvLxdMAb9Vx0eWiN2iq_2025_08_19_02_16_47.docx"
click at [584, 266] on input "Tamaño máximo: 50MB Seleccionar archivos" at bounding box center [658, 271] width 400 height 66
type input "C:\fakepath\Movimientos 290686354.xlsx"
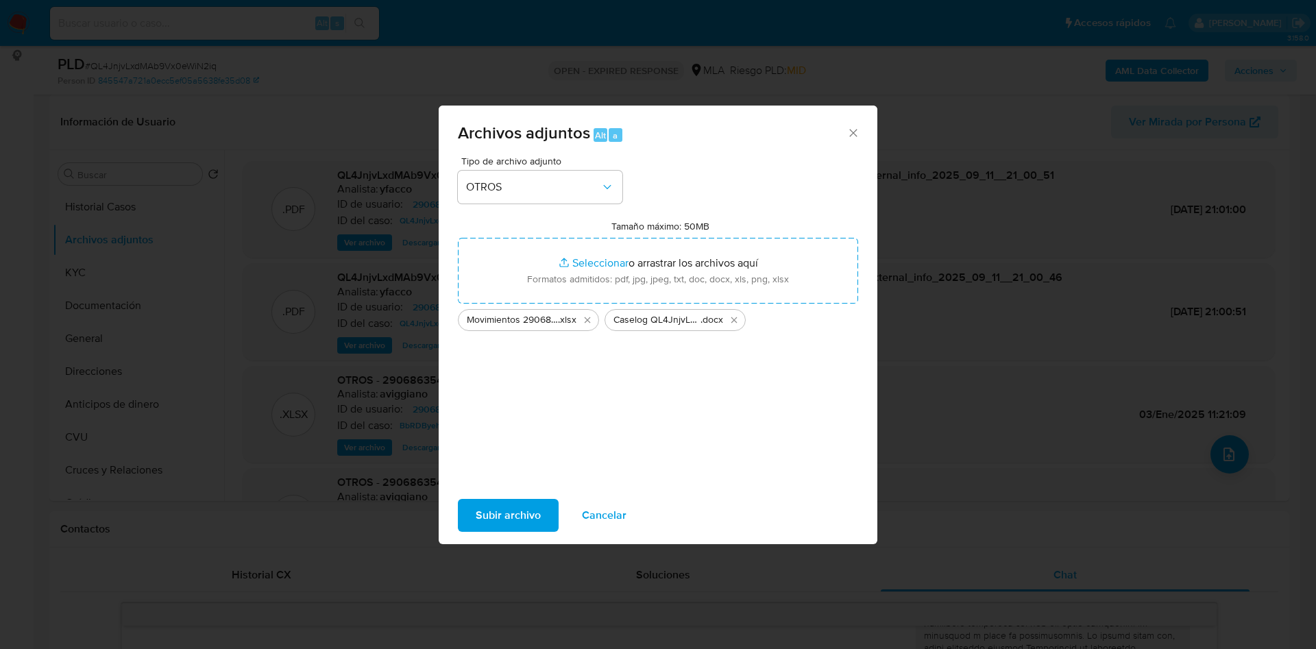
click at [529, 521] on span "Subir archivo" at bounding box center [508, 515] width 65 height 30
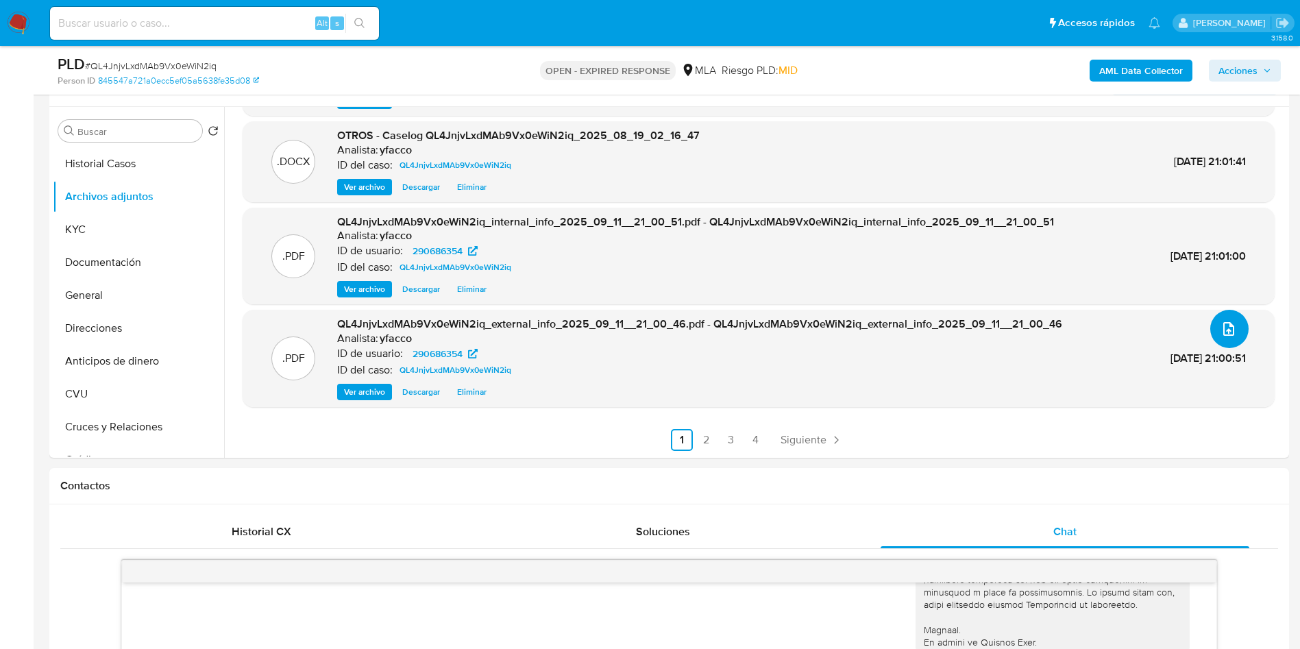
scroll to position [103, 0]
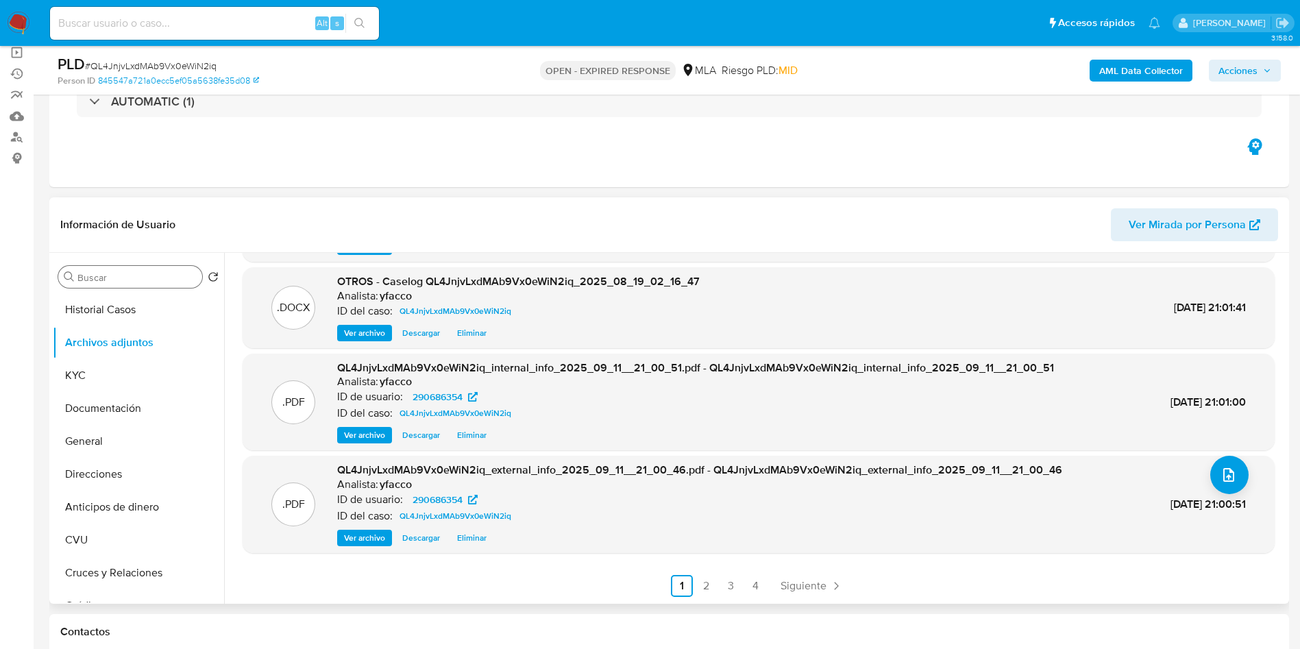
click at [116, 274] on input "Buscar" at bounding box center [136, 277] width 119 height 12
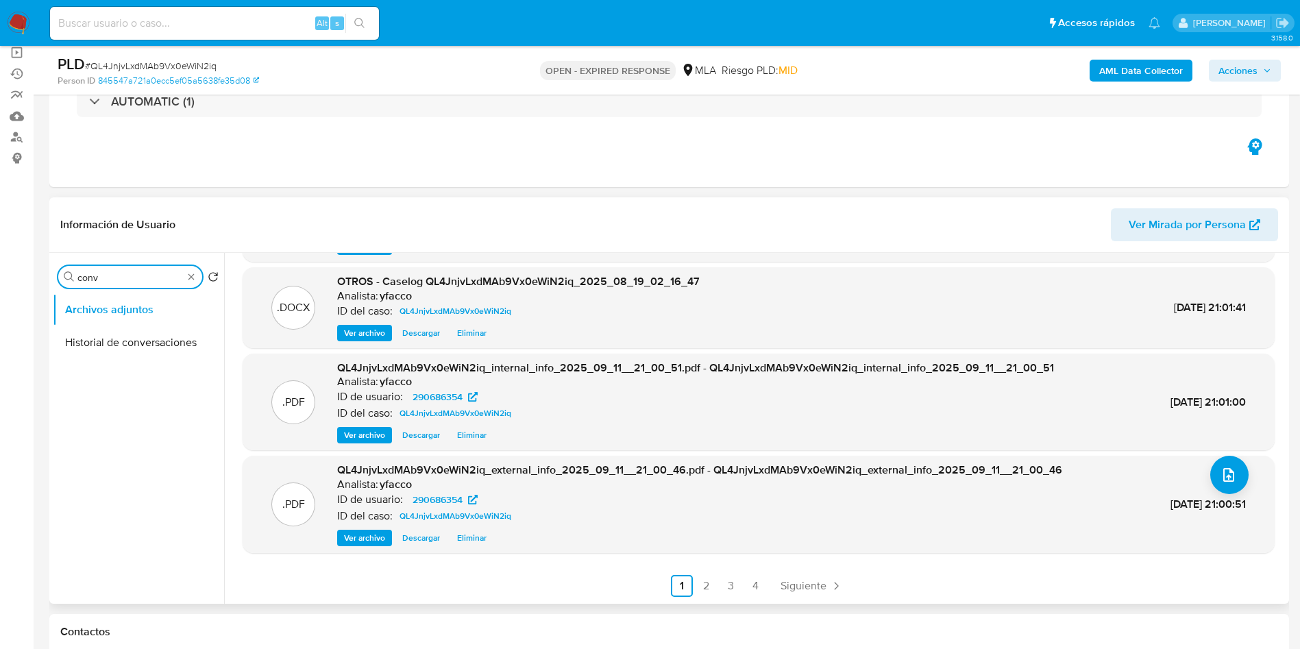
type input "conv"
click at [146, 363] on ul "Archivos adjuntos Historial de conversaciones" at bounding box center [138, 447] width 171 height 309
click at [138, 347] on button "Historial de conversaciones" at bounding box center [133, 342] width 160 height 33
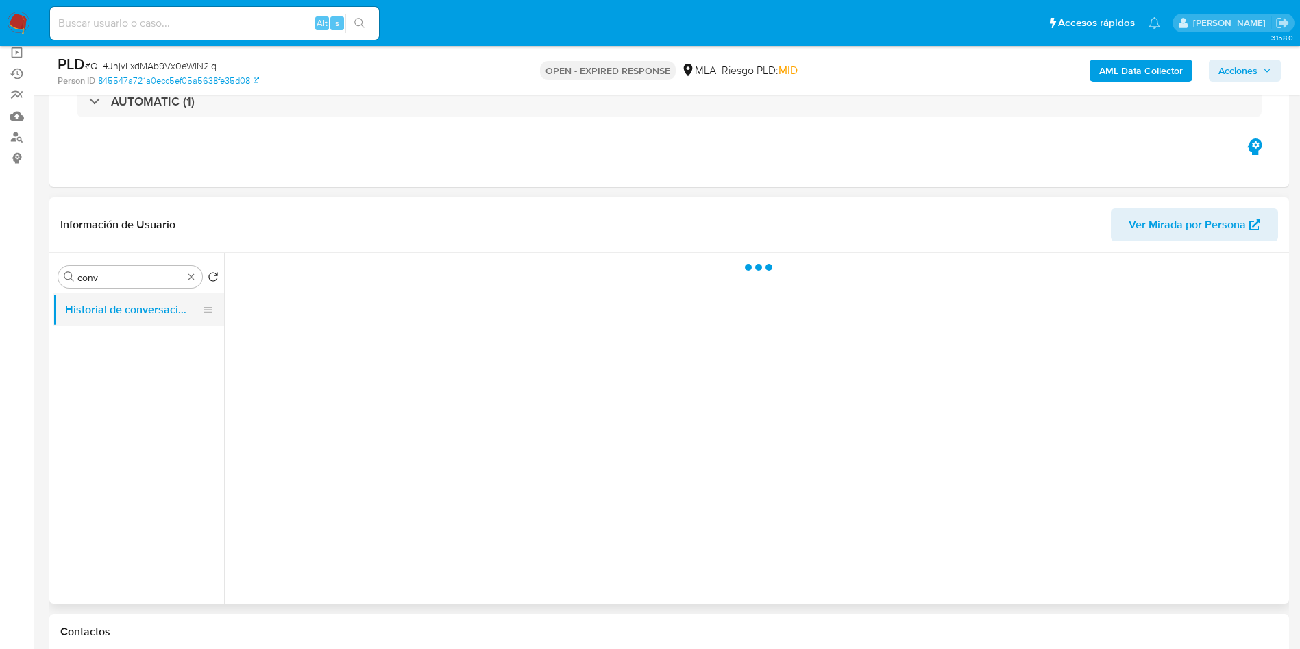
scroll to position [0, 0]
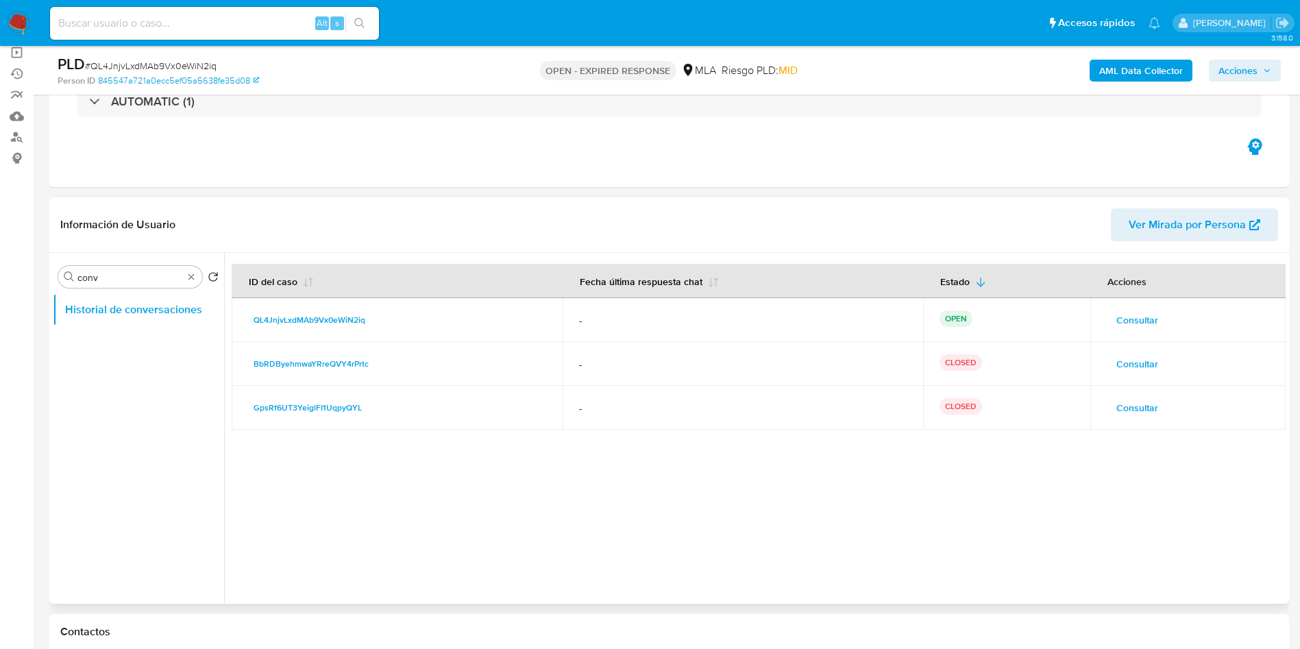
drag, startPoint x: 191, startPoint y: 280, endPoint x: 195, endPoint y: 289, distance: 9.5
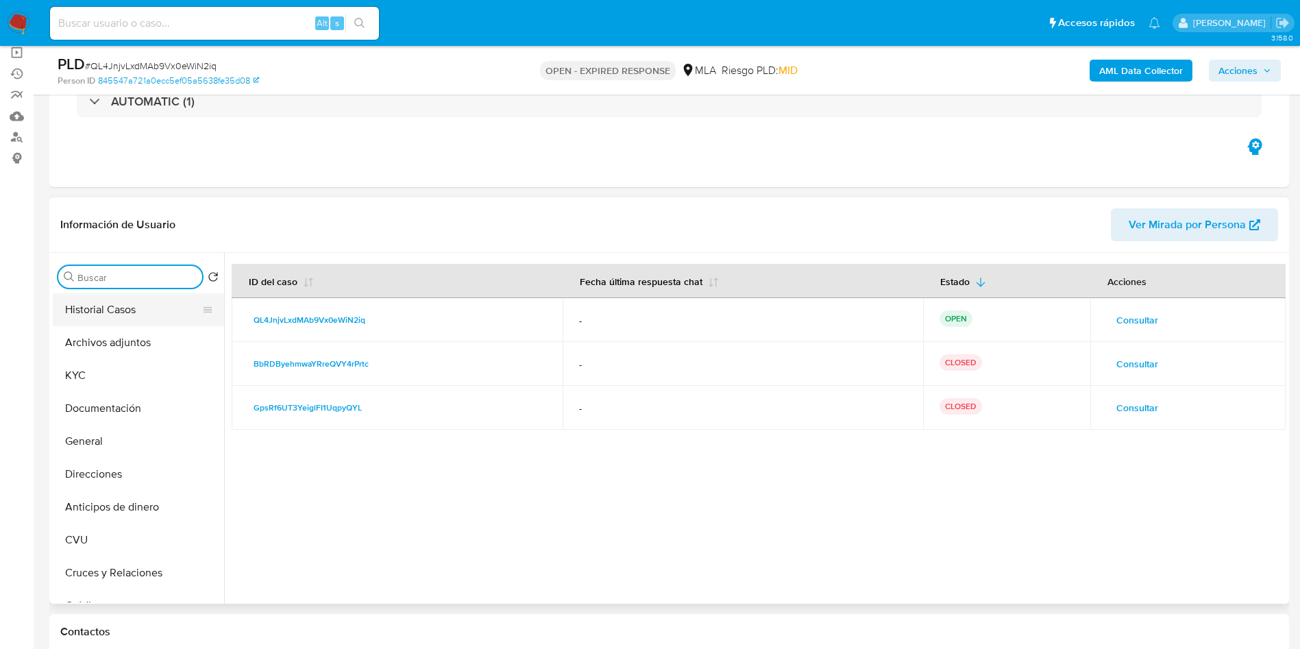
click at [145, 314] on button "Historial Casos" at bounding box center [133, 309] width 160 height 33
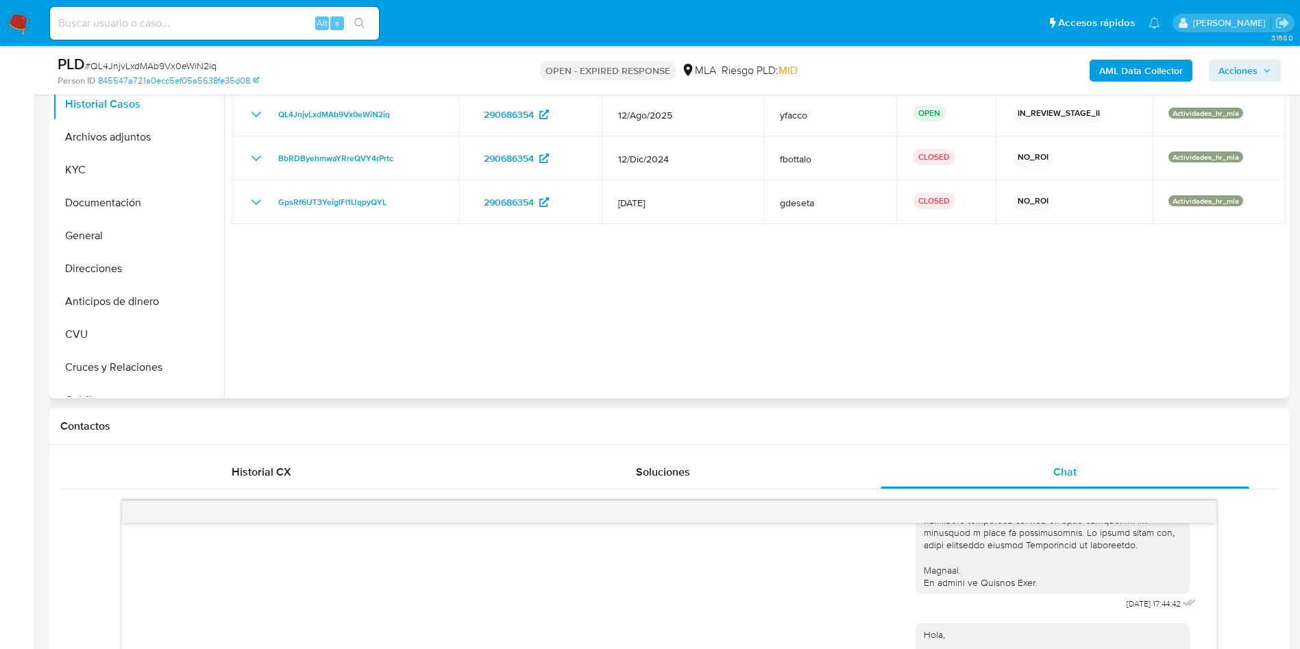
scroll to position [103, 0]
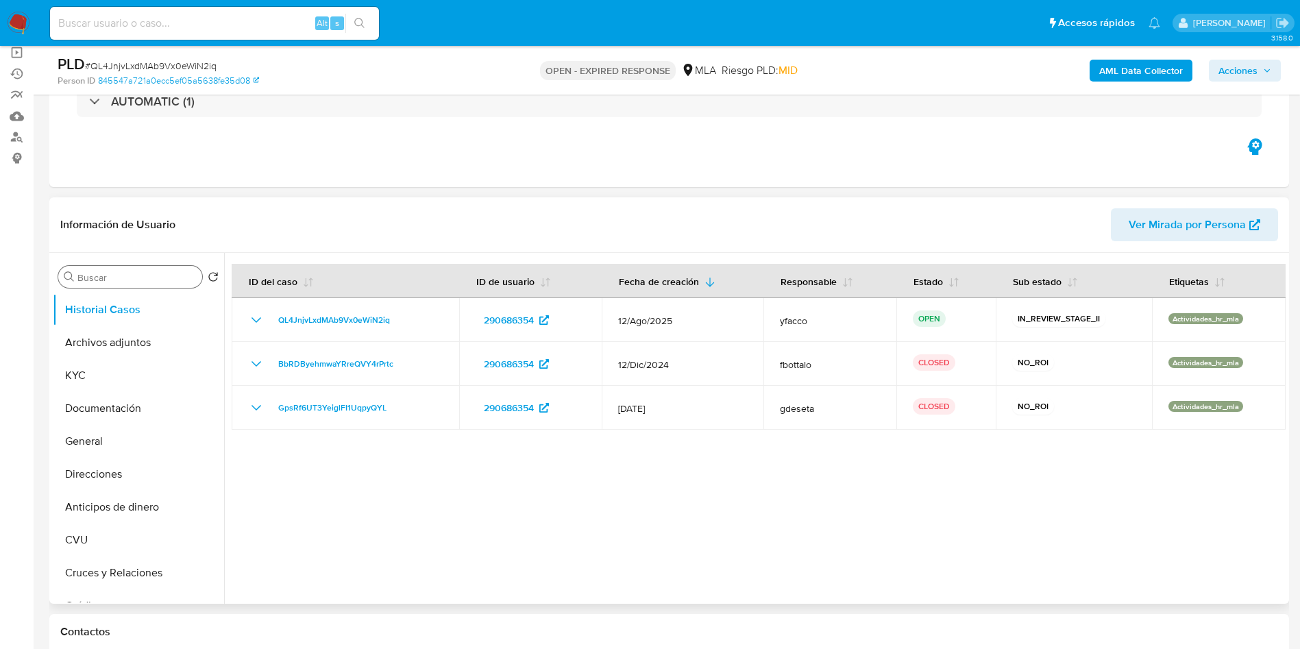
click at [89, 284] on div "Buscar" at bounding box center [130, 277] width 144 height 22
click at [92, 280] on input "Buscar" at bounding box center [136, 277] width 119 height 12
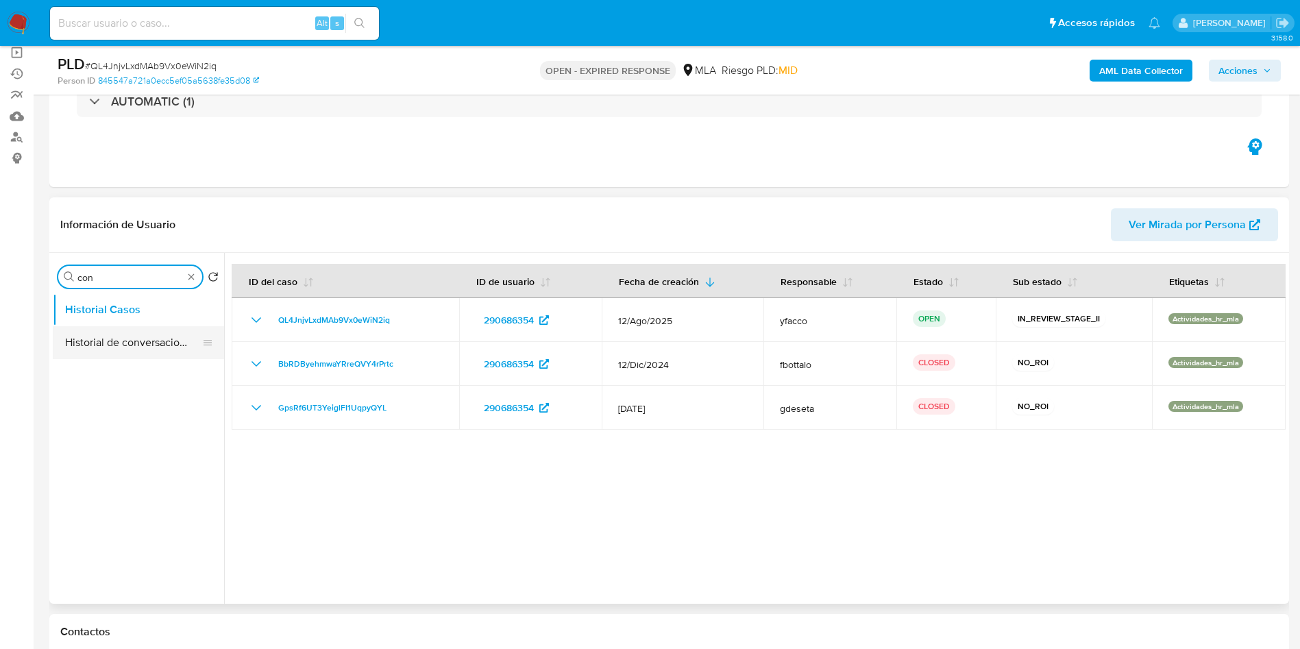
type input "con"
click at [116, 343] on button "Historial de conversaciones" at bounding box center [133, 342] width 160 height 33
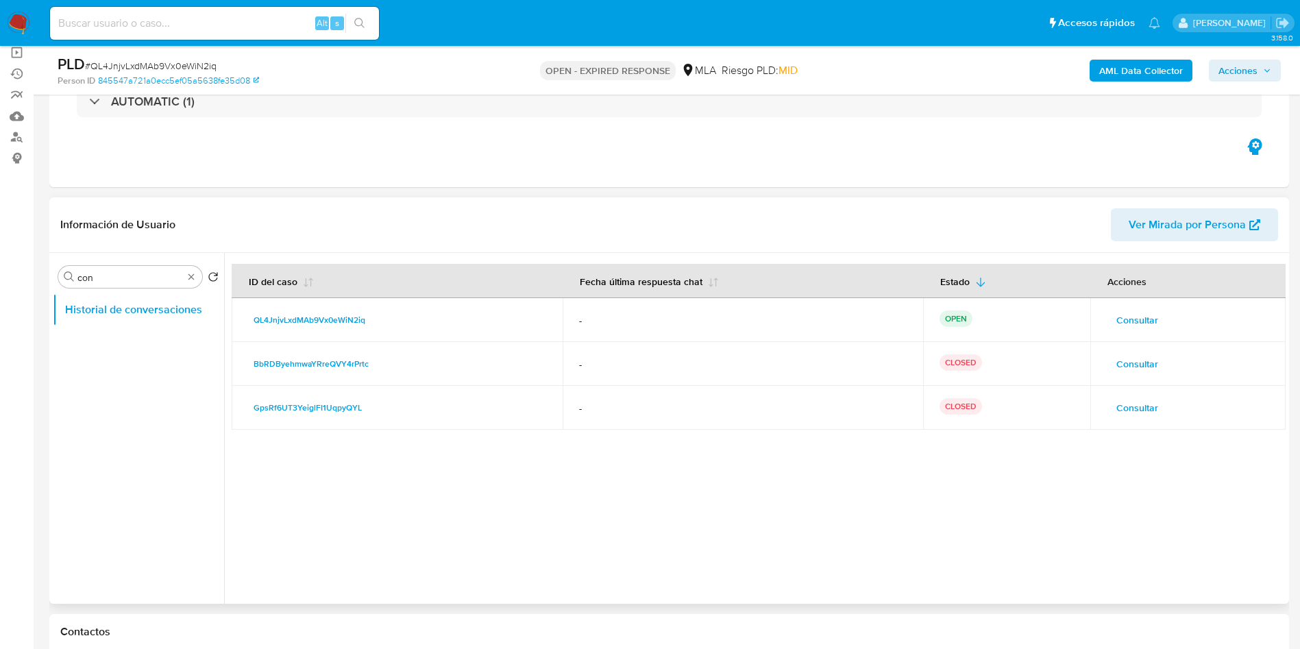
drag, startPoint x: 241, startPoint y: 326, endPoint x: 373, endPoint y: 320, distance: 132.4
click at [373, 320] on td "QL4JnjvLxdMAb9Vx0eWiN2iq" at bounding box center [397, 320] width 331 height 44
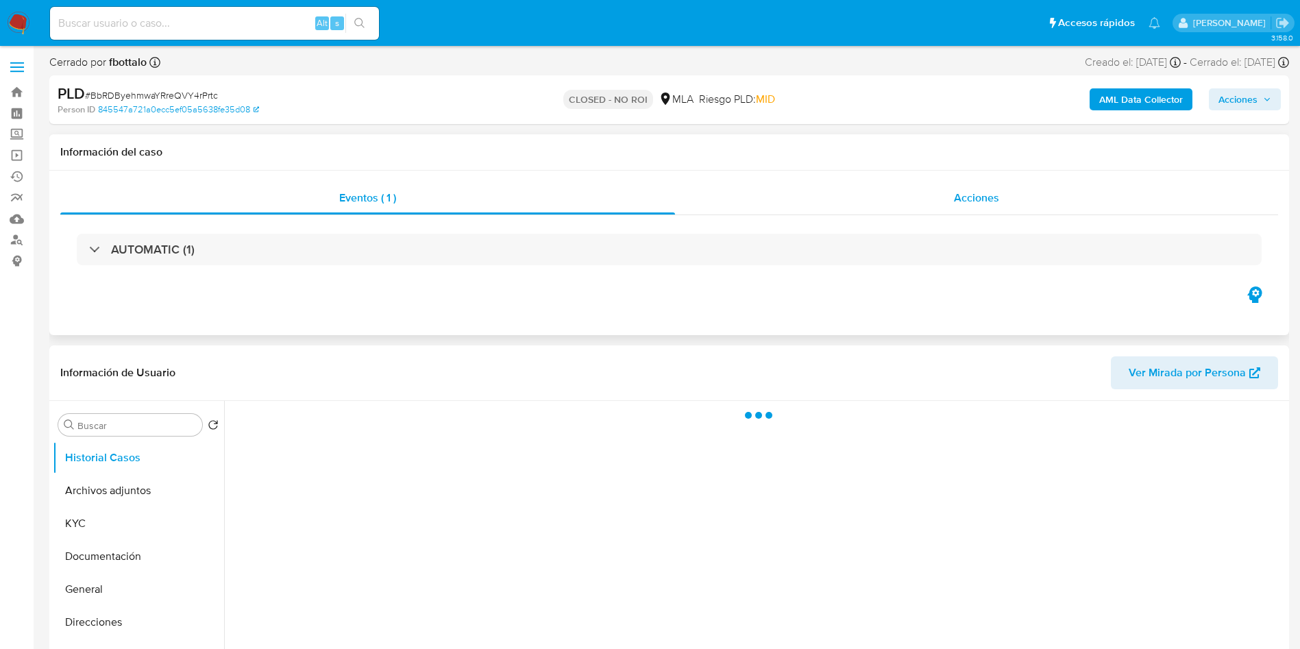
click at [952, 198] on div "Acciones" at bounding box center [976, 198] width 603 height 33
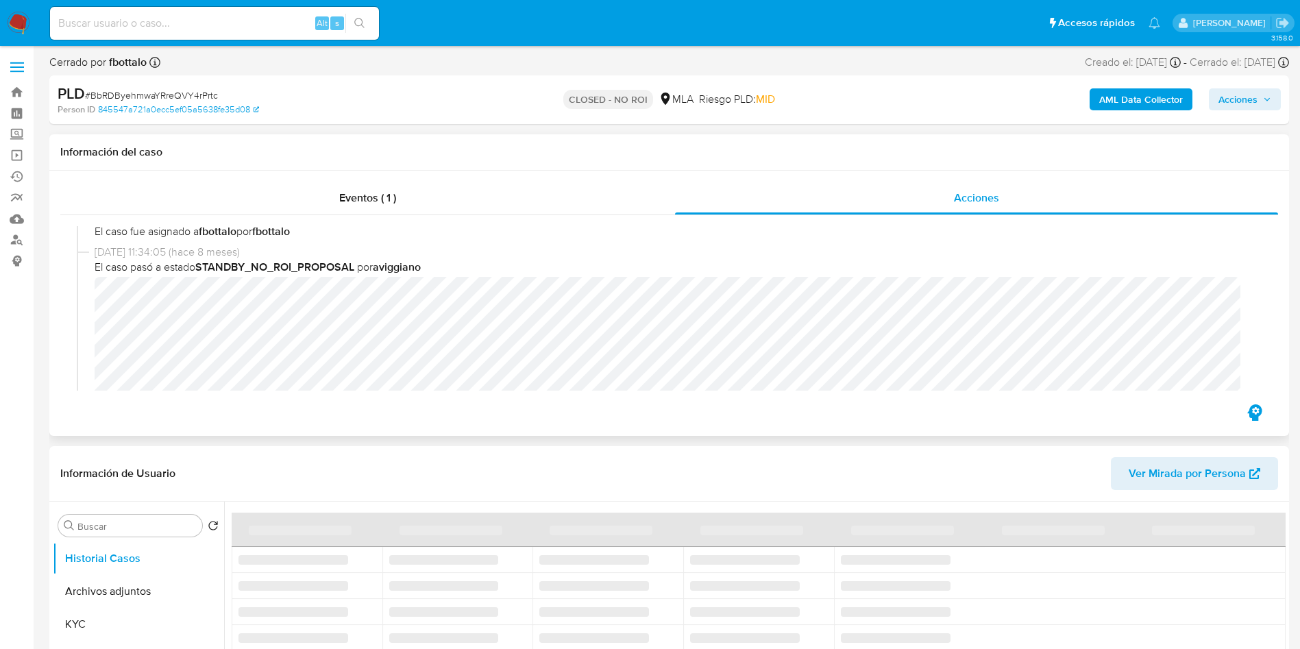
scroll to position [206, 0]
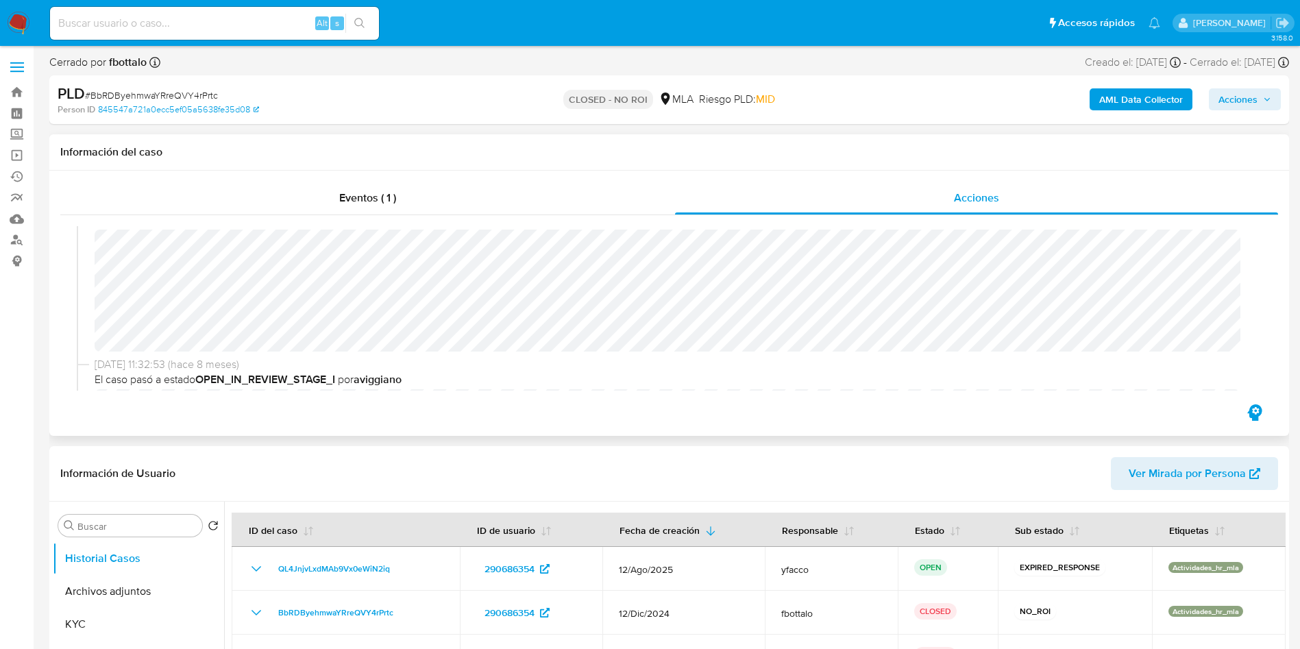
select select "10"
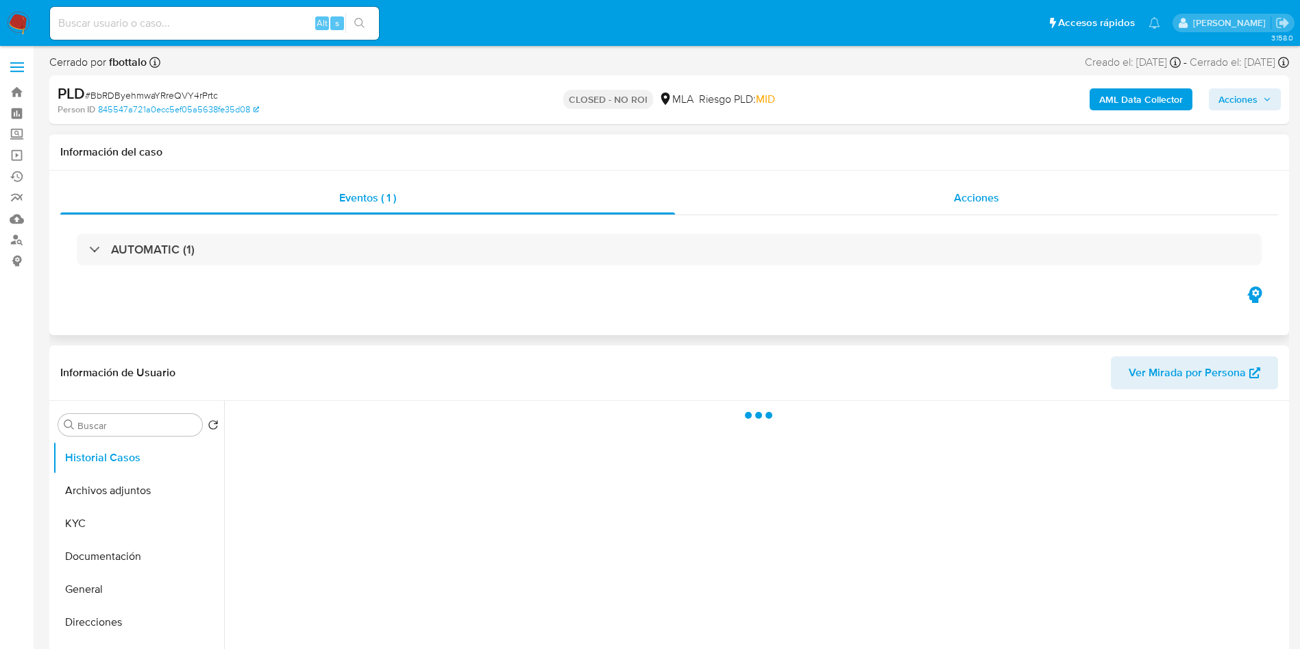
click at [1001, 204] on div "Acciones" at bounding box center [976, 198] width 603 height 33
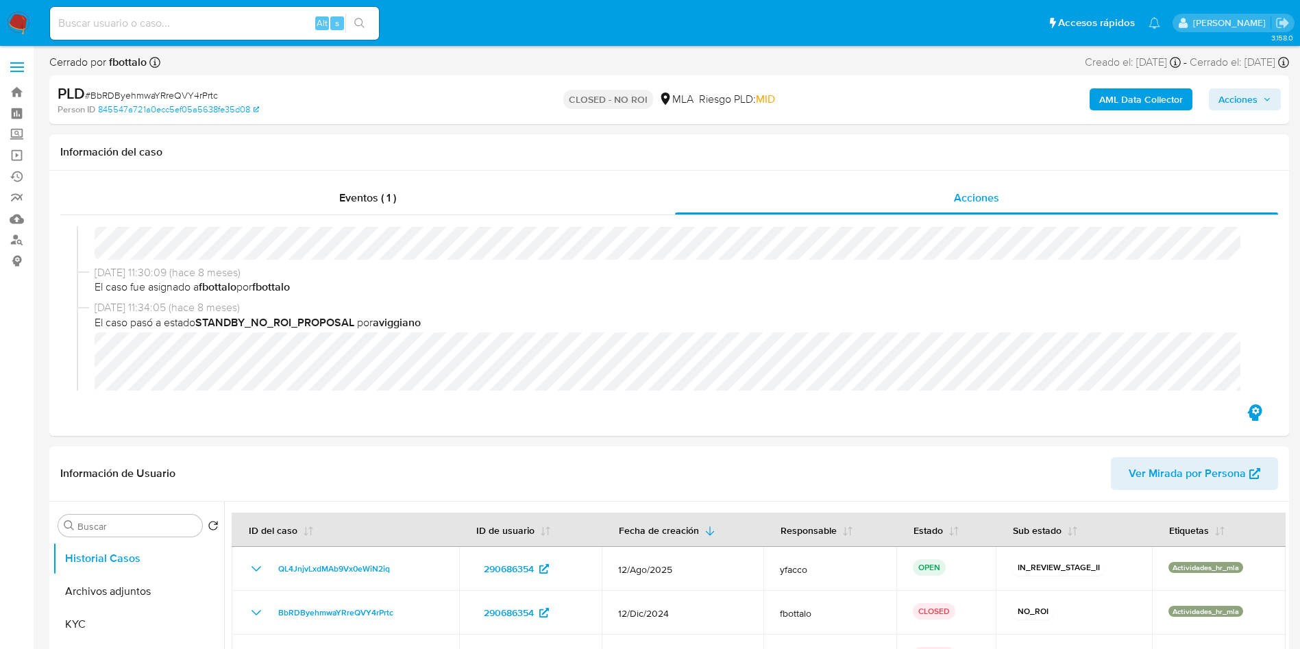
select select "10"
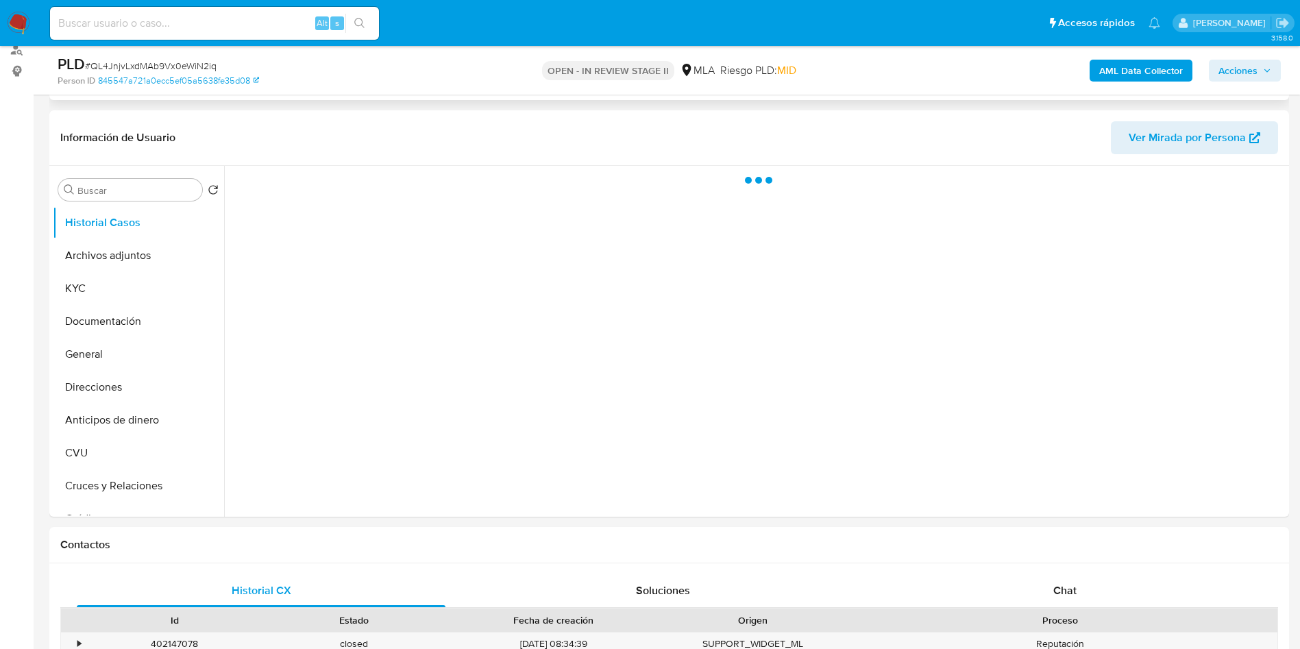
scroll to position [206, 0]
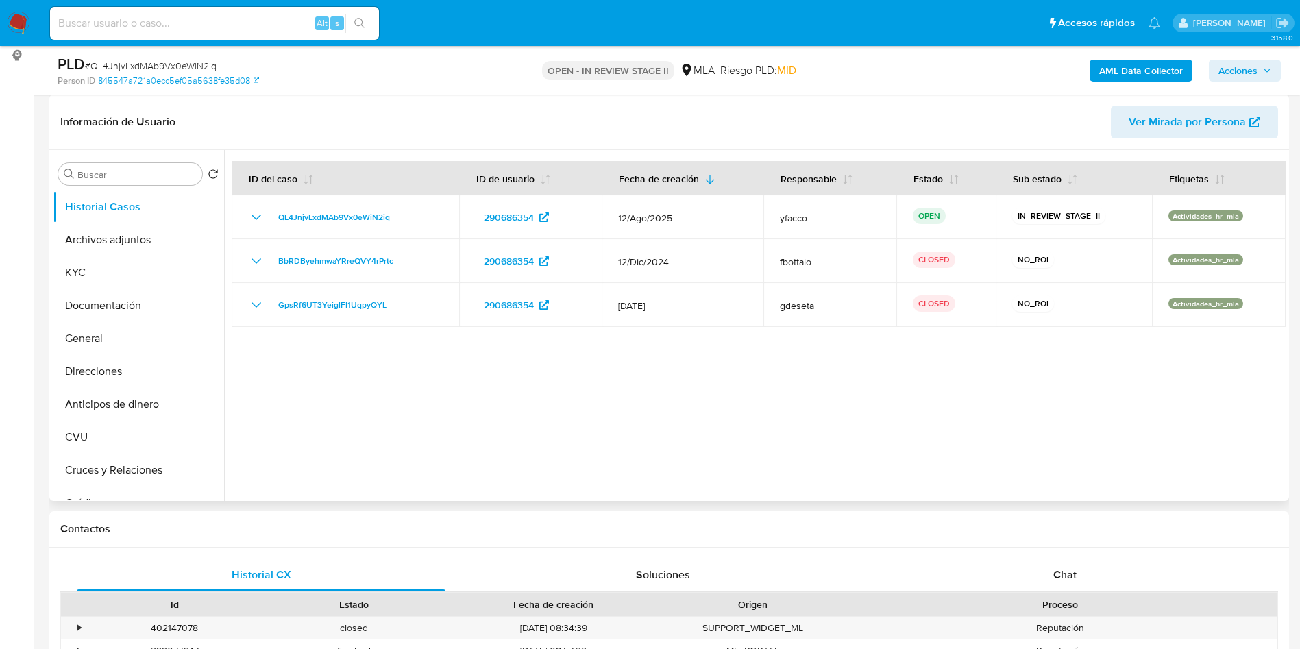
select select "10"
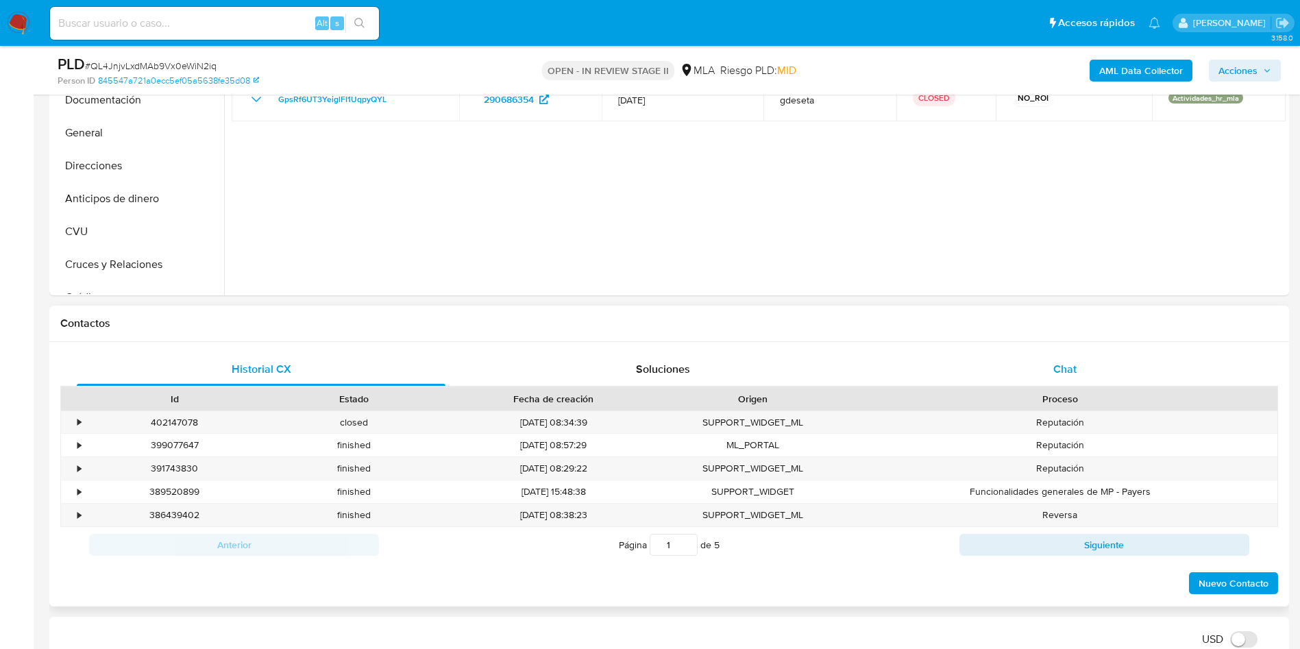
click at [1018, 375] on div "Chat" at bounding box center [1064, 369] width 369 height 33
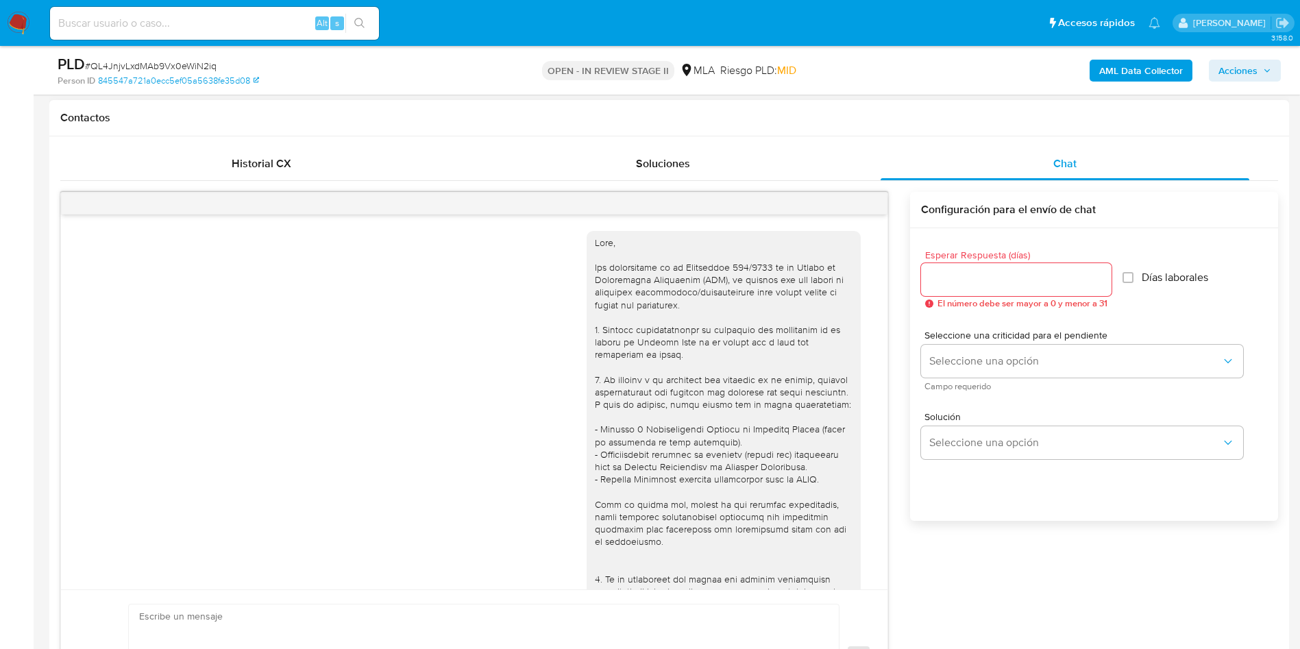
scroll to position [628, 0]
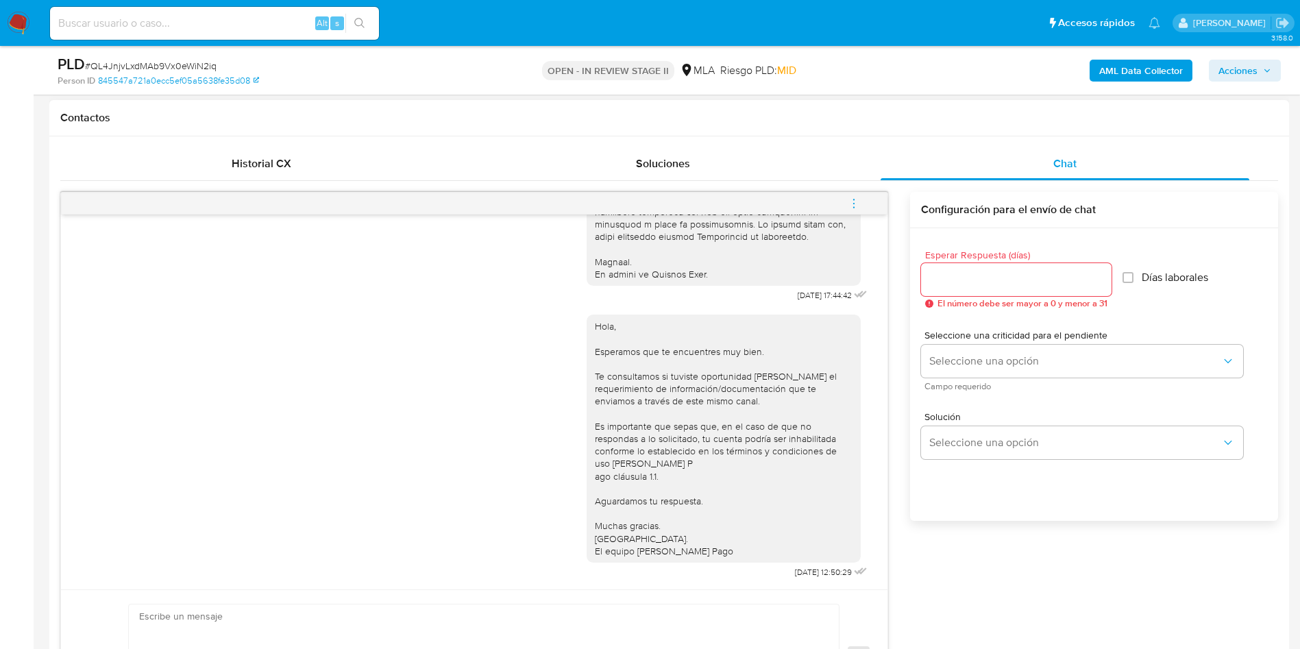
click at [862, 204] on button "menu-action" at bounding box center [853, 203] width 45 height 33
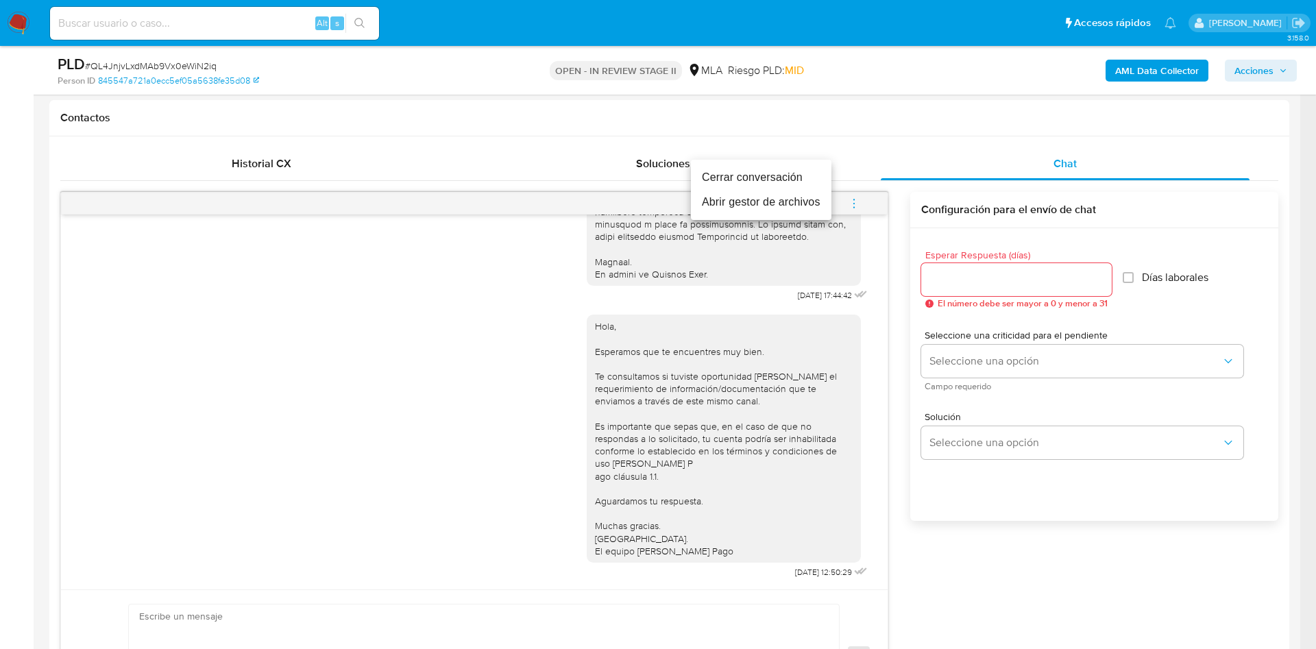
click at [796, 174] on li "Cerrar conversación" at bounding box center [761, 177] width 140 height 25
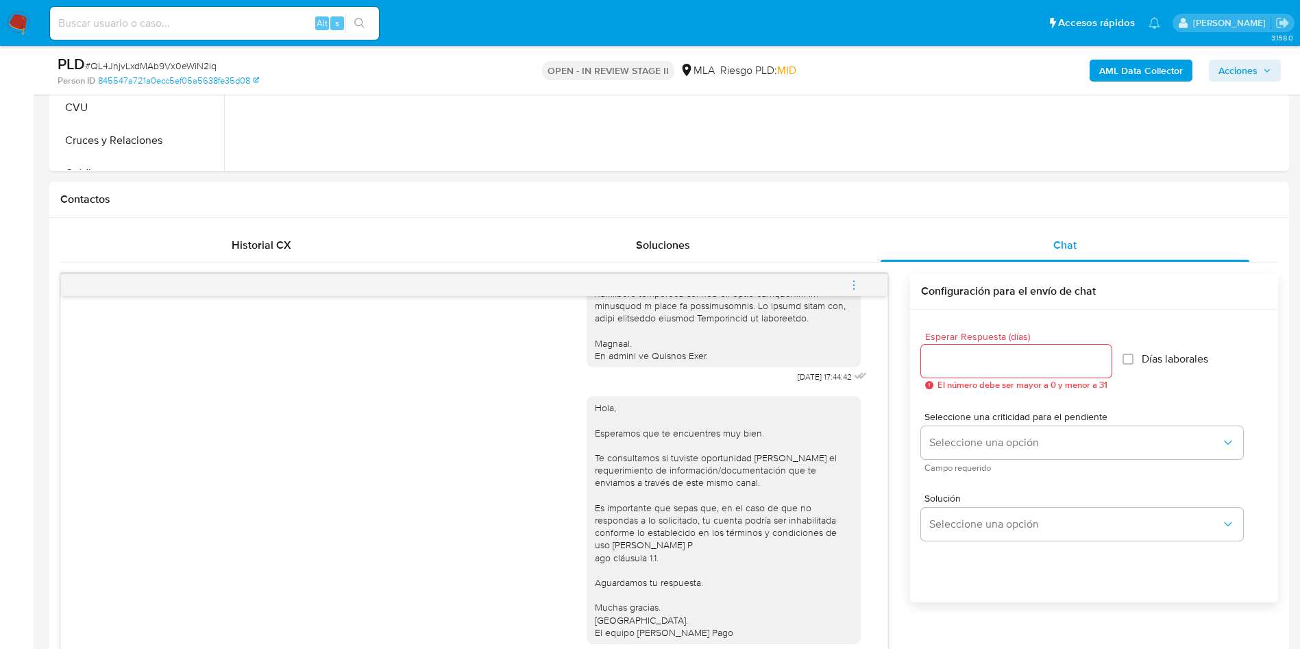
scroll to position [206, 0]
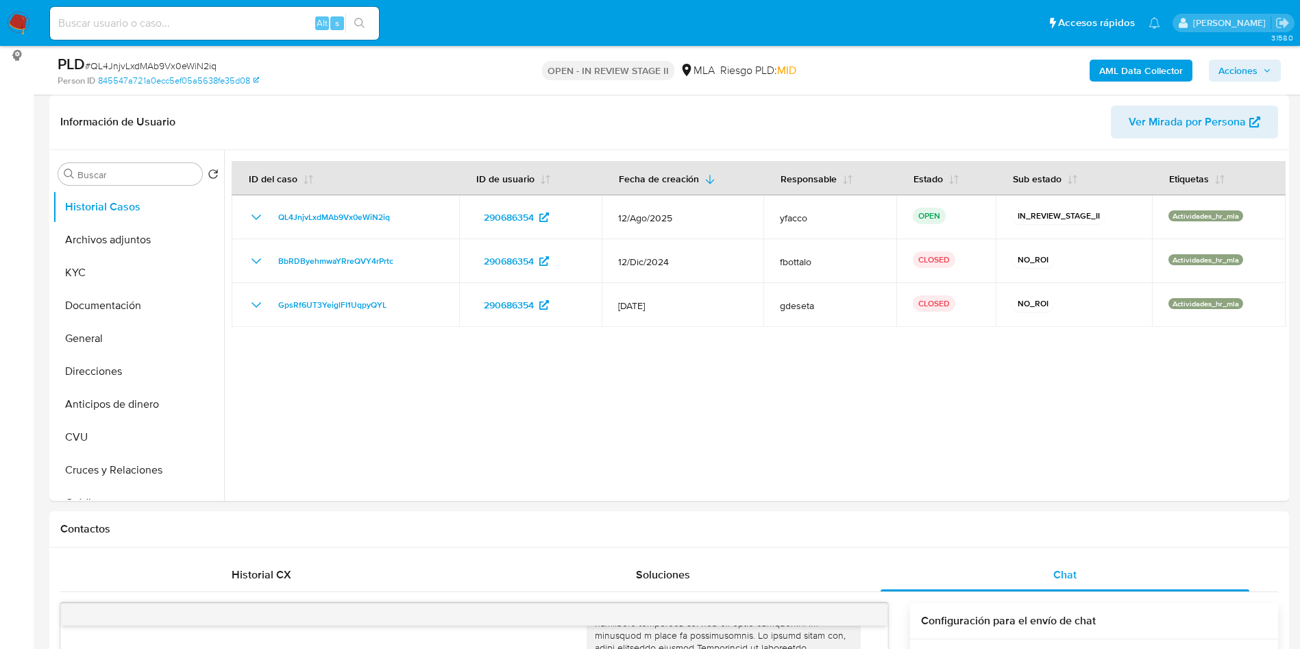
click at [1253, 63] on span "Acciones" at bounding box center [1237, 71] width 39 height 22
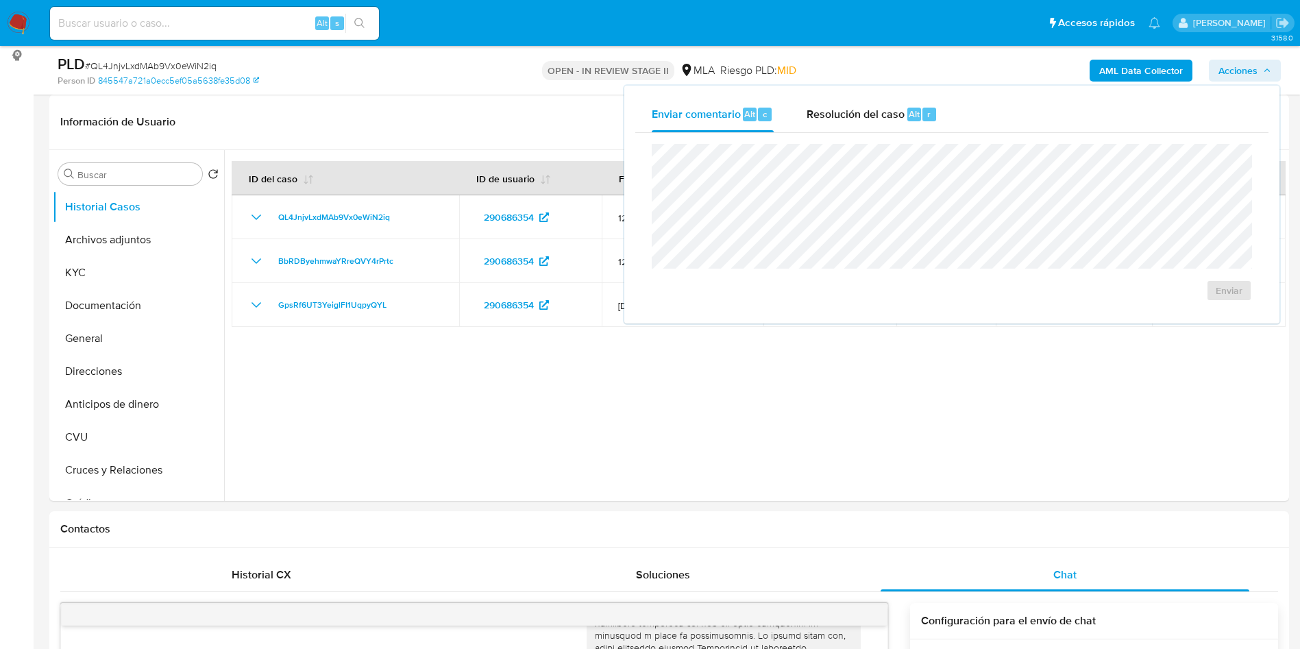
drag, startPoint x: 850, startPoint y: 106, endPoint x: 848, endPoint y: 137, distance: 31.6
click at [849, 106] on span "Resolución del caso" at bounding box center [855, 114] width 98 height 16
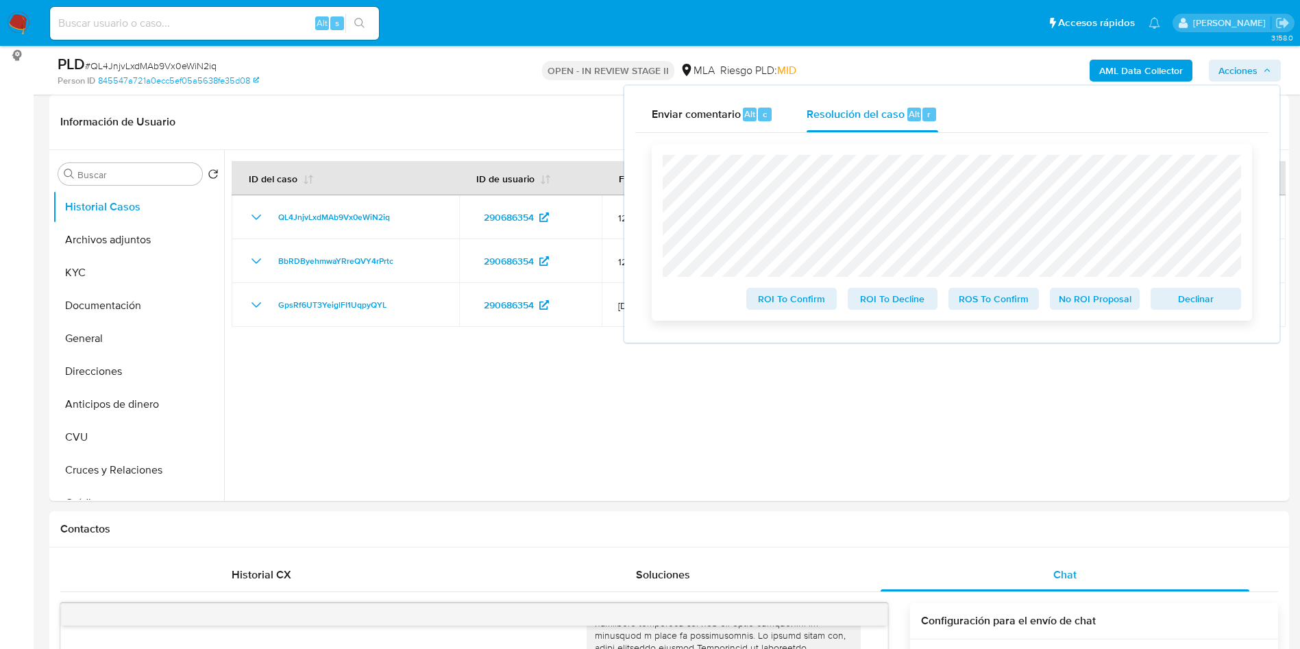
click at [1096, 301] on span "No ROI Proposal" at bounding box center [1094, 298] width 71 height 19
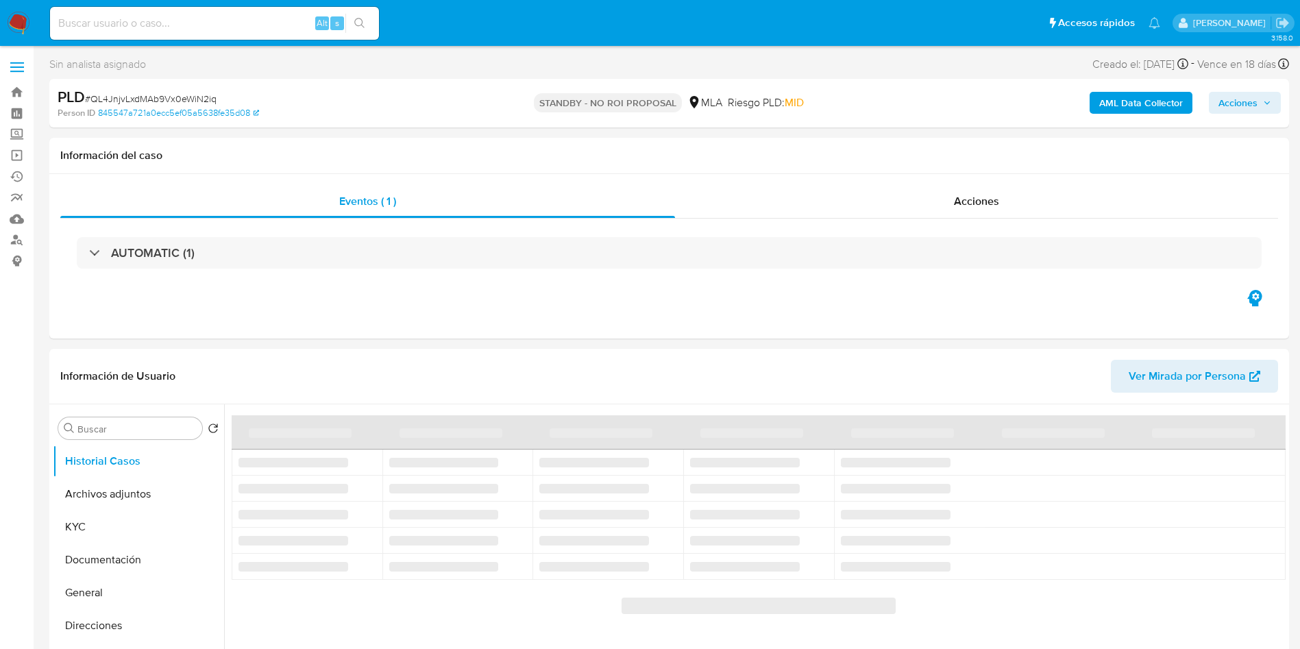
select select "10"
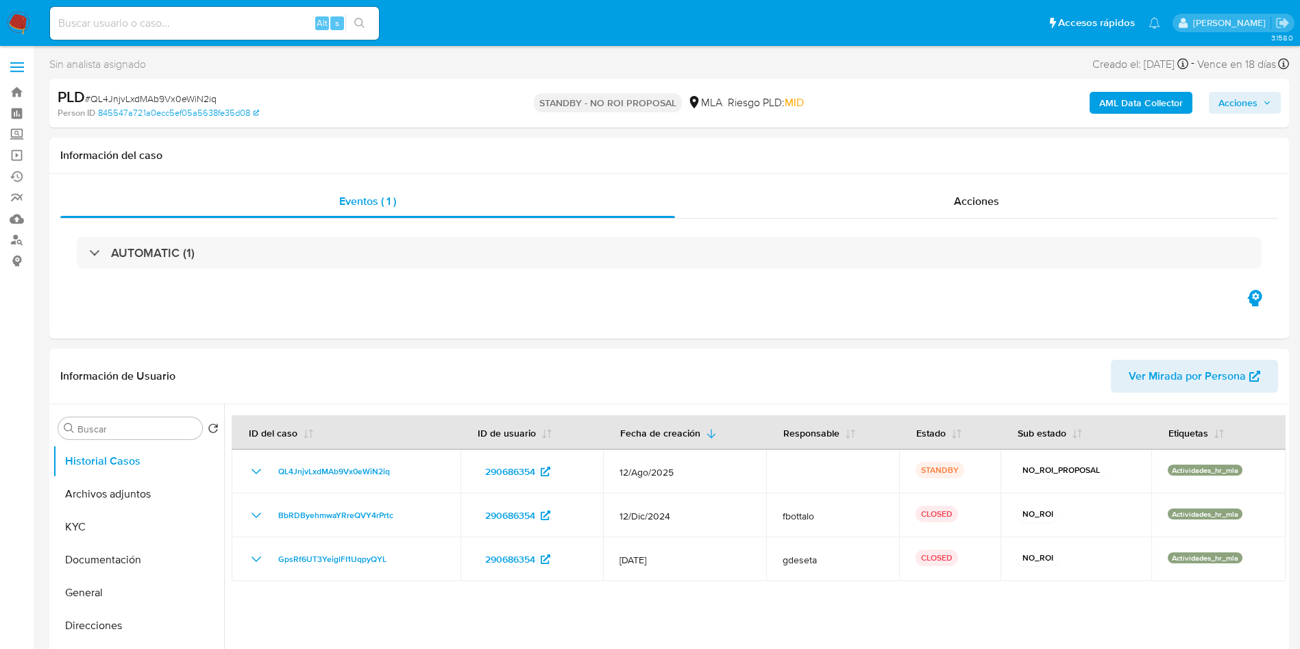
click at [283, 24] on input at bounding box center [214, 23] width 329 height 18
paste input "dAp3qFx1TqeABXE0ofeDBMUT"
type input "dAp3qFx1TqeABXE0ofeDBMUT"
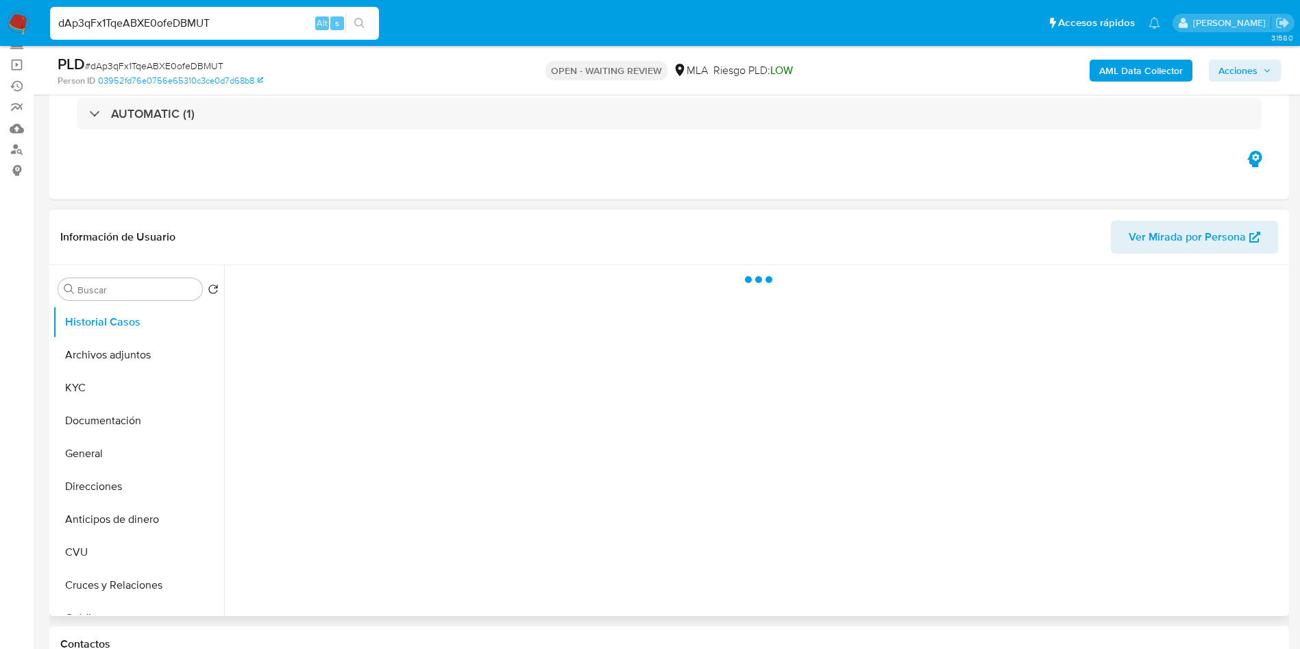
scroll to position [206, 0]
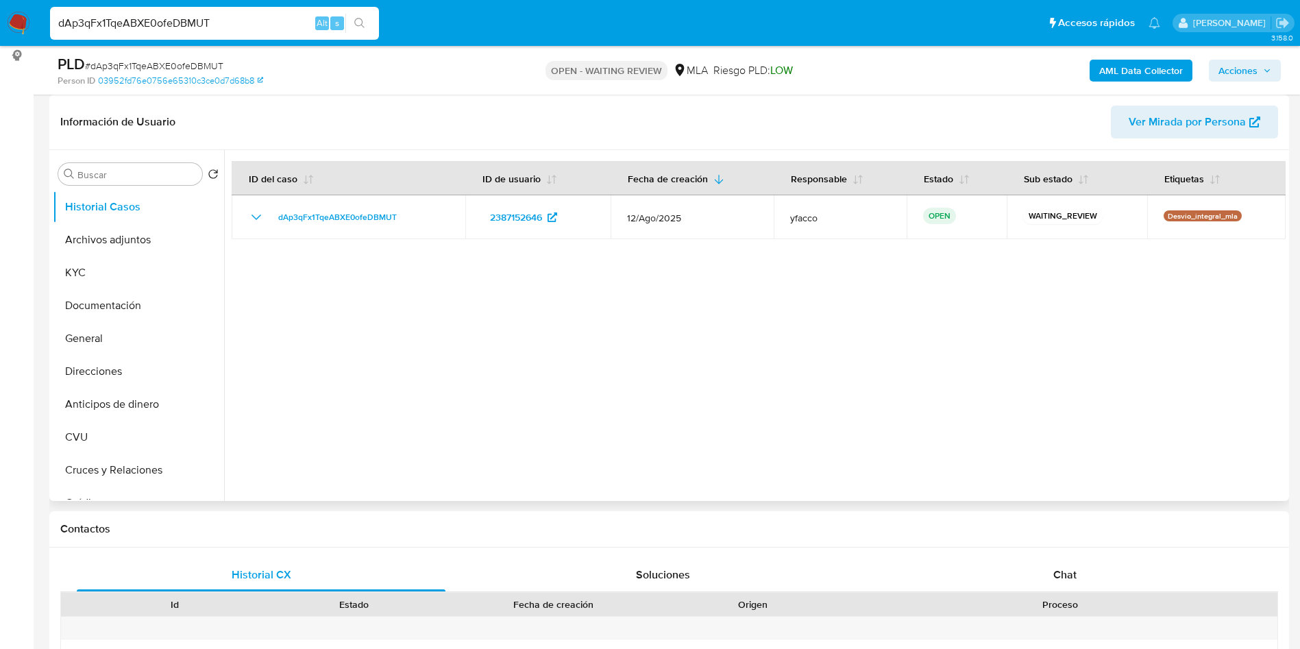
select select "10"
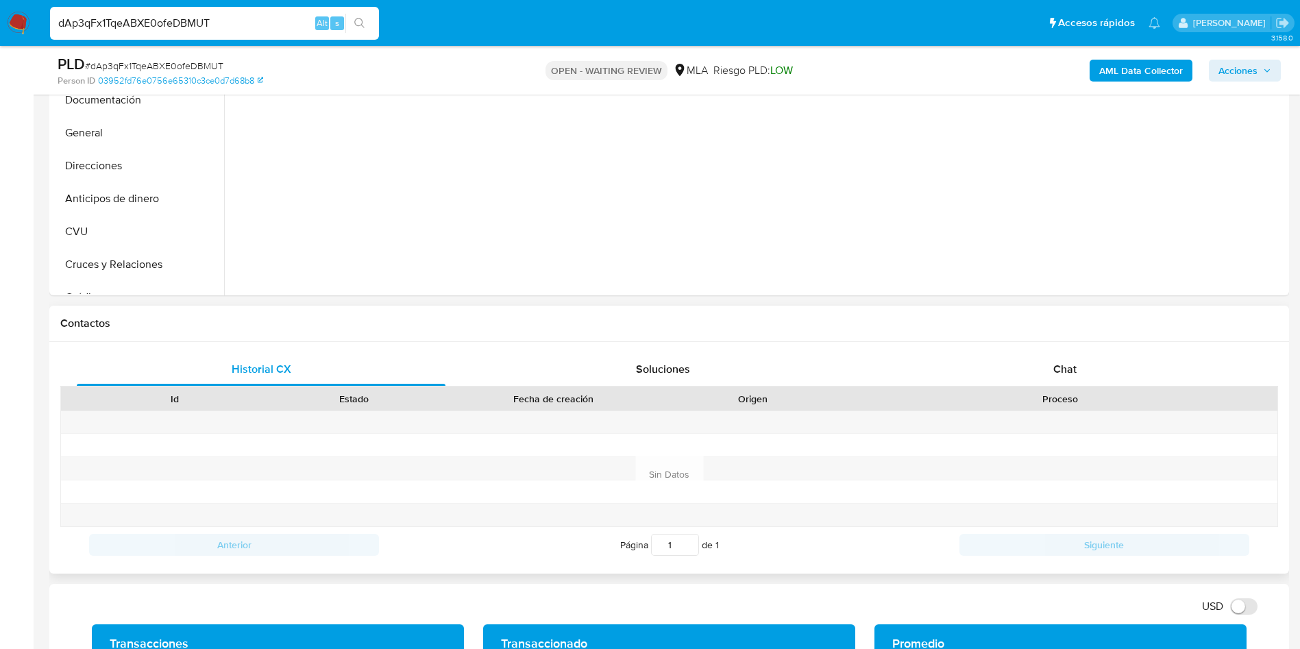
click at [1070, 389] on div "Proceso" at bounding box center [1060, 398] width 434 height 23
click at [1041, 363] on div "Chat" at bounding box center [1064, 369] width 369 height 33
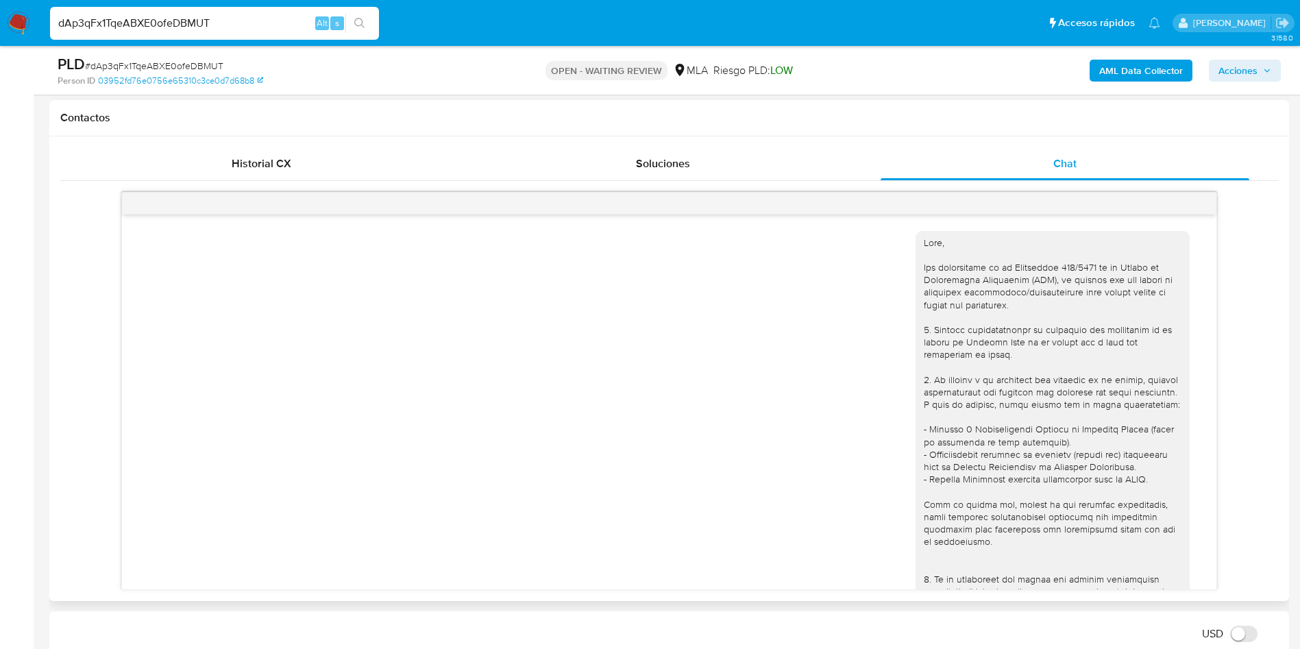
scroll to position [381, 0]
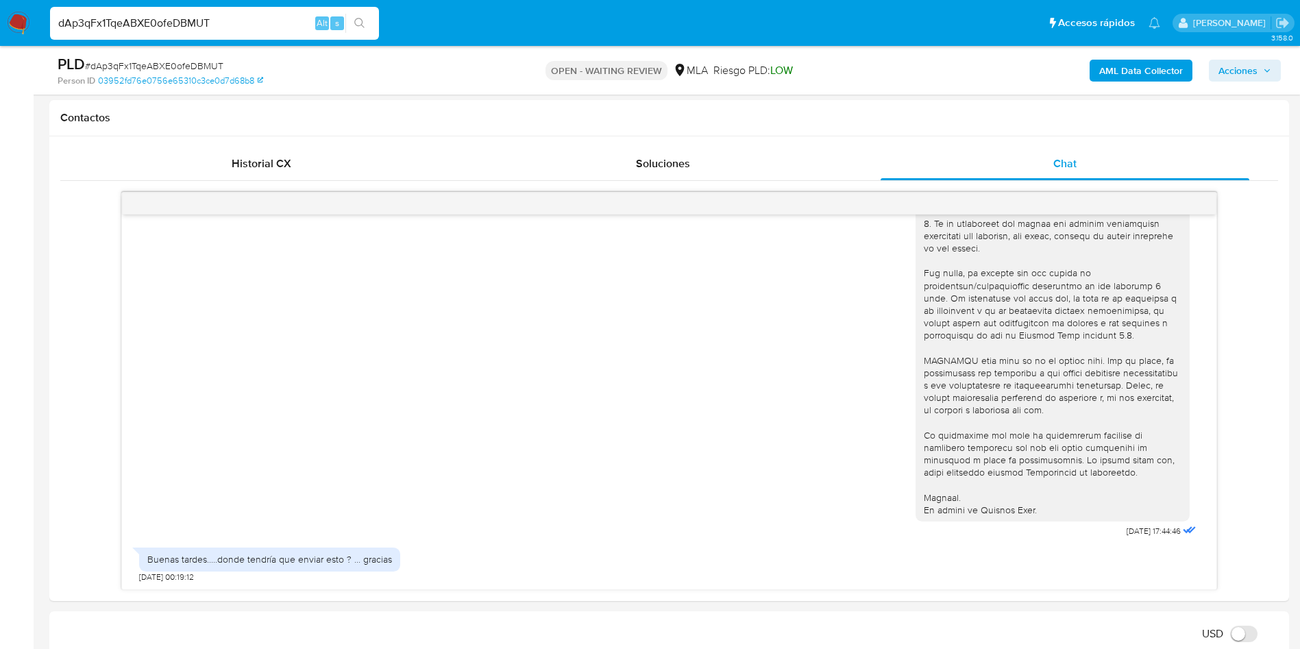
click at [227, 16] on input "dAp3qFx1TqeABXE0ofeDBMUT" at bounding box center [214, 23] width 329 height 18
paste input "VBPL4InhLopEbBq2d4zFRGGQ"
type input "VBPL4InhLopEbBq2d4zFRGGQ"
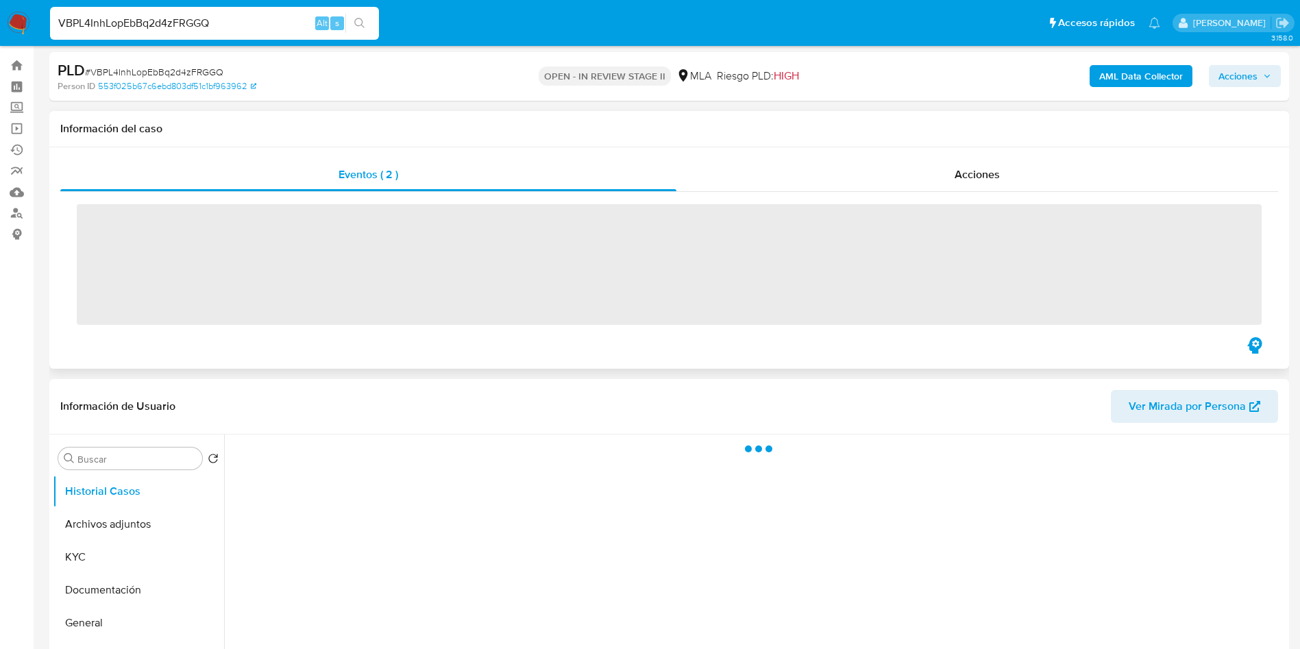
scroll to position [103, 0]
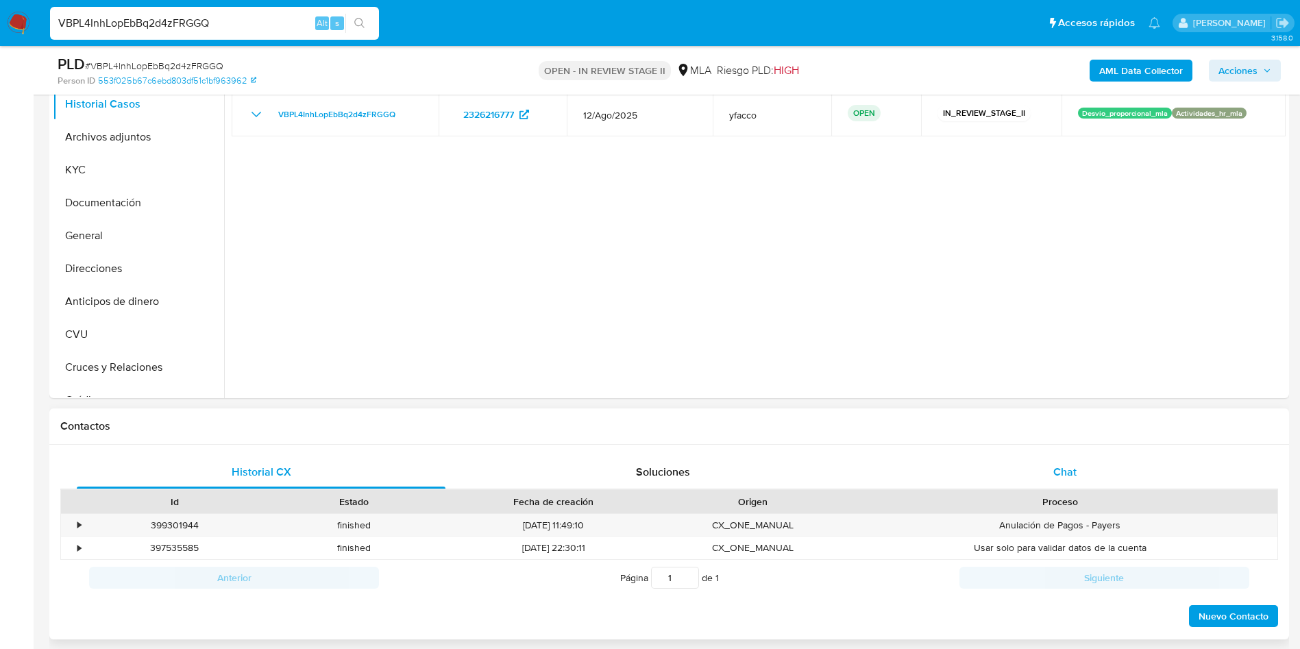
click at [1032, 463] on div "Chat" at bounding box center [1064, 472] width 369 height 33
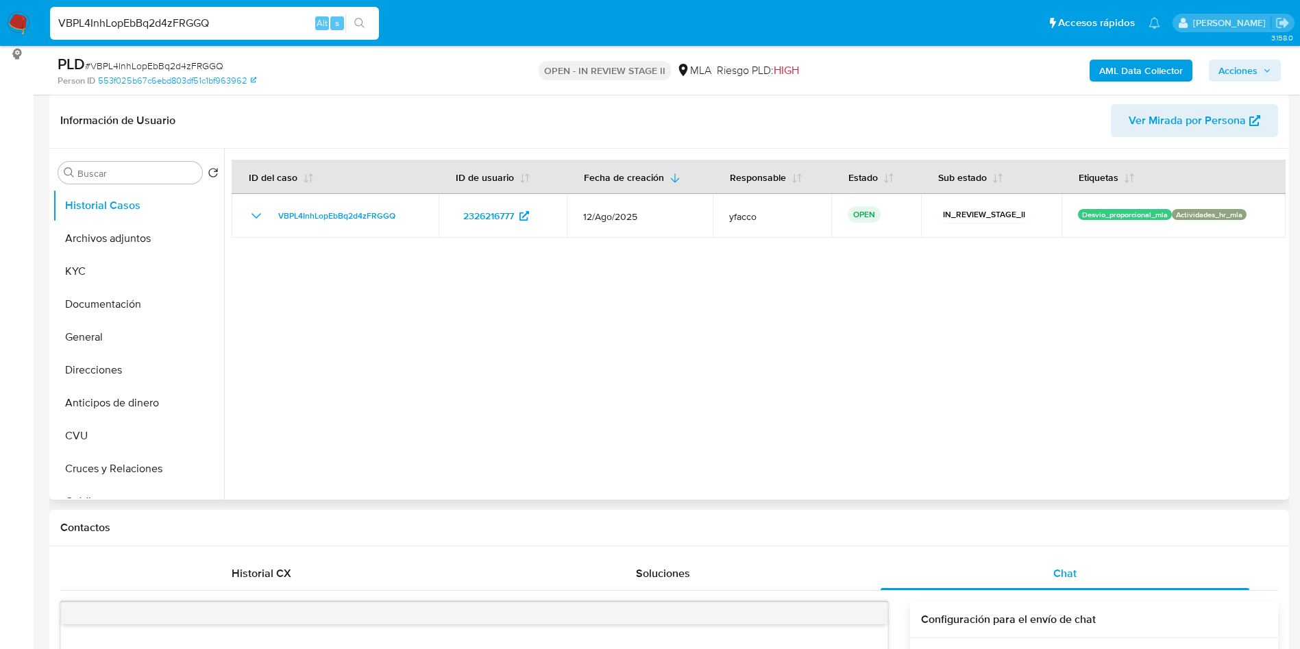
scroll to position [206, 0]
select select "10"
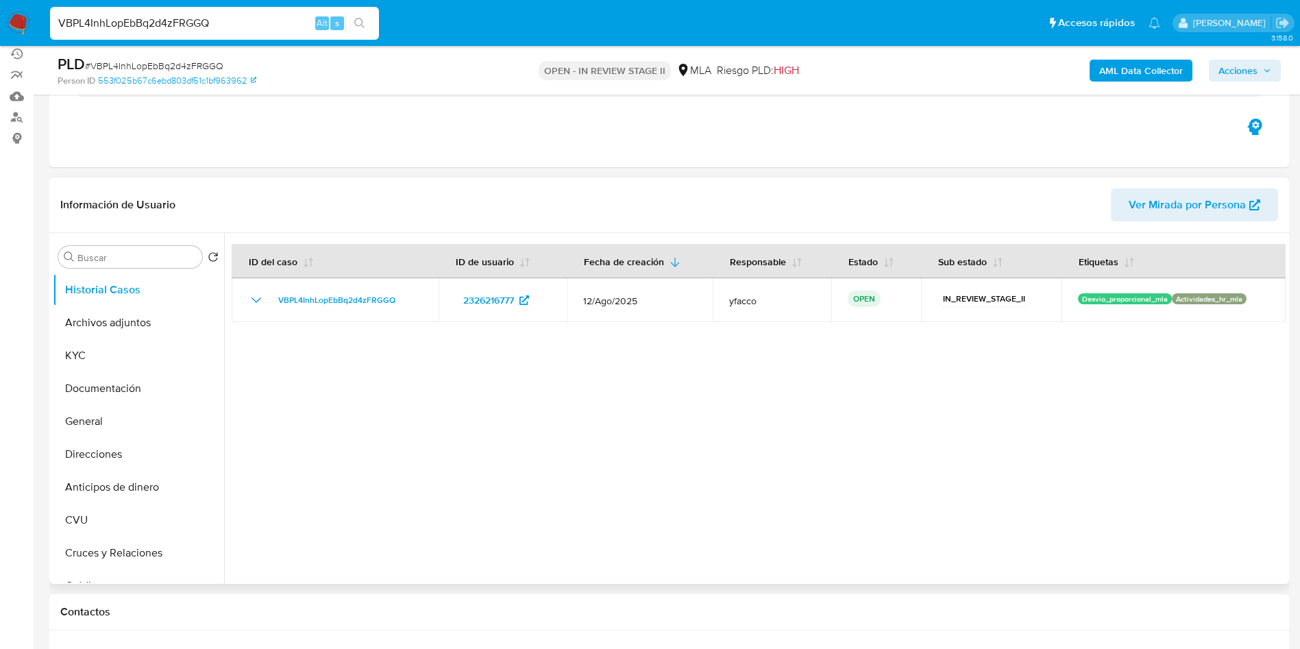
scroll to position [170, 0]
